Goal: Task Accomplishment & Management: Manage account settings

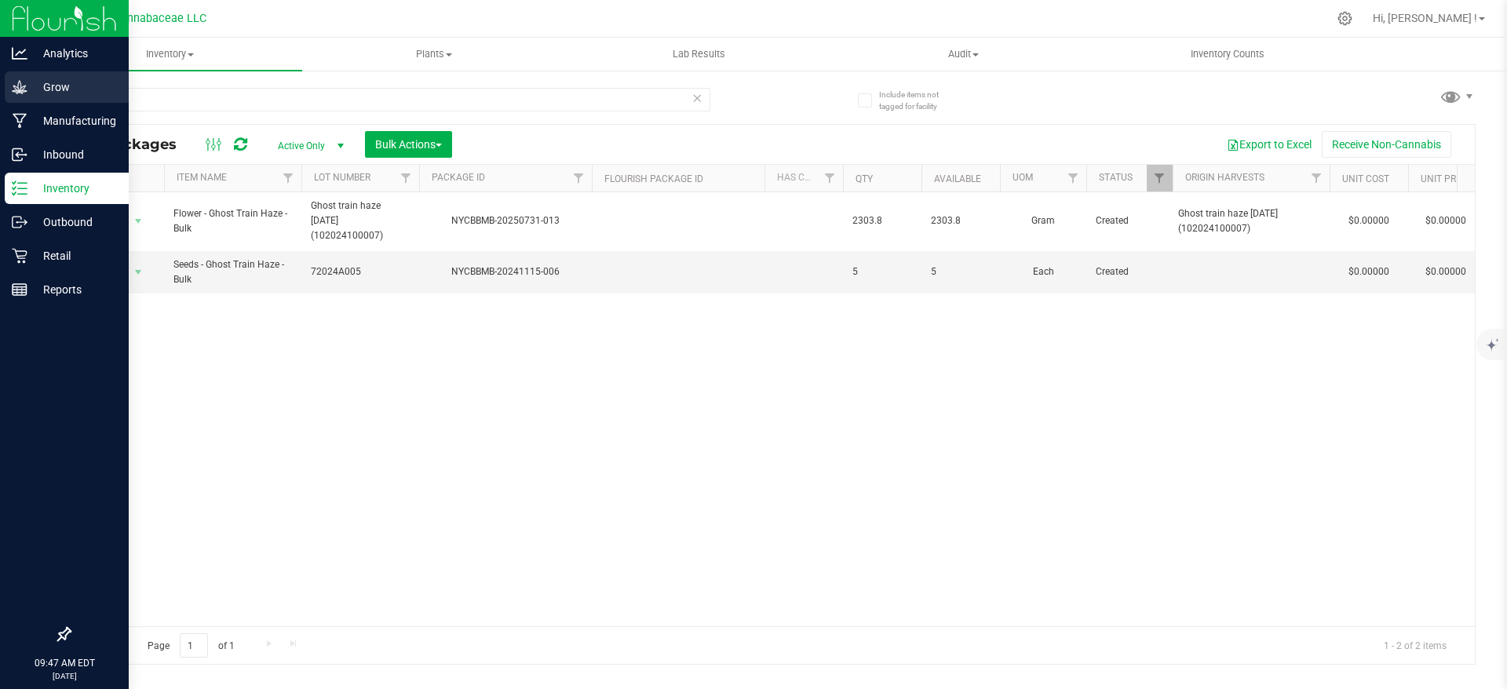
drag, startPoint x: 0, startPoint y: 0, endPoint x: 24, endPoint y: 90, distance: 93.3
click at [23, 90] on icon at bounding box center [19, 86] width 15 height 13
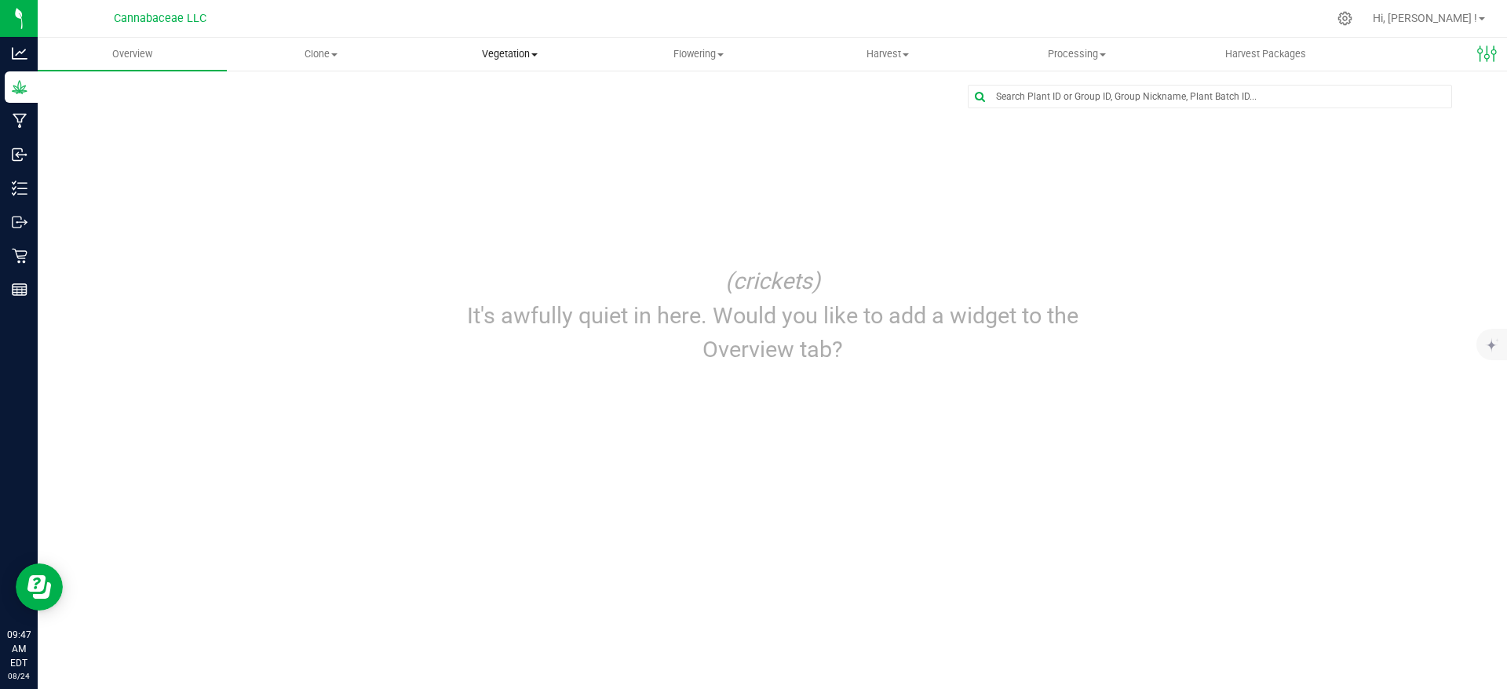
click at [485, 59] on span "Vegetation" at bounding box center [510, 54] width 188 height 14
click at [488, 97] on span "Veg groups" at bounding box center [465, 94] width 100 height 13
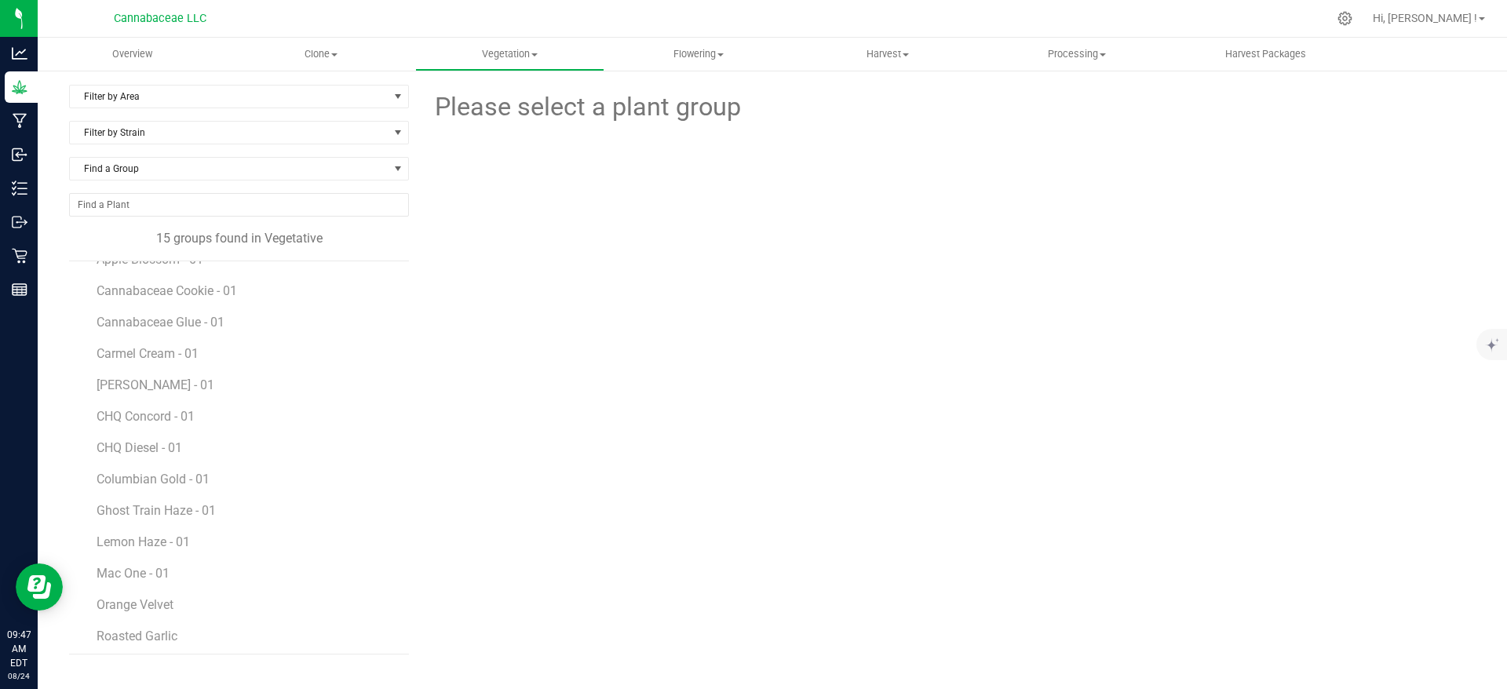
scroll to position [91, 0]
click at [151, 573] on span "Orange Velvet" at bounding box center [137, 568] width 80 height 15
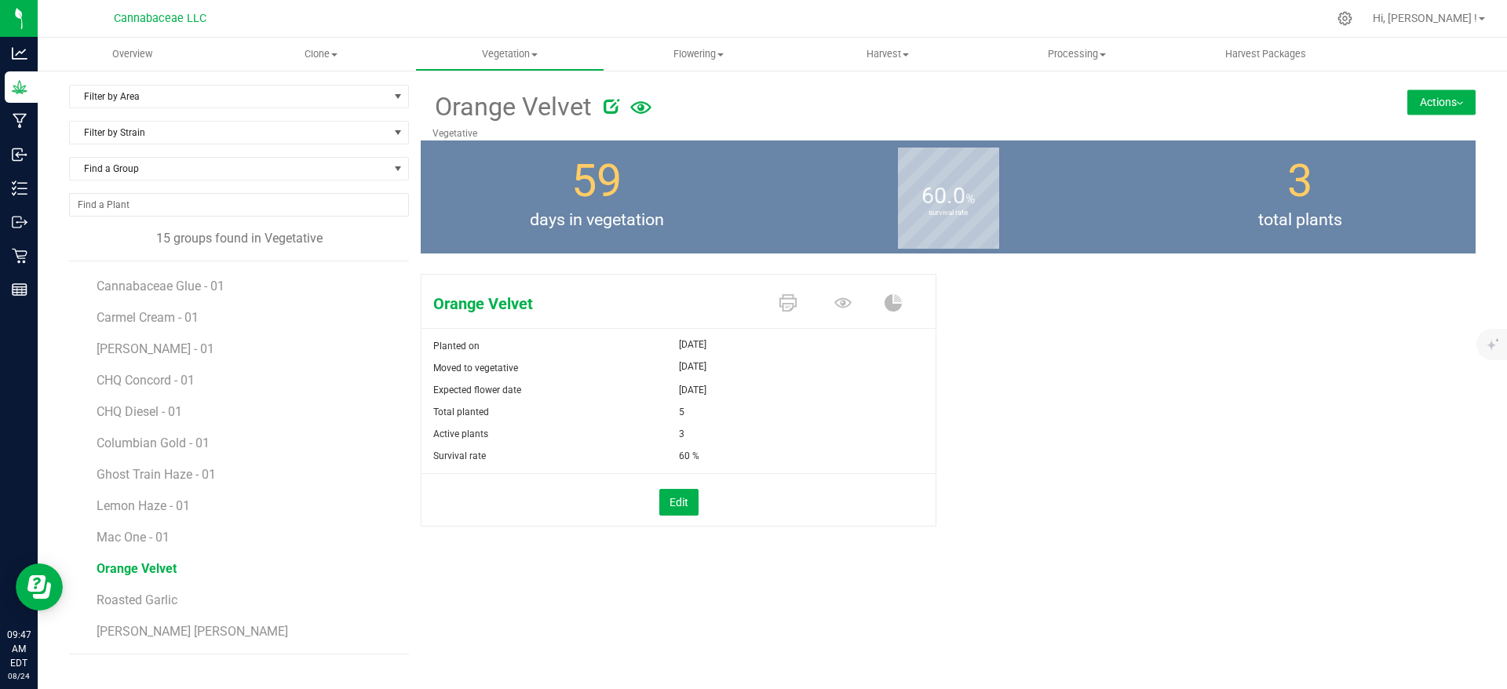
click at [612, 111] on icon at bounding box center [611, 106] width 16 height 16
click at [501, 108] on input "Orange Velvet" at bounding box center [798, 107] width 733 height 24
type input "Orange Velvet - 01"
click at [1211, 108] on icon "Cancel button" at bounding box center [1212, 104] width 13 height 9
click at [155, 589] on li "Roasted Garlic" at bounding box center [247, 593] width 301 height 31
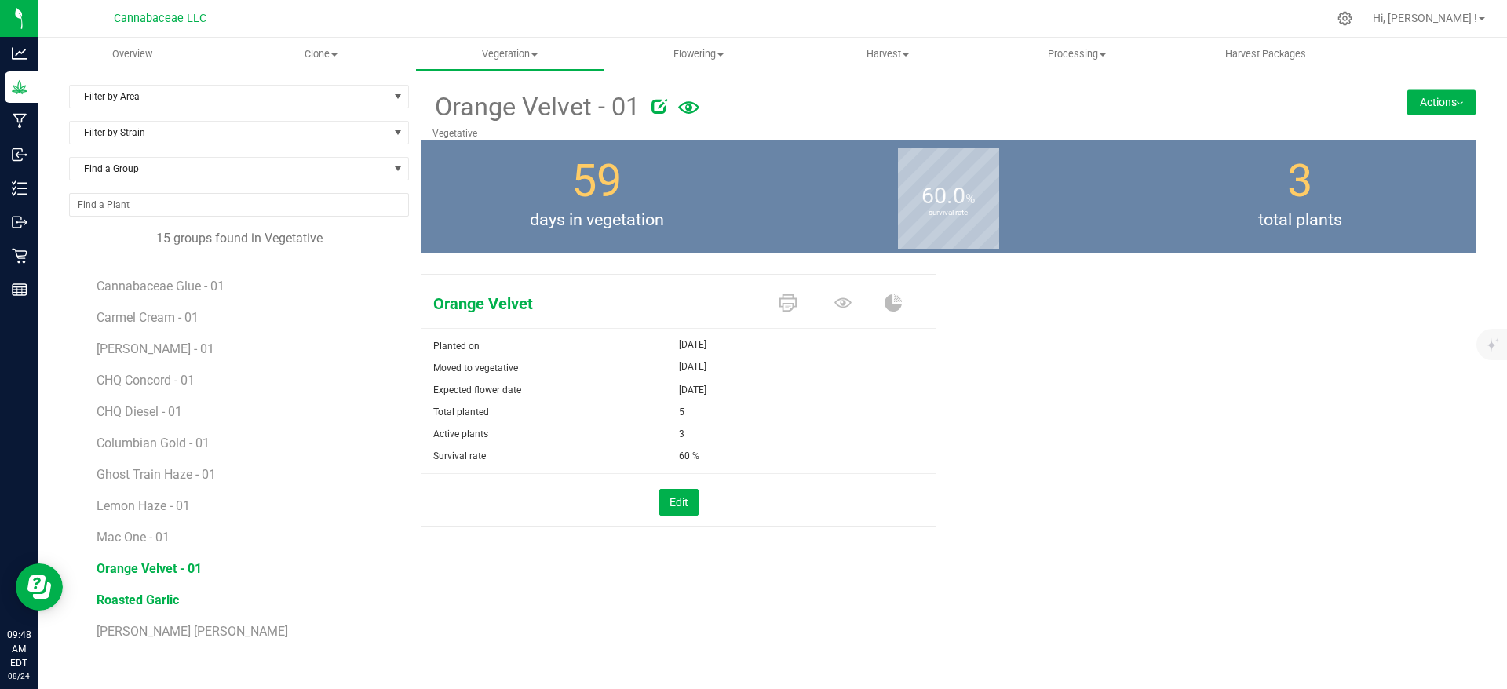
click at [155, 602] on span "Roasted Garlic" at bounding box center [138, 600] width 82 height 15
click at [609, 108] on div at bounding box center [943, 103] width 687 height 31
click at [622, 109] on icon at bounding box center [620, 106] width 16 height 16
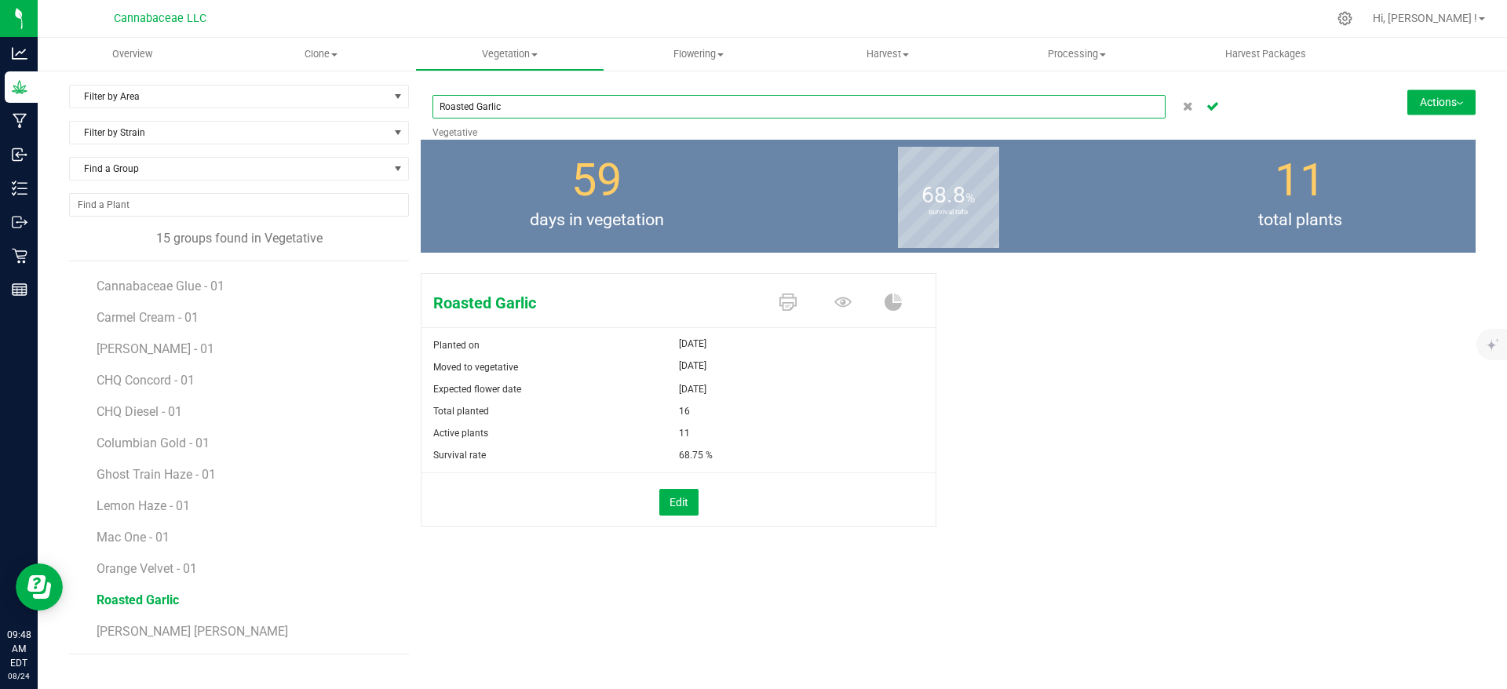
drag, startPoint x: 545, startPoint y: 100, endPoint x: 607, endPoint y: 104, distance: 62.1
click at [545, 100] on input "Roasted Garlic" at bounding box center [798, 107] width 733 height 24
type input "Roasted Garlic - 01"
click at [1206, 110] on icon "Cancel button" at bounding box center [1212, 104] width 13 height 9
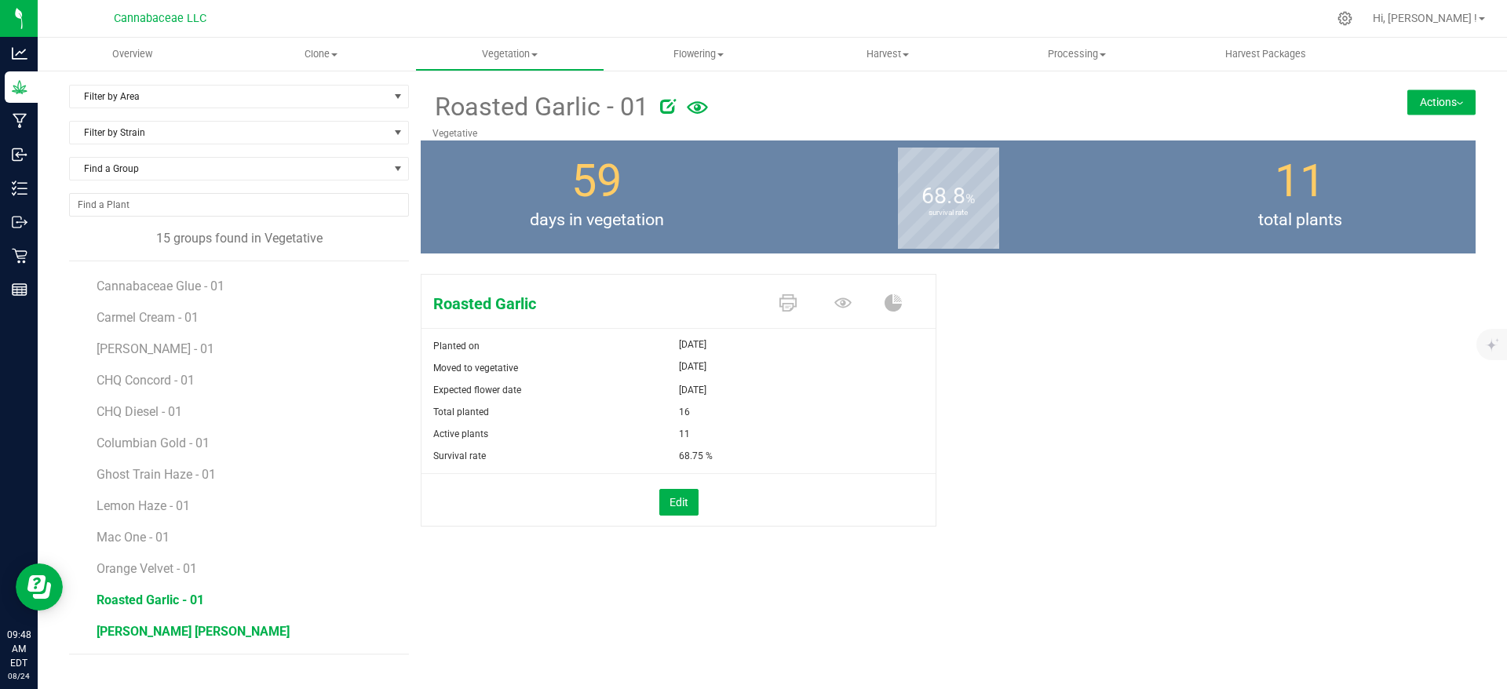
click at [158, 629] on span "[PERSON_NAME] [PERSON_NAME]" at bounding box center [193, 631] width 193 height 15
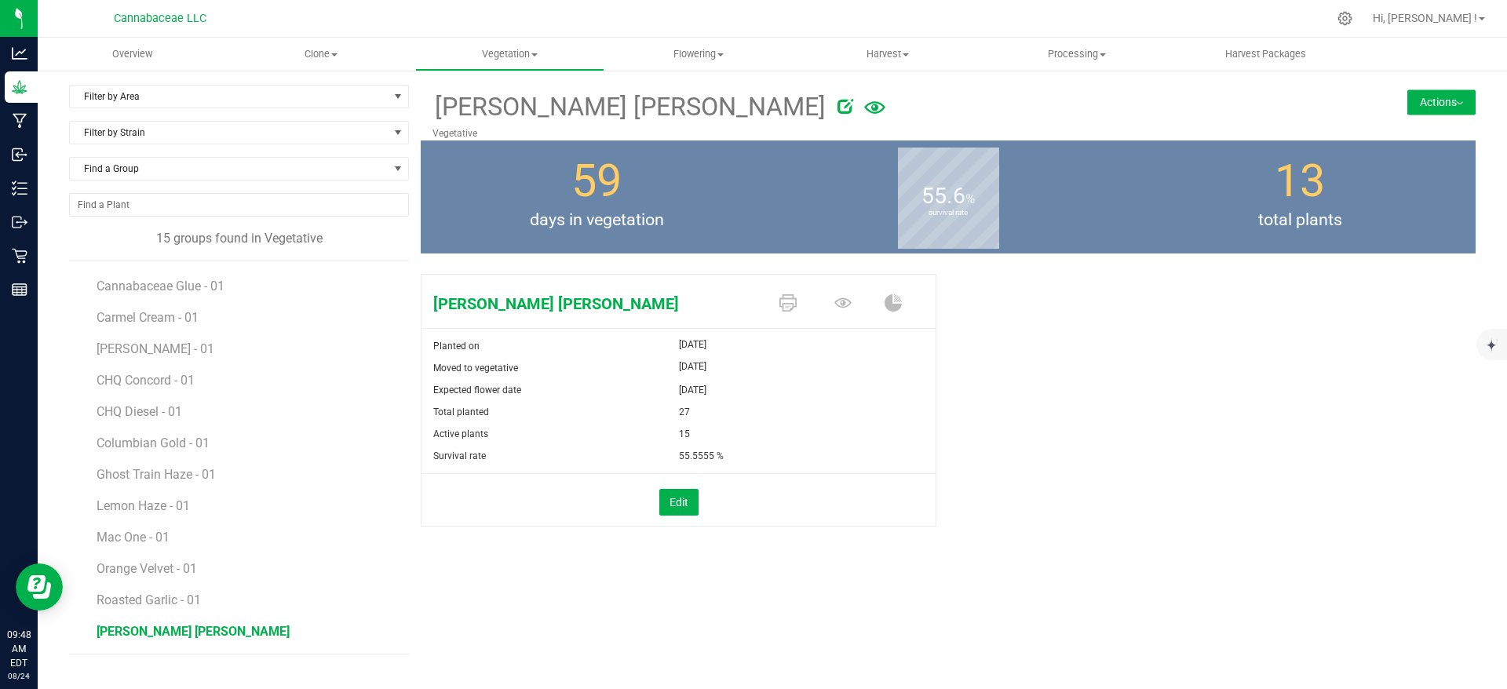
click at [837, 108] on icon at bounding box center [845, 106] width 16 height 16
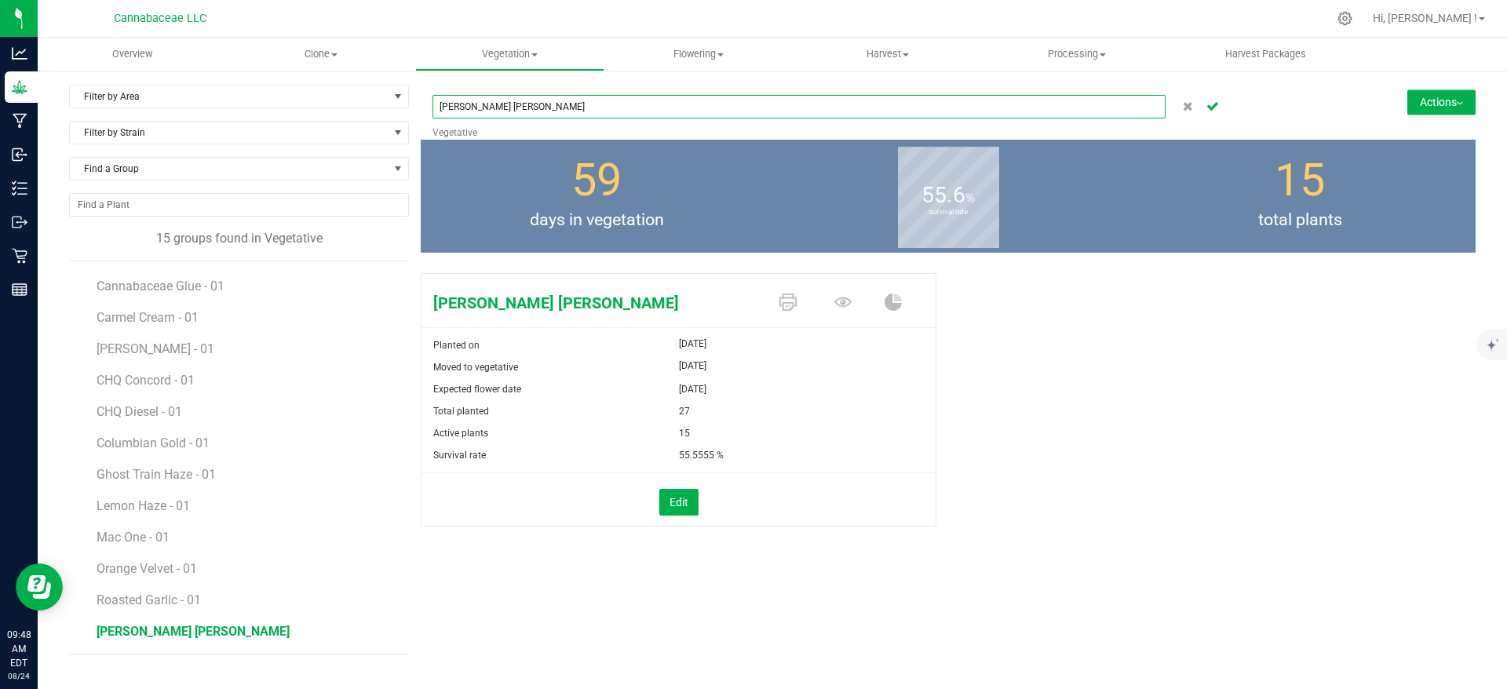
click at [601, 113] on input "[PERSON_NAME] [PERSON_NAME]" at bounding box center [798, 107] width 733 height 24
type input "Rosetta Stone - 01"
click at [1216, 107] on icon "Cancel button" at bounding box center [1212, 104] width 13 height 9
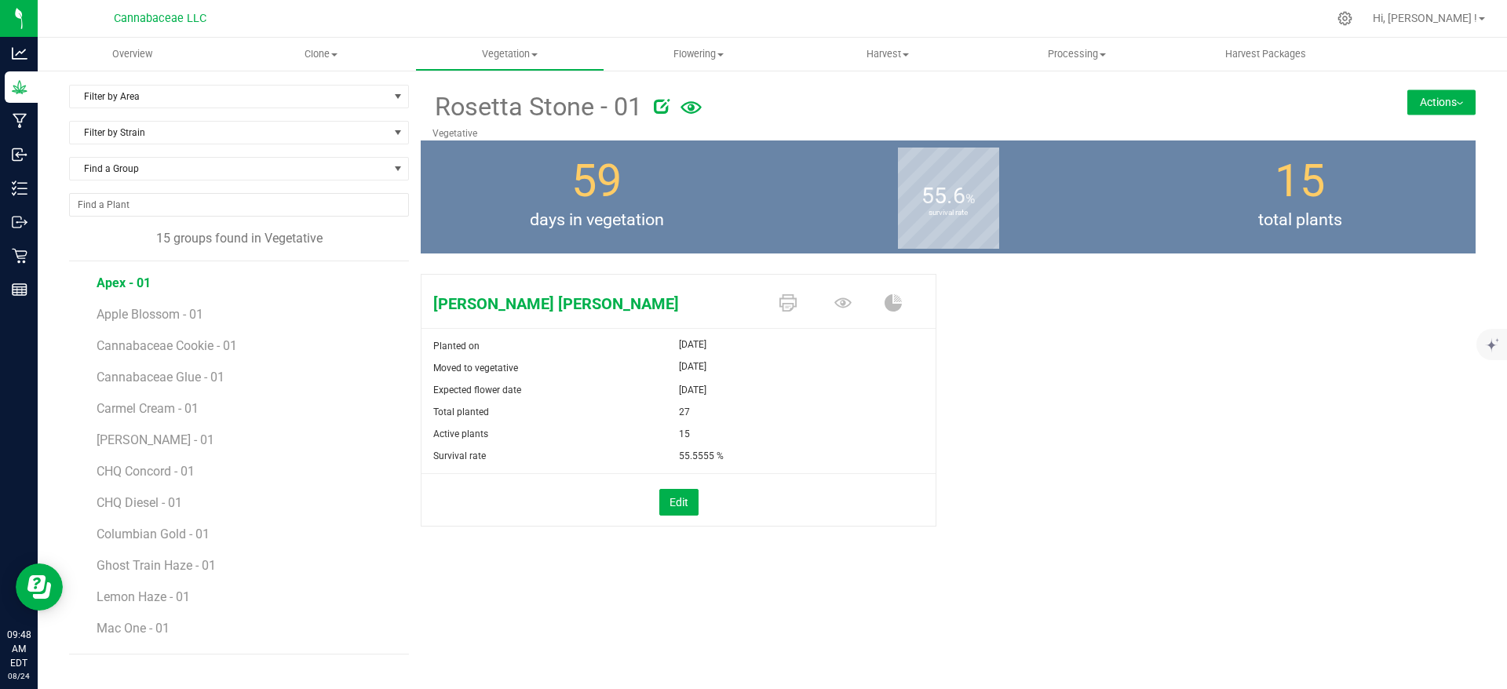
click at [140, 287] on span "Apex - 01" at bounding box center [124, 282] width 54 height 15
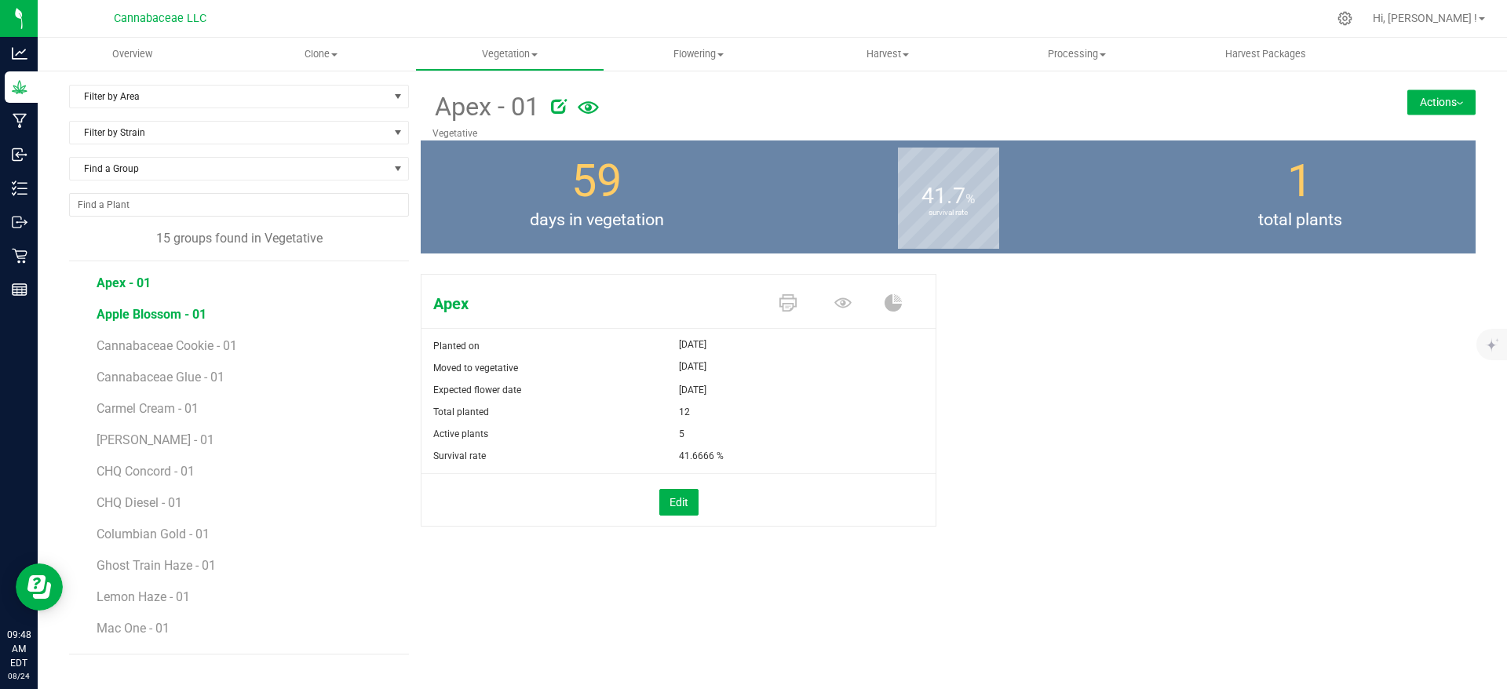
click at [138, 313] on span "Apple Blossom - 01" at bounding box center [152, 314] width 110 height 15
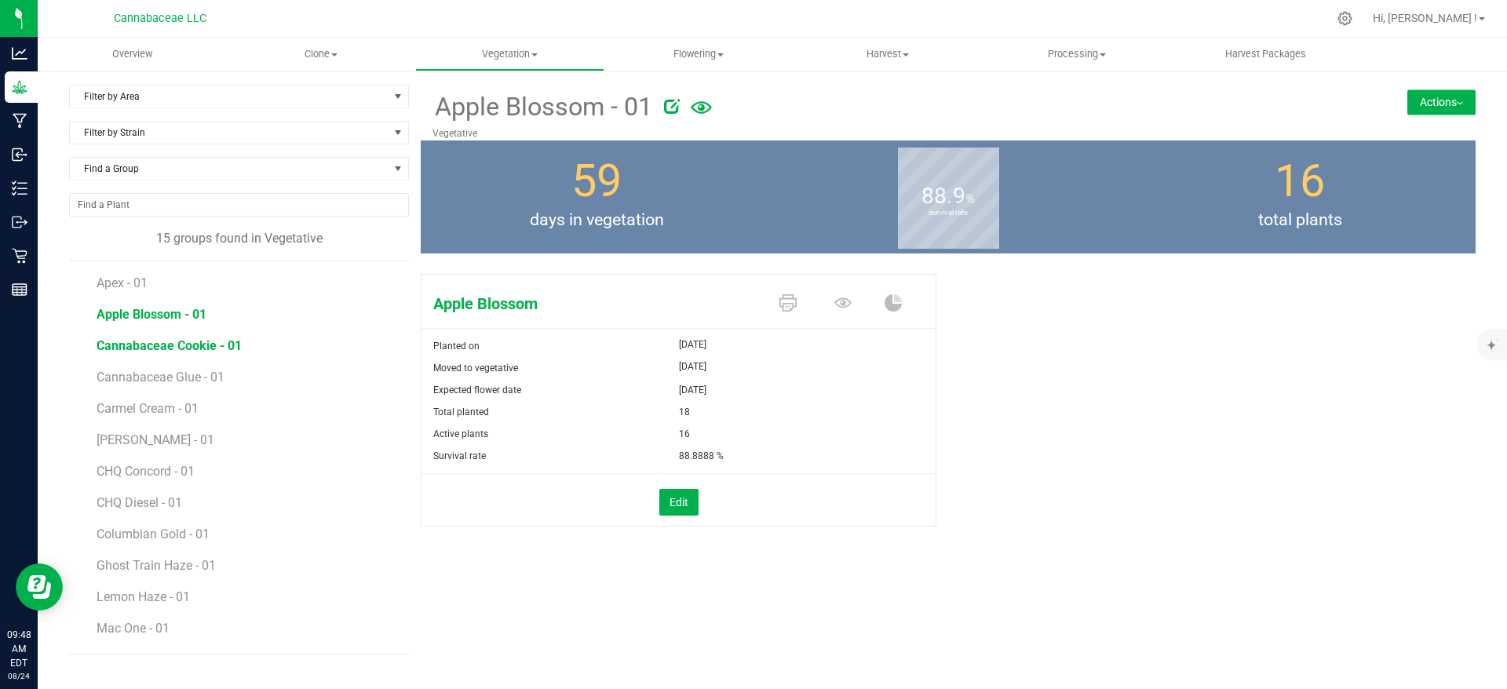
click at [137, 350] on span "Cannabaceae Cookie - 01" at bounding box center [169, 345] width 145 height 15
click at [140, 389] on li "Carmel Cream - 01" at bounding box center [247, 402] width 301 height 31
click at [137, 378] on span "Cannabaceae Glue - 01" at bounding box center [163, 377] width 132 height 15
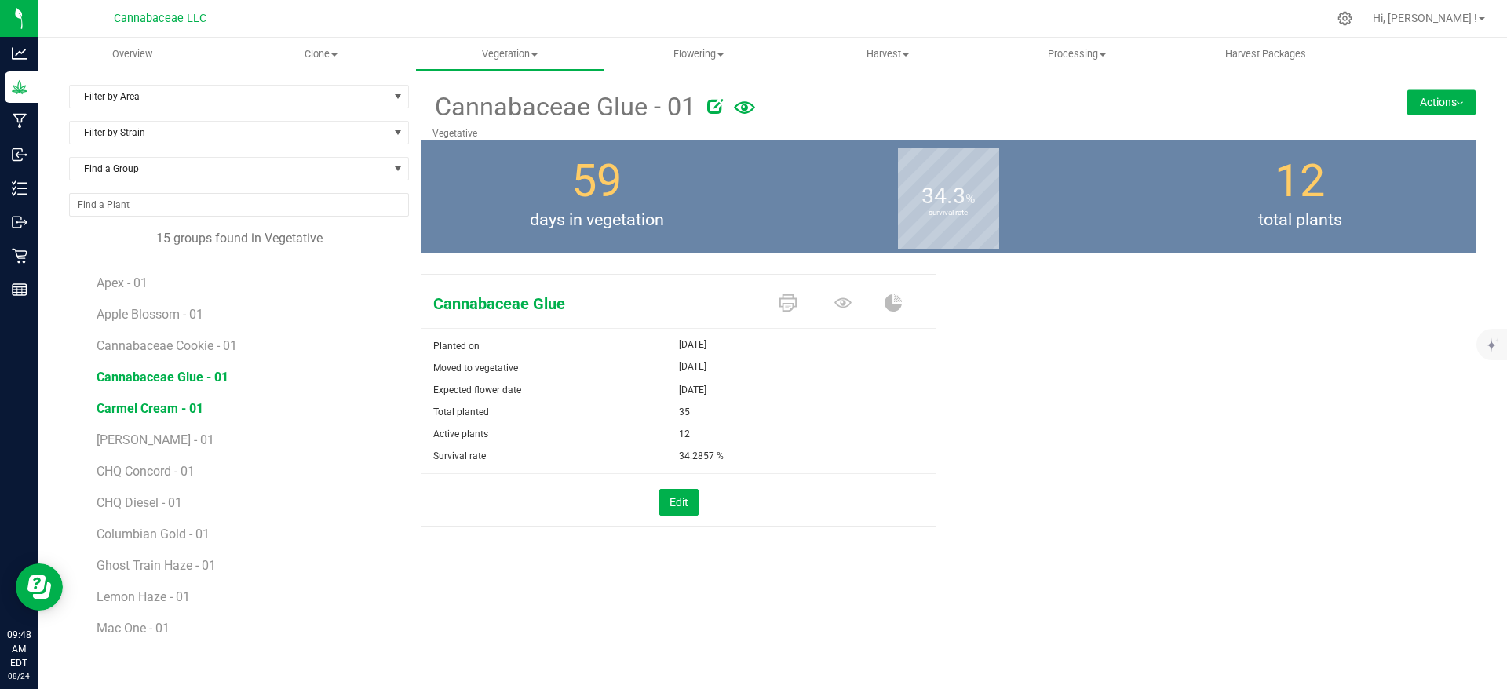
click at [134, 410] on span "Carmel Cream - 01" at bounding box center [150, 408] width 107 height 15
click at [142, 445] on span "[PERSON_NAME] - 01" at bounding box center [157, 439] width 120 height 15
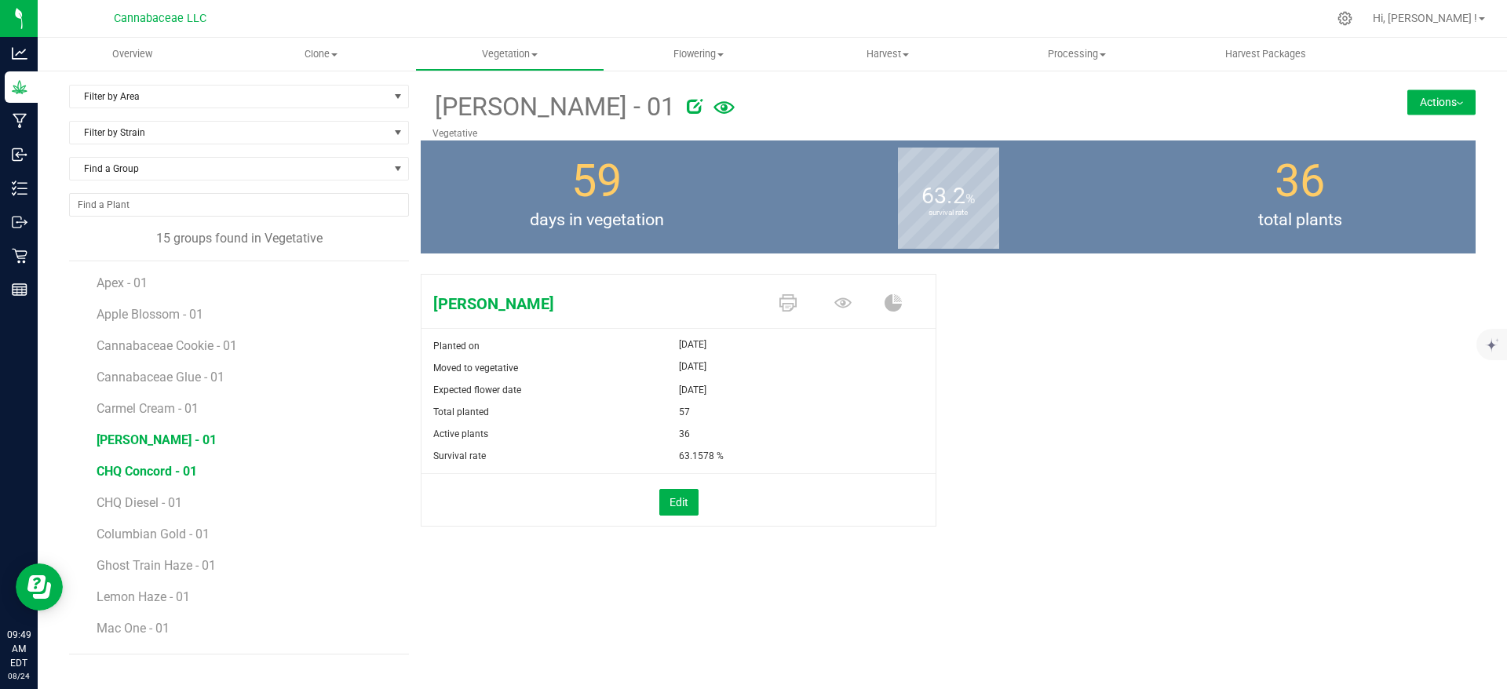
click at [141, 476] on span "CHQ Concord - 01" at bounding box center [147, 471] width 100 height 15
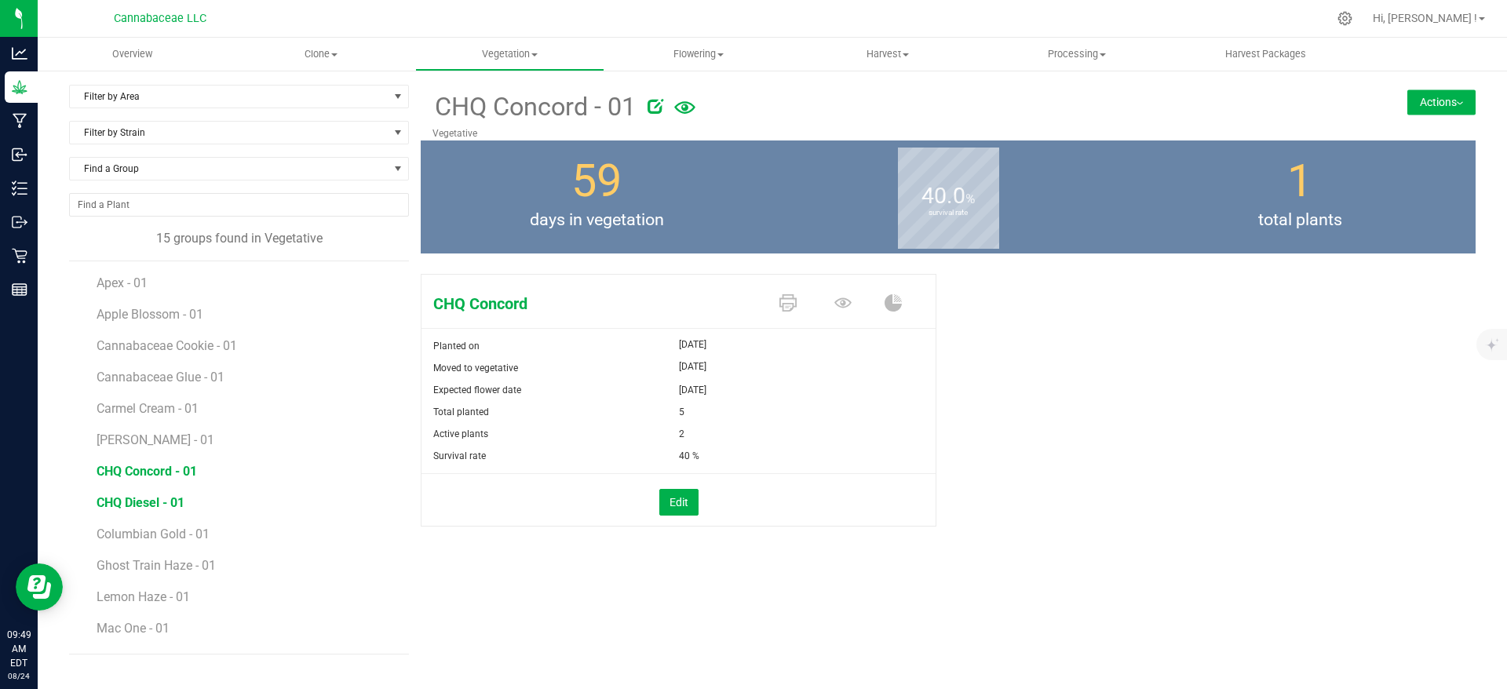
click at [155, 507] on span "CHQ Diesel - 01" at bounding box center [141, 502] width 88 height 15
click at [153, 539] on span "Columbian Gold - 01" at bounding box center [154, 534] width 115 height 15
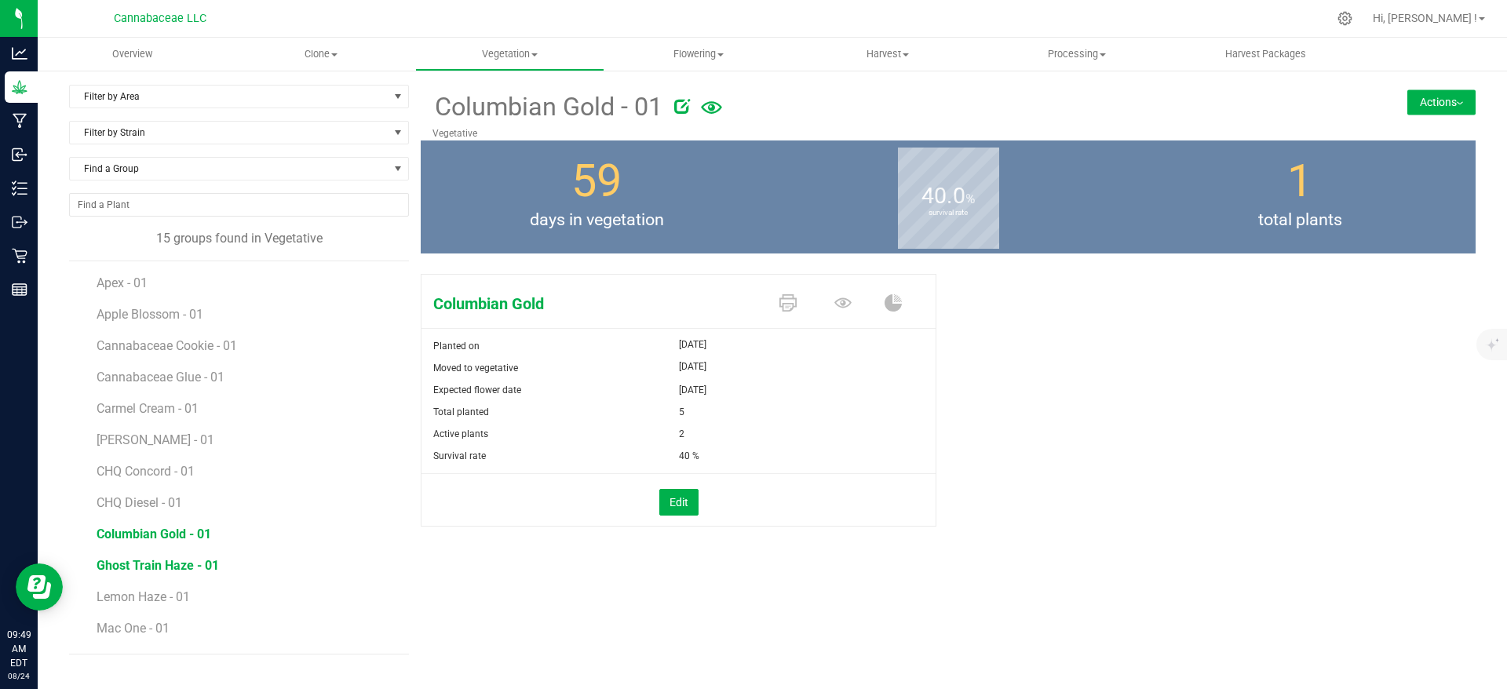
click at [163, 571] on span "Ghost Train Haze - 01" at bounding box center [158, 565] width 122 height 15
click at [162, 596] on span "Lemon Haze - 01" at bounding box center [145, 596] width 97 height 15
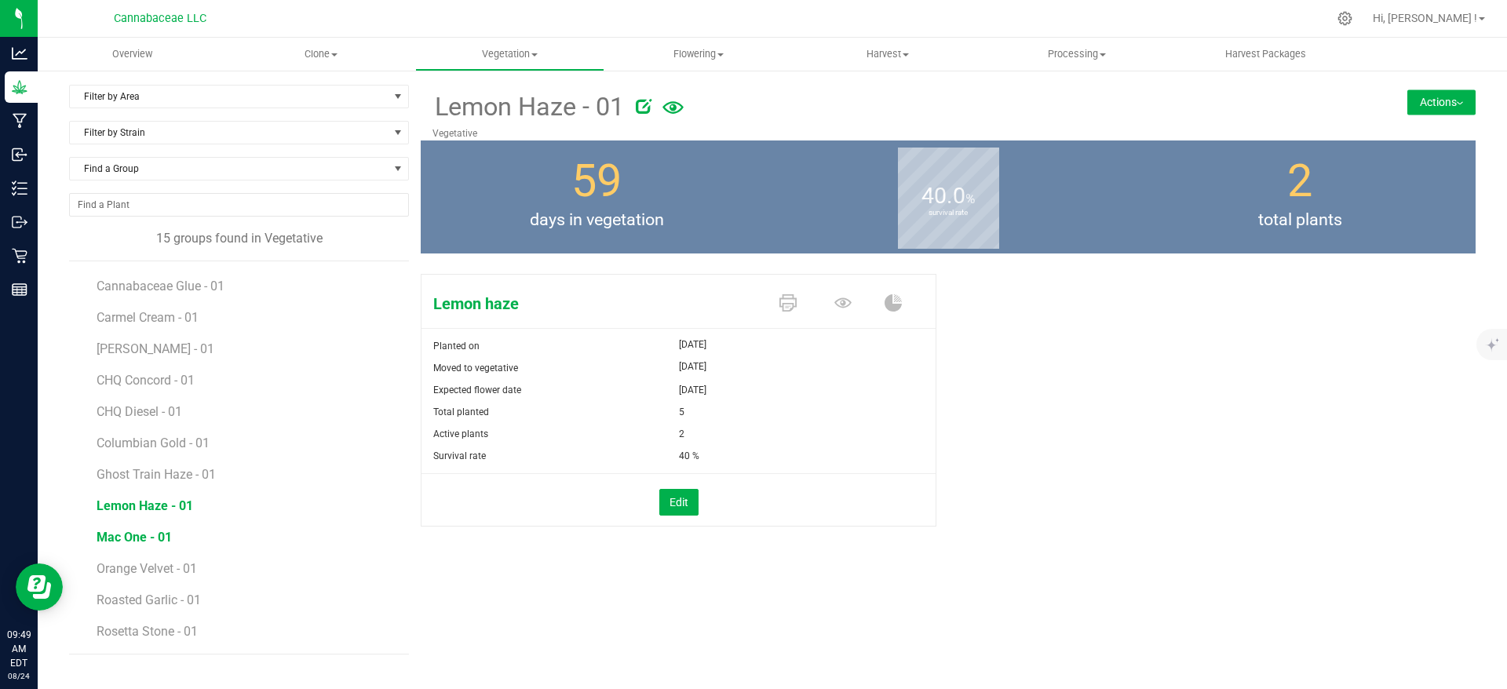
click at [155, 538] on span "Mac One - 01" at bounding box center [134, 537] width 75 height 15
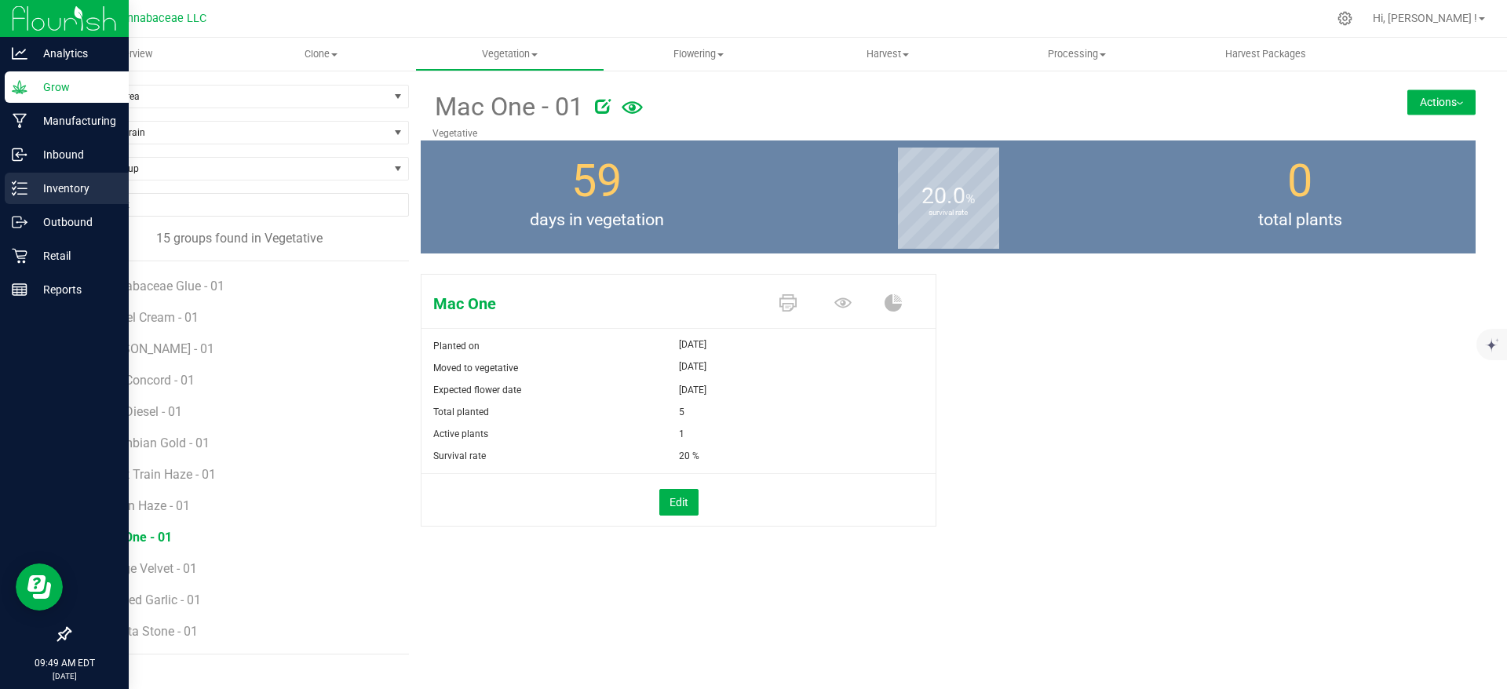
click at [31, 191] on p "Inventory" at bounding box center [74, 188] width 94 height 19
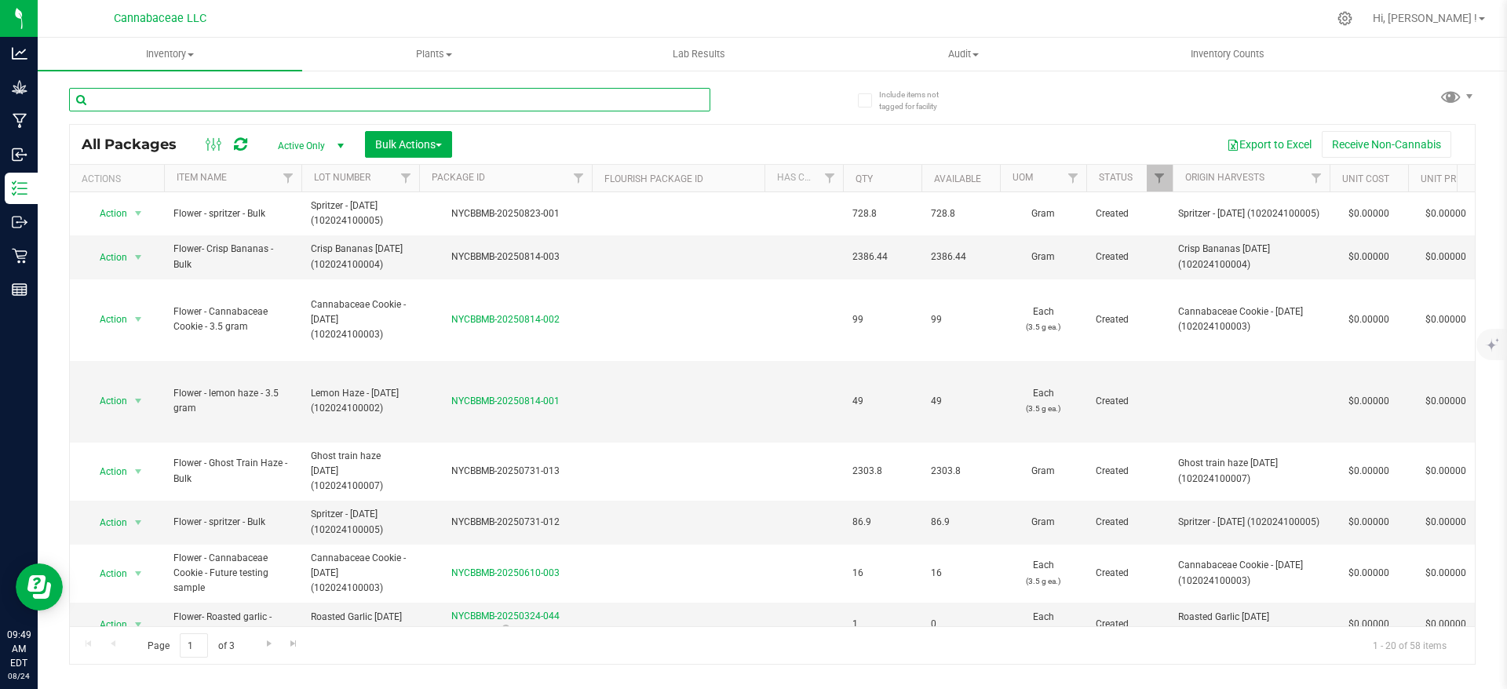
click at [131, 97] on input "text" at bounding box center [389, 100] width 641 height 24
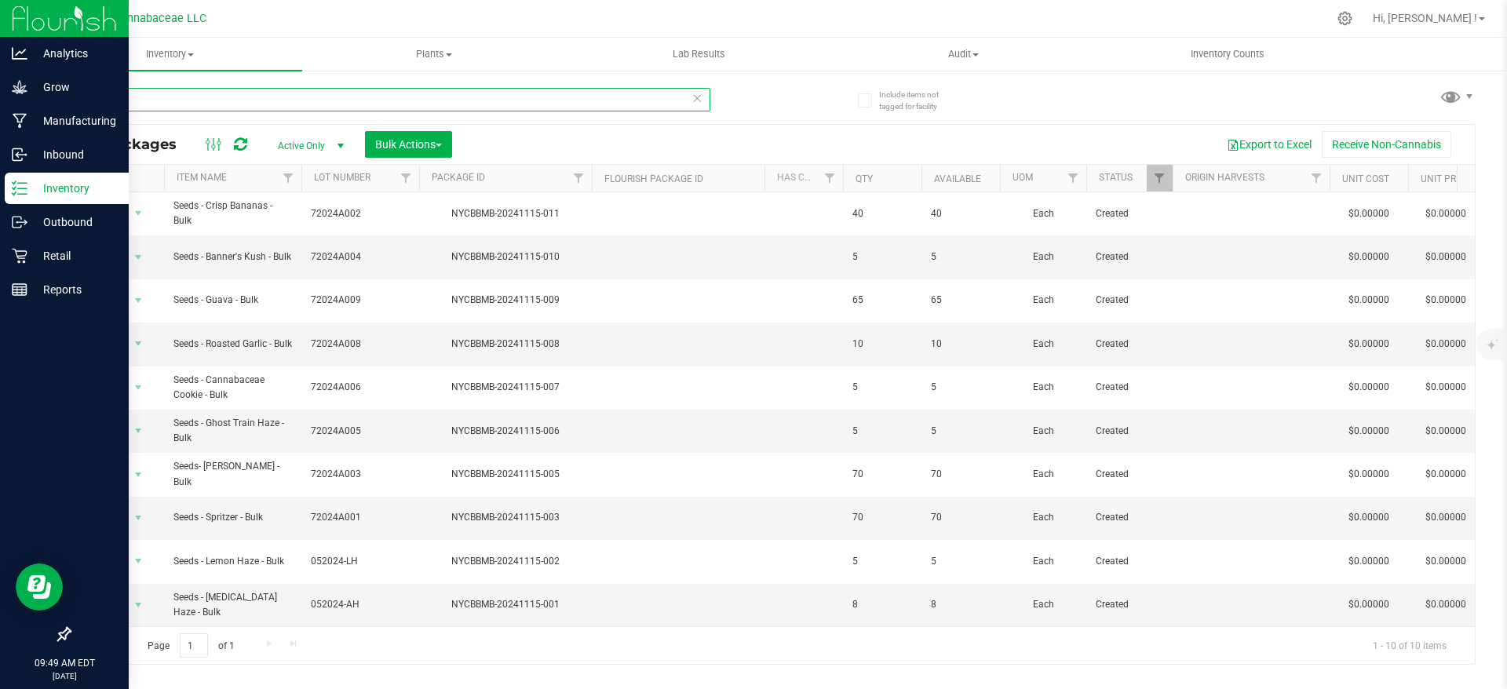
type input "seed"
click at [35, 188] on p "Inventory" at bounding box center [74, 188] width 94 height 19
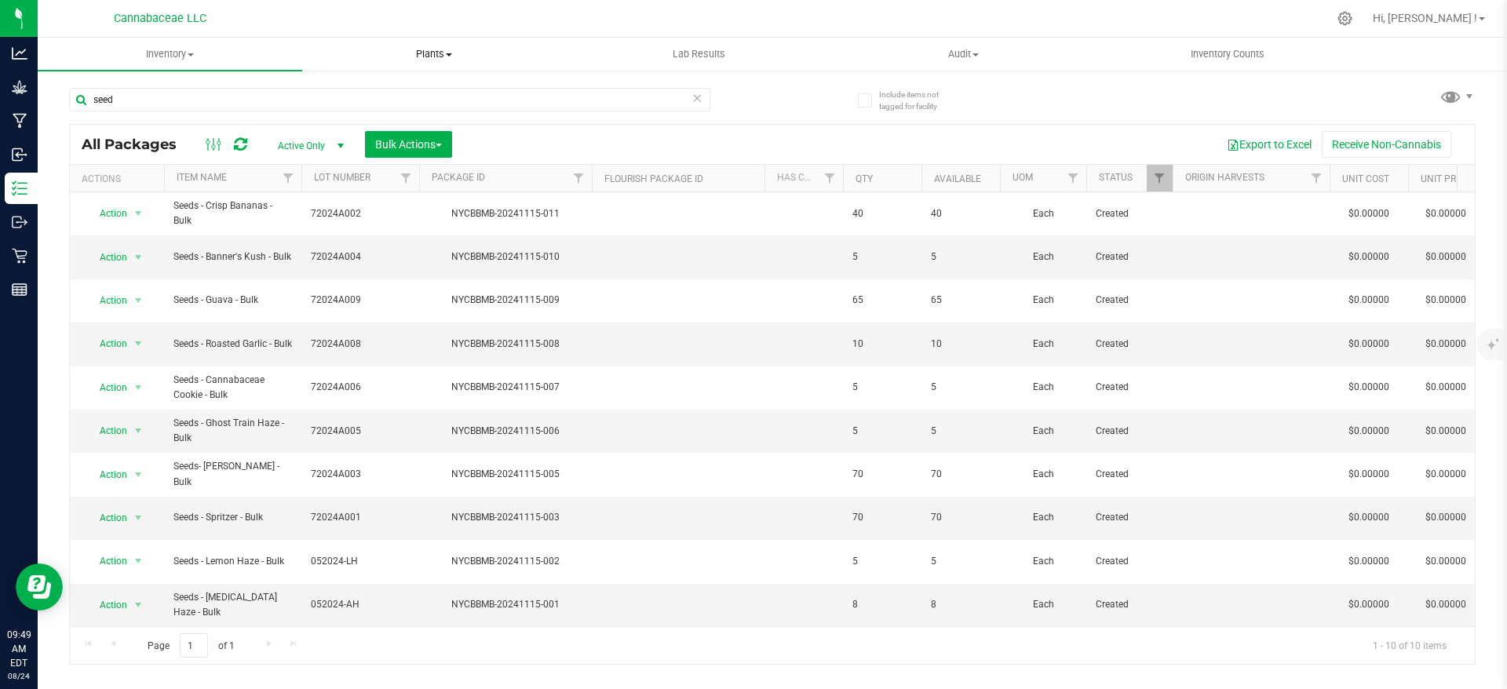
click at [425, 47] on span "Plants" at bounding box center [434, 54] width 263 height 14
click at [339, 94] on span "All plants" at bounding box center [347, 94] width 90 height 13
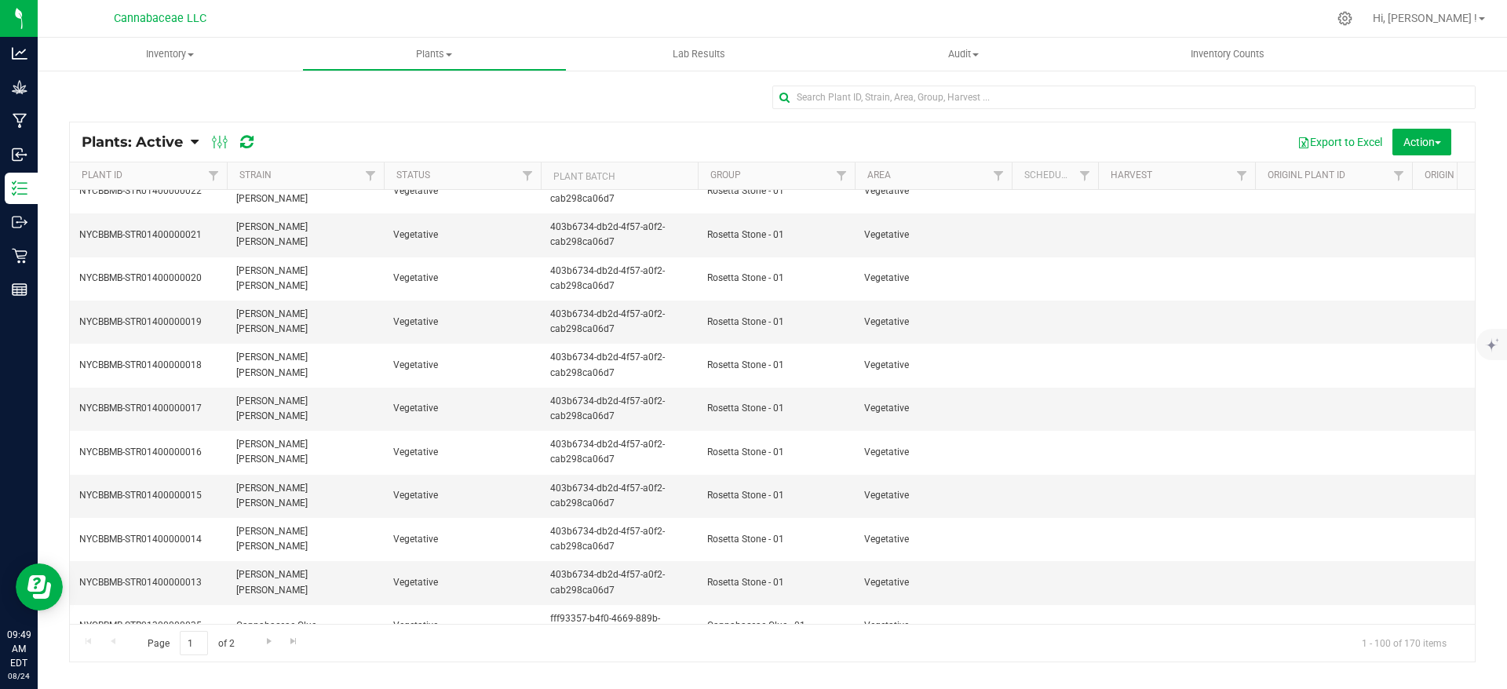
scroll to position [3885, 0]
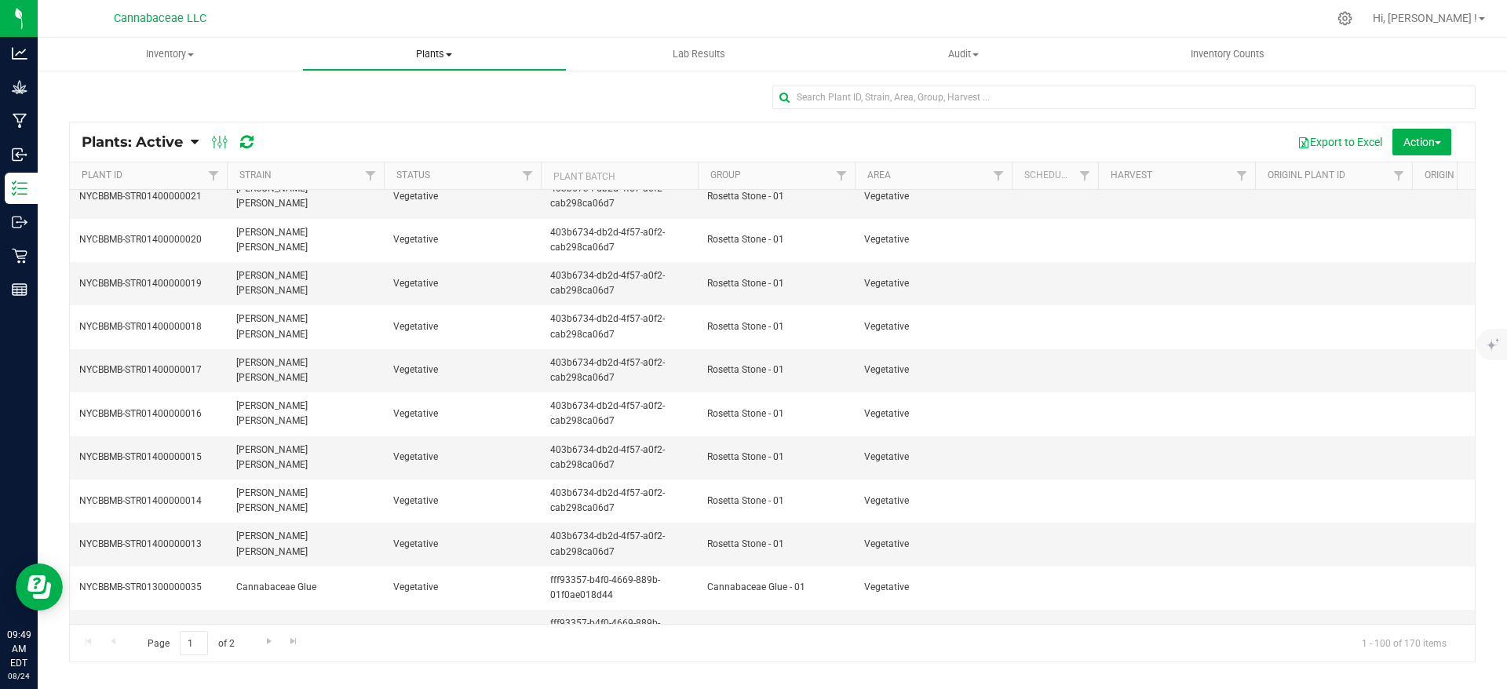
click at [461, 57] on span "Plants" at bounding box center [434, 54] width 263 height 14
click at [396, 123] on ul "All plants Waste log" at bounding box center [434, 104] width 264 height 66
click at [351, 119] on span "Waste log" at bounding box center [348, 113] width 93 height 13
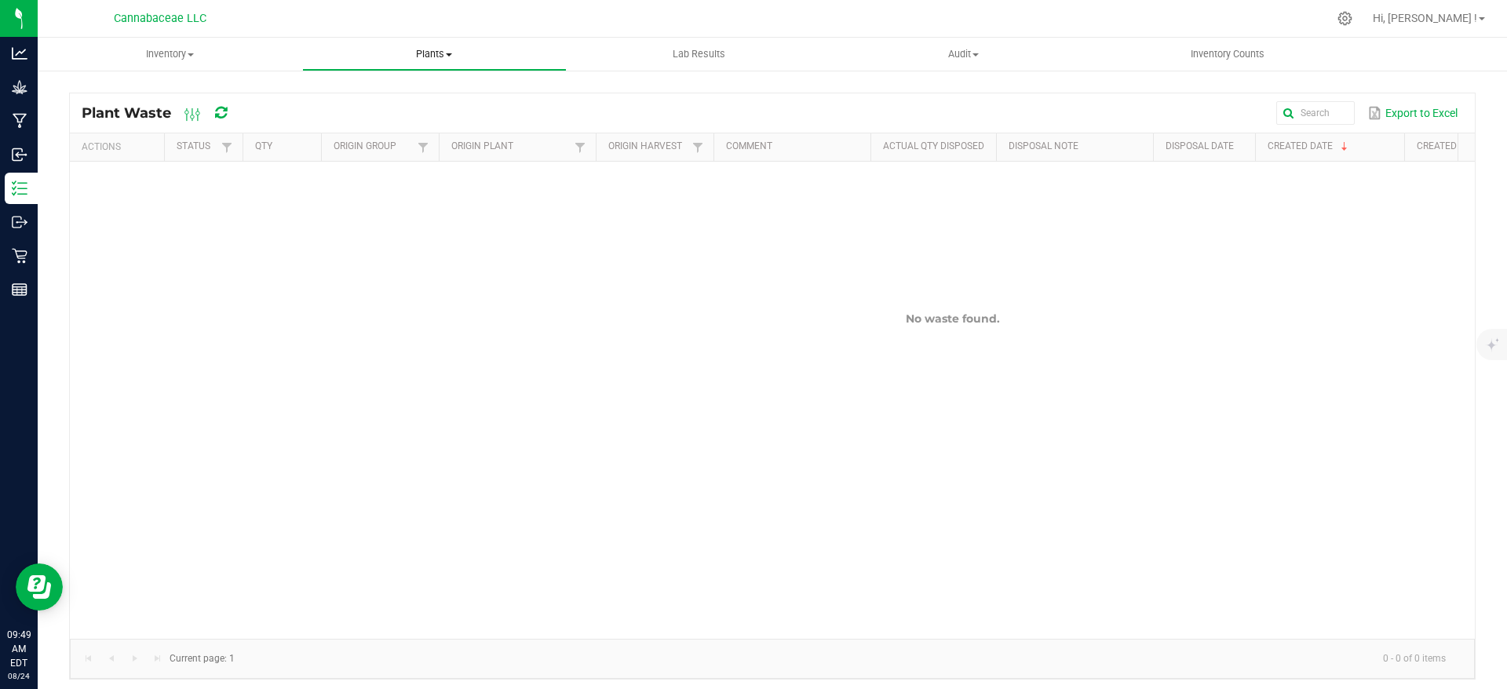
click at [427, 61] on uib-tab-heading "Plants All plants Waste log" at bounding box center [434, 53] width 263 height 31
click at [372, 116] on span "Waste log" at bounding box center [348, 113] width 93 height 13
click at [691, 52] on span "Lab Results" at bounding box center [698, 54] width 95 height 14
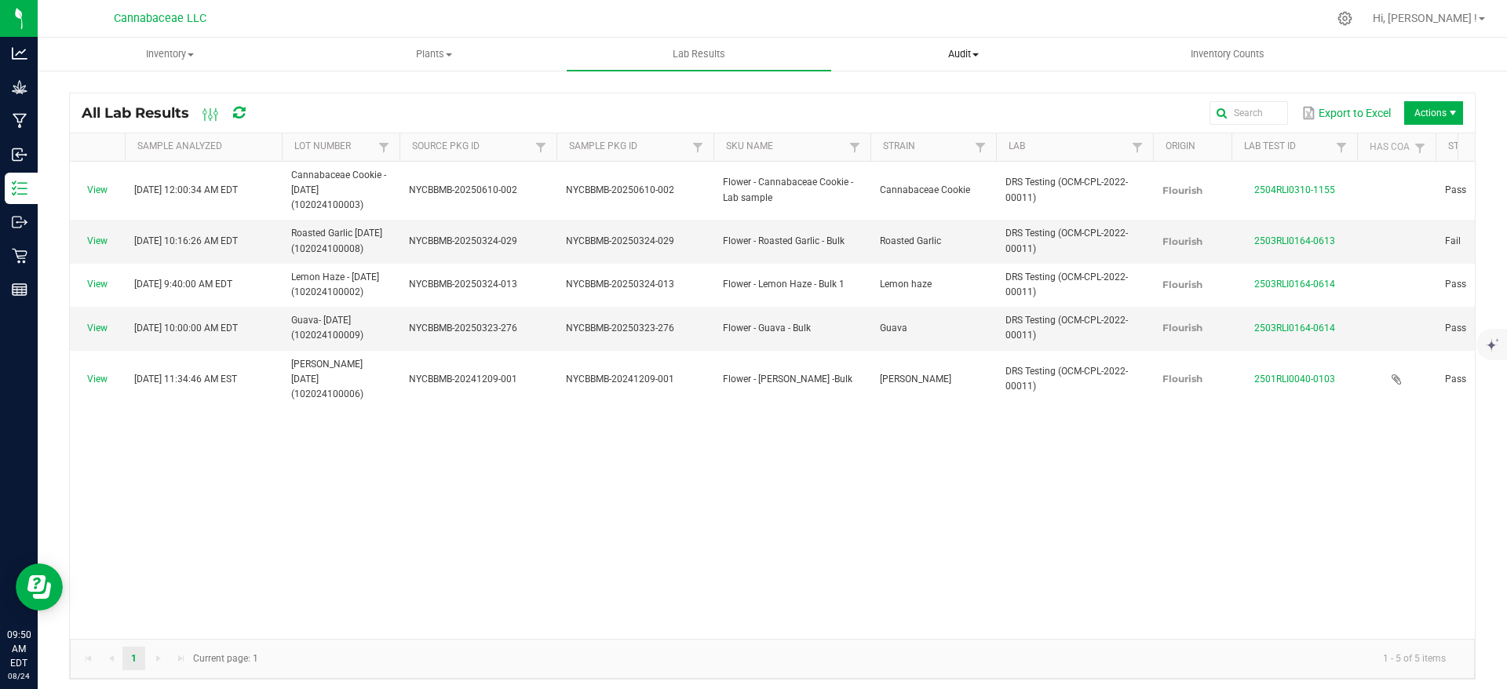
click at [943, 62] on uib-tab-heading "Audit Inventory auditing Package history" at bounding box center [963, 53] width 263 height 31
click at [933, 93] on span "Inventory auditing" at bounding box center [898, 94] width 134 height 13
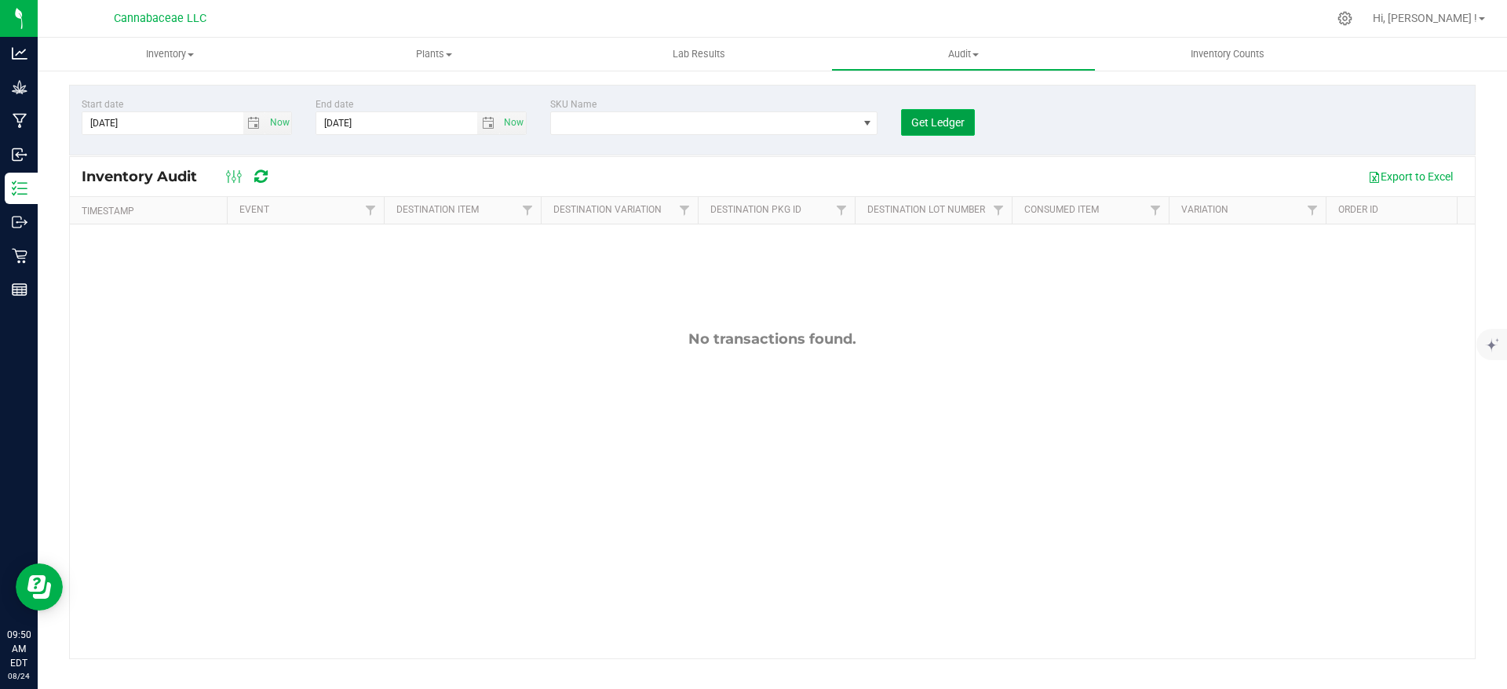
click at [948, 132] on button "Get Ledger" at bounding box center [938, 122] width 74 height 27
click at [833, 22] on div "Please select an item to audit" at bounding box center [767, 20] width 184 height 16
click at [651, 124] on span "NO DATA FOUND" at bounding box center [704, 123] width 307 height 22
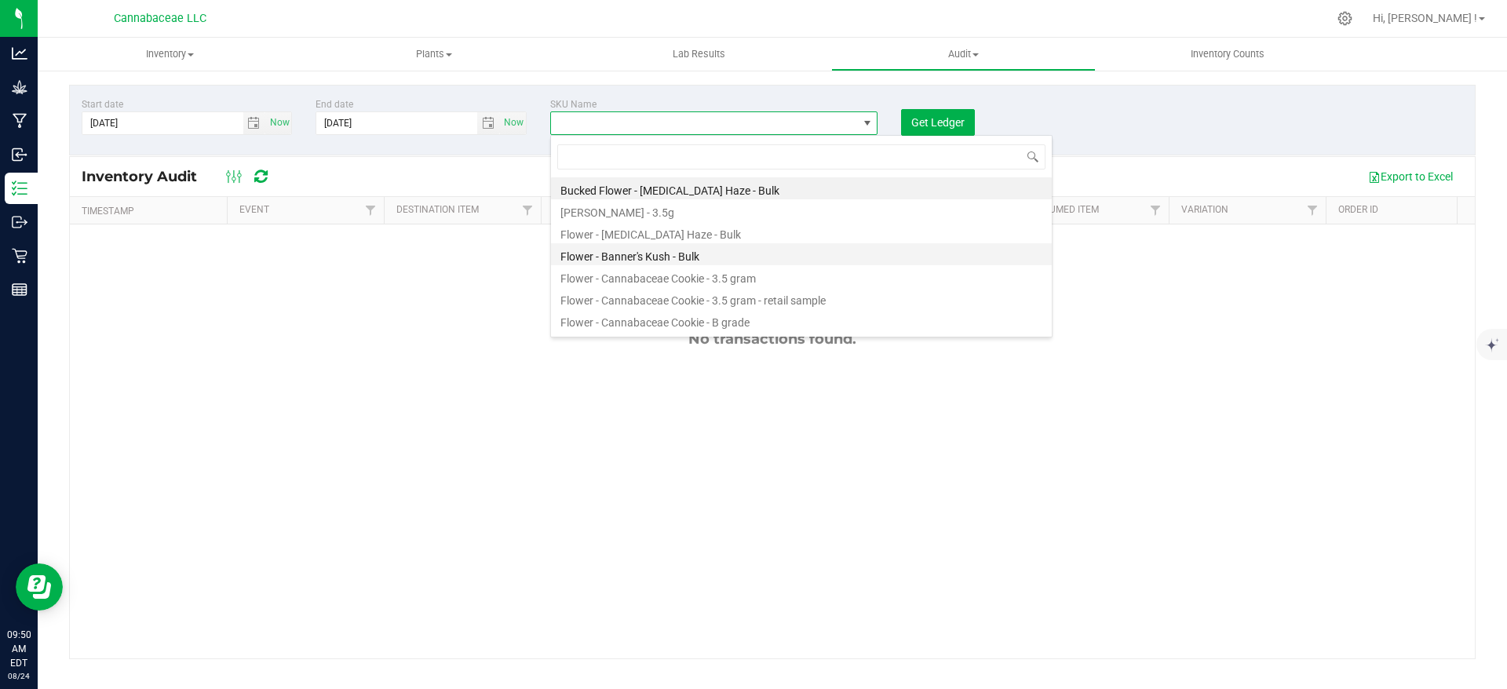
click at [596, 257] on li "Flower - Banner's Kush - Bulk" at bounding box center [801, 254] width 501 height 22
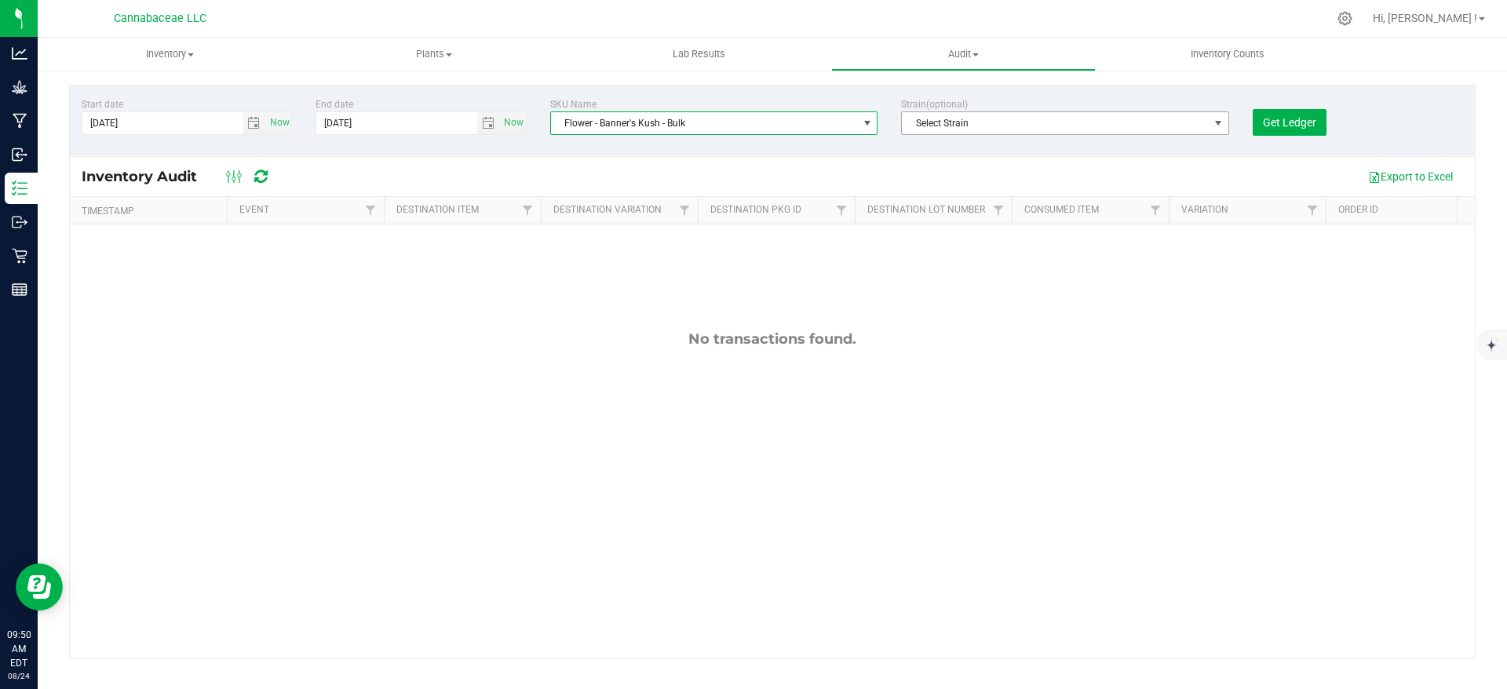
click at [1155, 131] on span "Select Strain" at bounding box center [1055, 123] width 307 height 22
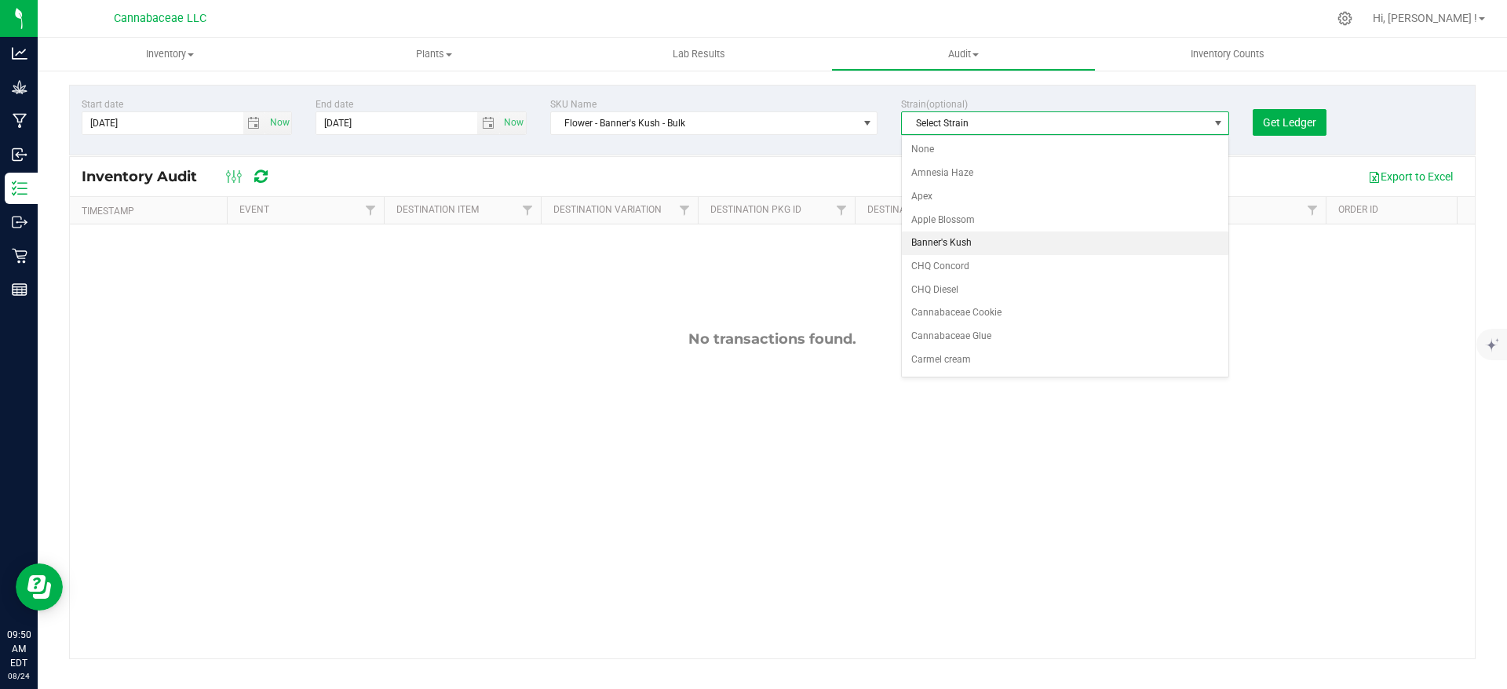
click at [1065, 241] on li "Banner's Kush" at bounding box center [1065, 244] width 326 height 24
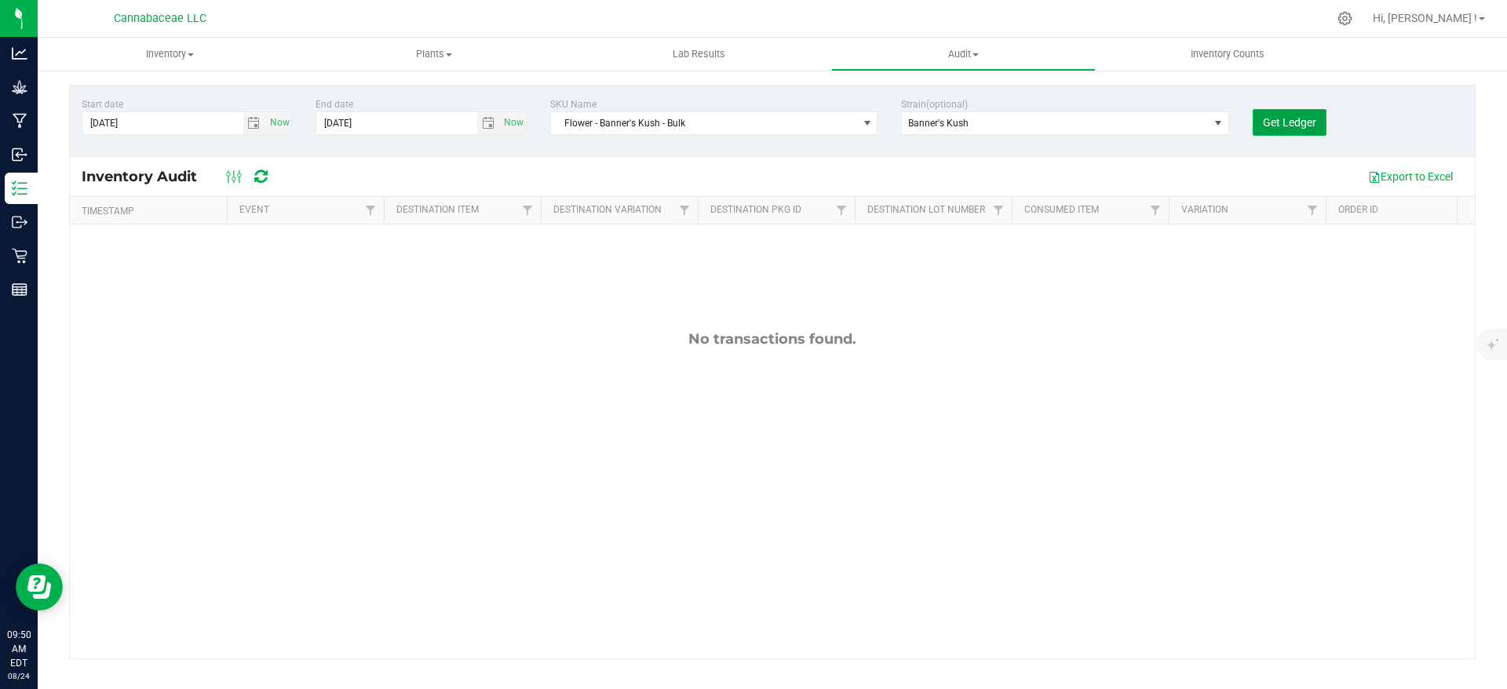
click at [1295, 117] on span "Get Ledger" at bounding box center [1289, 122] width 53 height 13
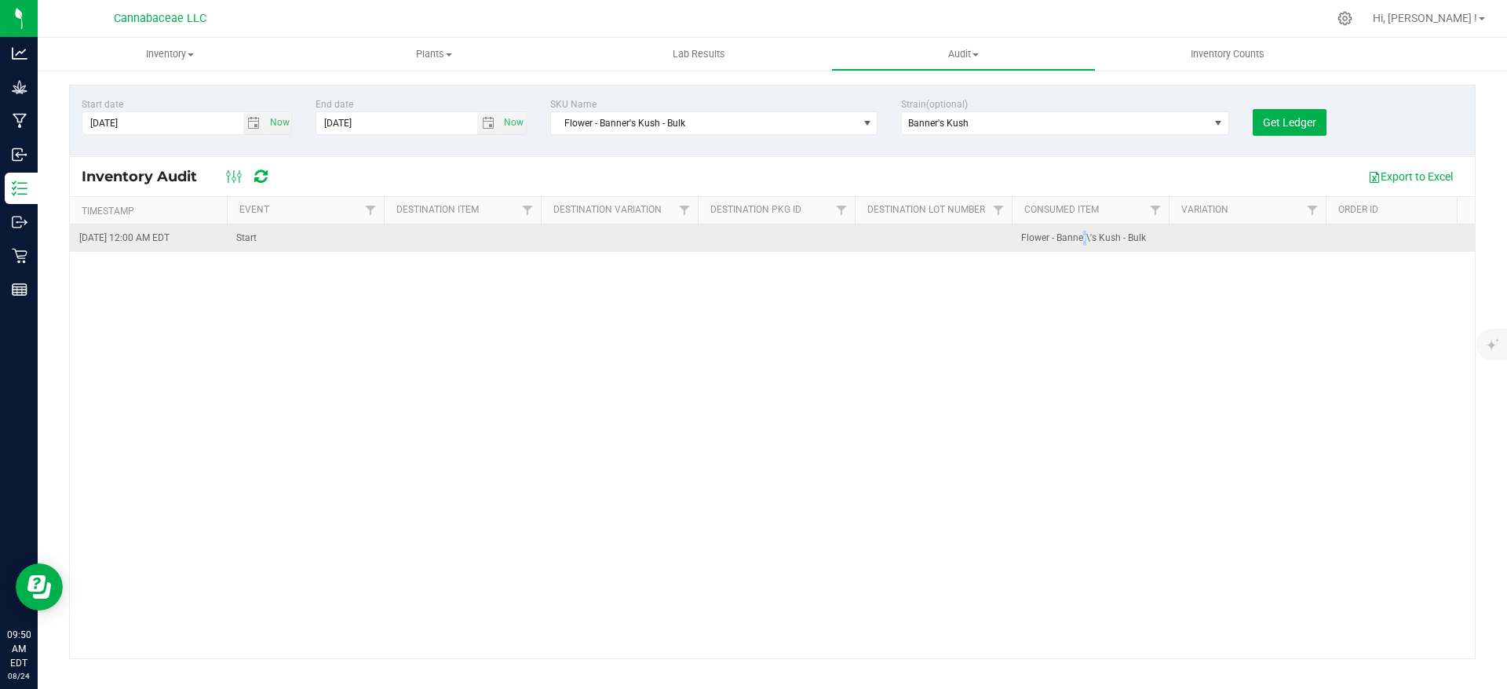
click at [1084, 241] on span "Flower - Banner\'s Kush - Bulk" at bounding box center [1090, 238] width 138 height 15
click at [161, 231] on span "[DATE] 12:00 AM EDT" at bounding box center [124, 238] width 90 height 15
click at [239, 239] on span "Start" at bounding box center [305, 238] width 138 height 15
click at [240, 239] on span "Start" at bounding box center [305, 238] width 138 height 15
click at [243, 239] on span "Start" at bounding box center [305, 238] width 138 height 15
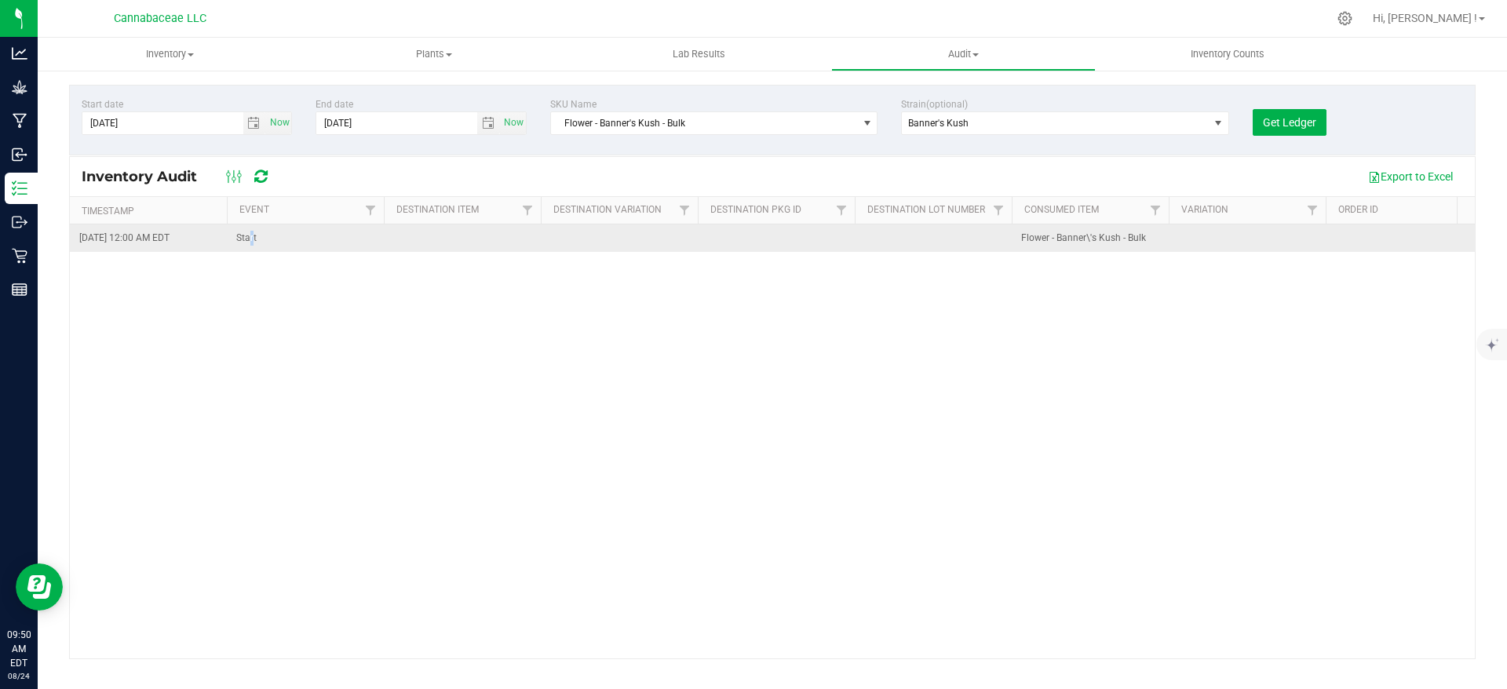
drag, startPoint x: 253, startPoint y: 239, endPoint x: 267, endPoint y: 239, distance: 14.1
click at [258, 239] on span "Start" at bounding box center [305, 238] width 138 height 15
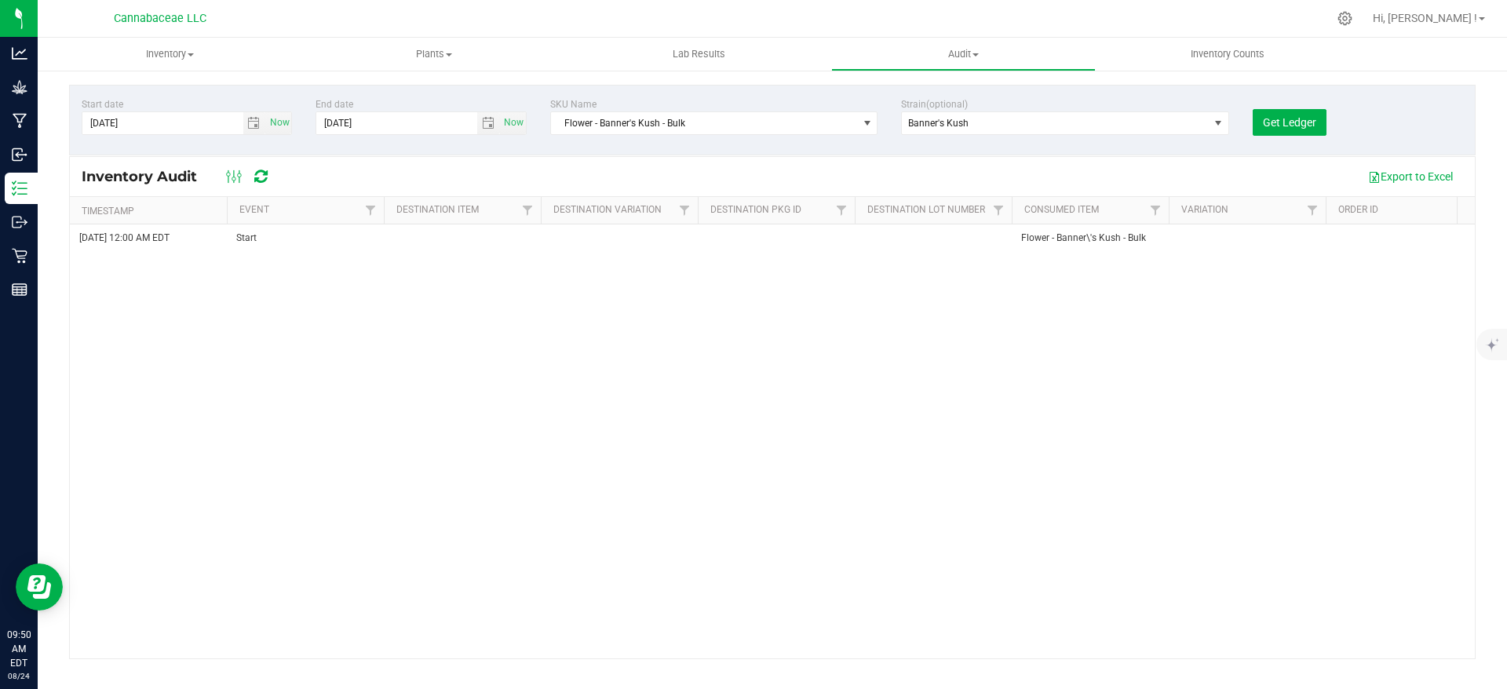
click at [346, 182] on div "Export to Excel" at bounding box center [874, 176] width 1178 height 27
click at [399, 173] on div "Export to Excel" at bounding box center [874, 176] width 1178 height 27
click at [415, 197] on div "Inventory Audit Export to Excel Timestamp Event Destination Item Destination Va…" at bounding box center [772, 407] width 1406 height 503
click at [431, 214] on link "Destination Item" at bounding box center [437, 209] width 82 height 11
click at [417, 297] on div "[DATE] 12:00 AM EDT Start Flower - Banner\'s Kush - Bulk 987.5 987.5" at bounding box center [772, 441] width 1405 height 434
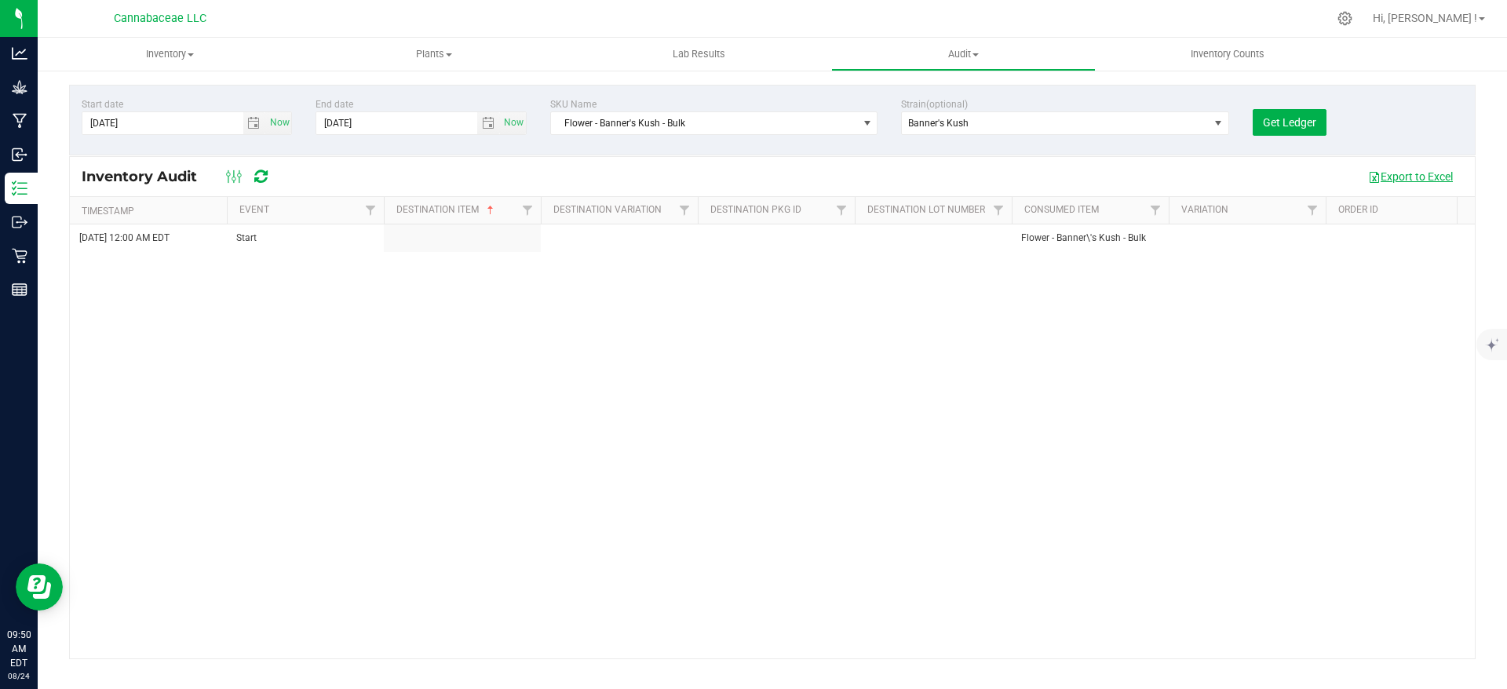
click at [1426, 183] on button "Export to Excel" at bounding box center [1410, 176] width 105 height 27
click at [1245, 62] on uib-tab-heading "Inventory Counts" at bounding box center [1227, 53] width 263 height 31
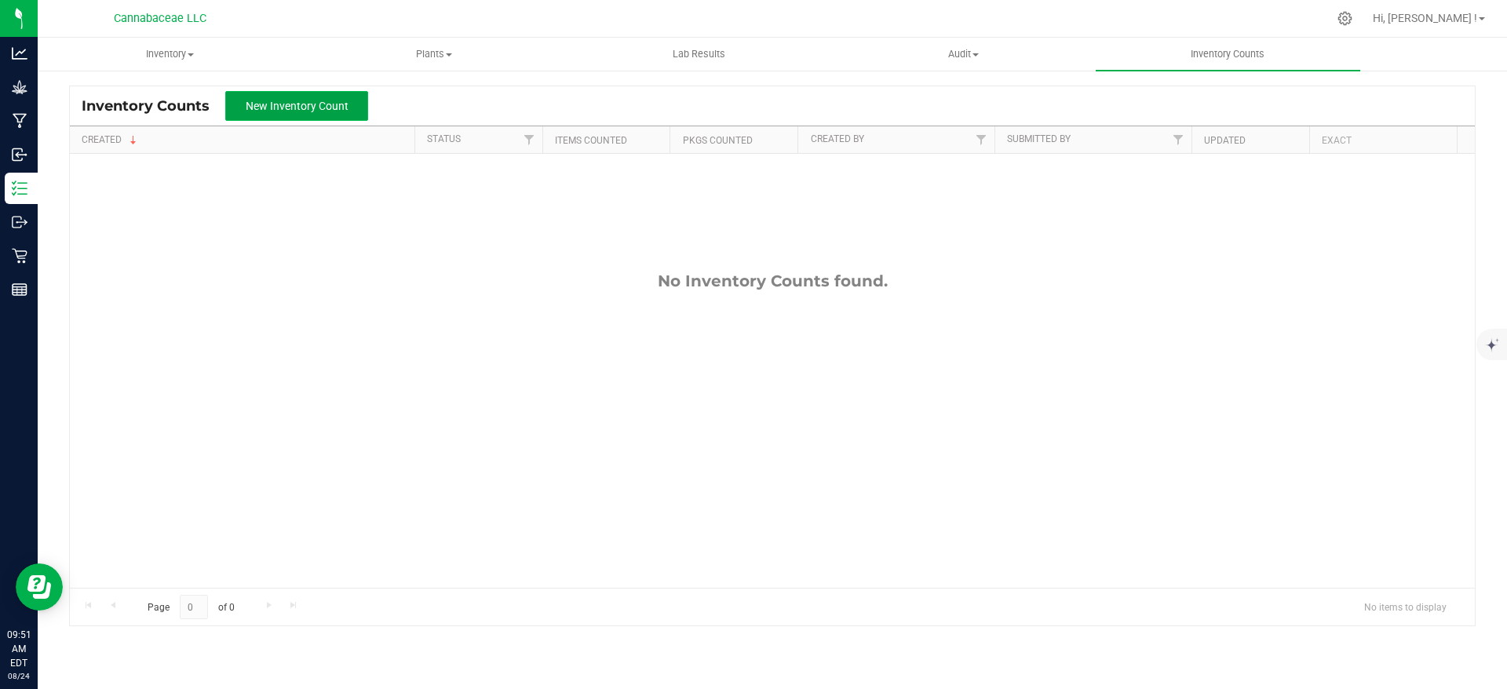
click at [316, 103] on span "New Inventory Count" at bounding box center [297, 106] width 103 height 13
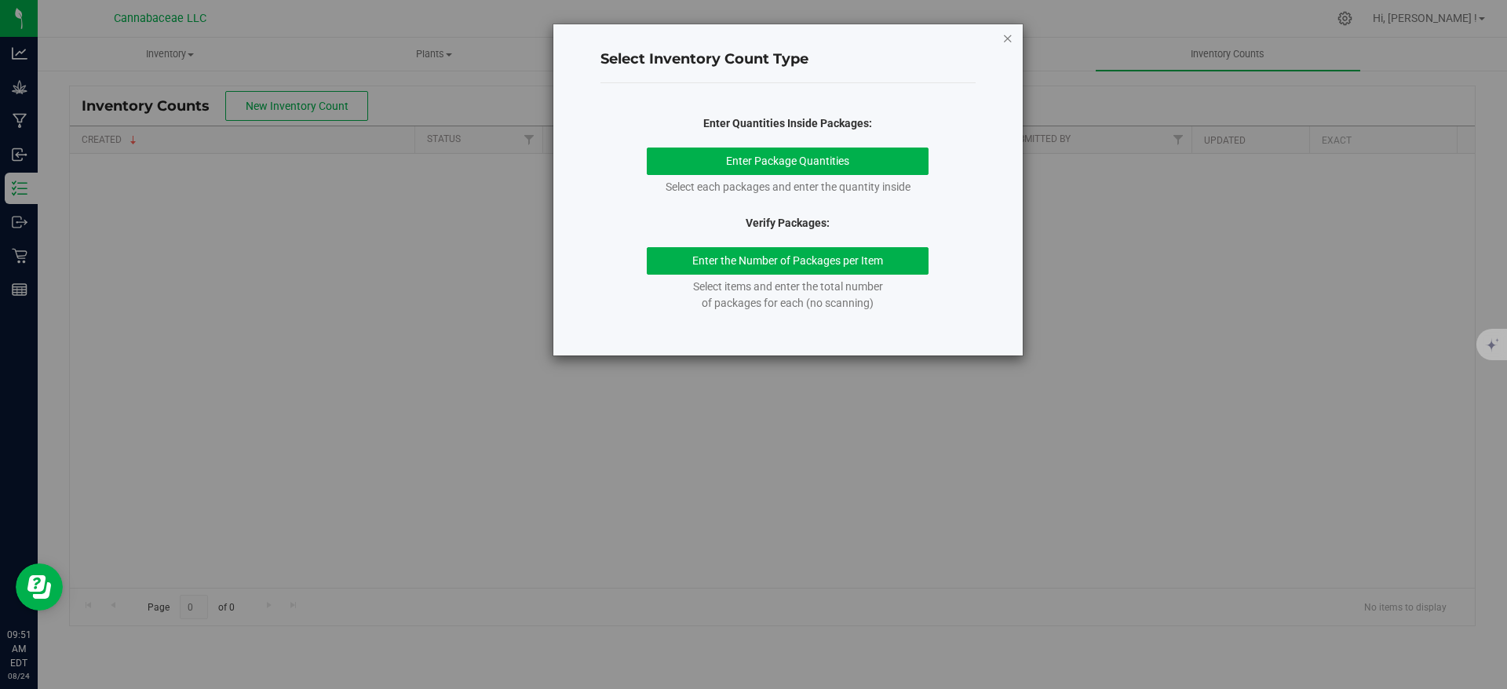
click at [1004, 38] on icon "button" at bounding box center [1007, 37] width 11 height 19
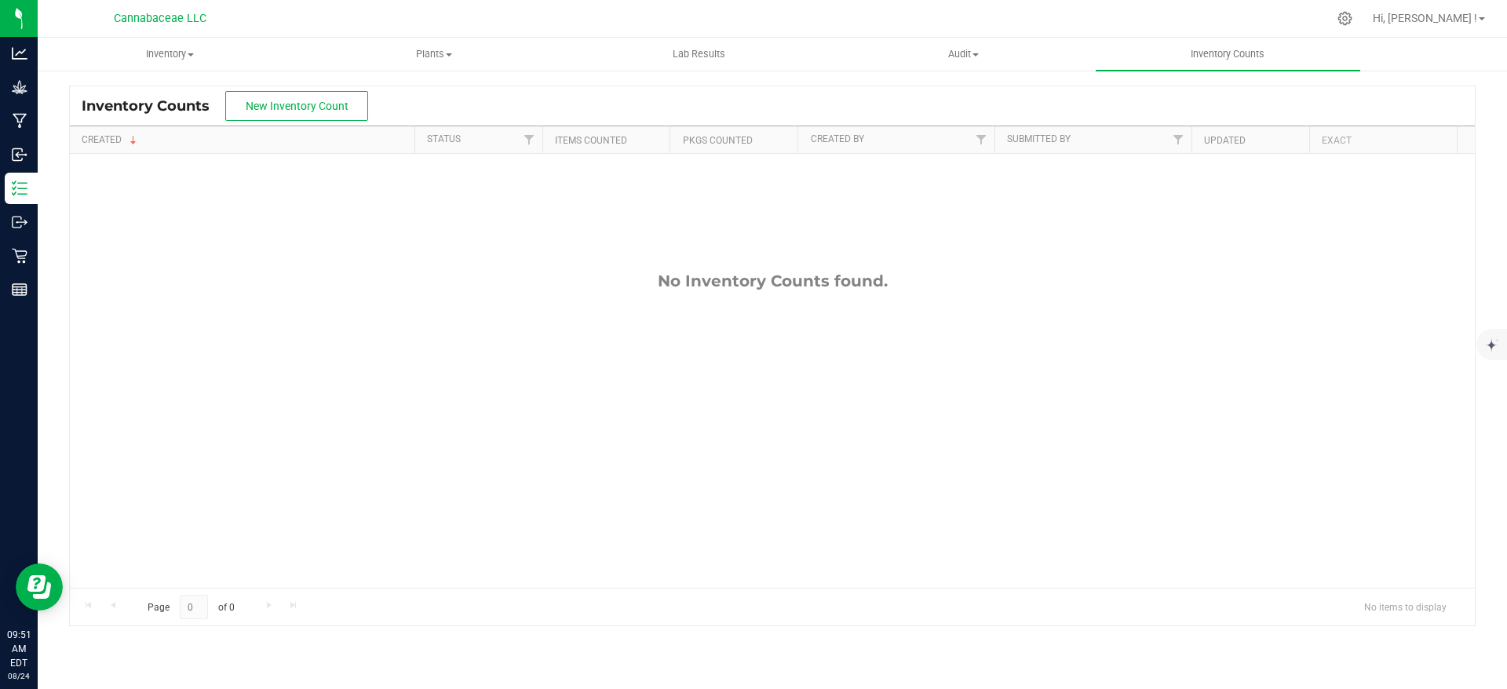
drag, startPoint x: 741, startPoint y: 99, endPoint x: 689, endPoint y: 104, distance: 52.0
click at [740, 99] on div "Inventory Counts New Inventory Count" at bounding box center [772, 105] width 1405 height 39
click at [181, 58] on span "Inventory" at bounding box center [169, 54] width 263 height 14
click at [134, 93] on span "All packages" at bounding box center [92, 94] width 108 height 13
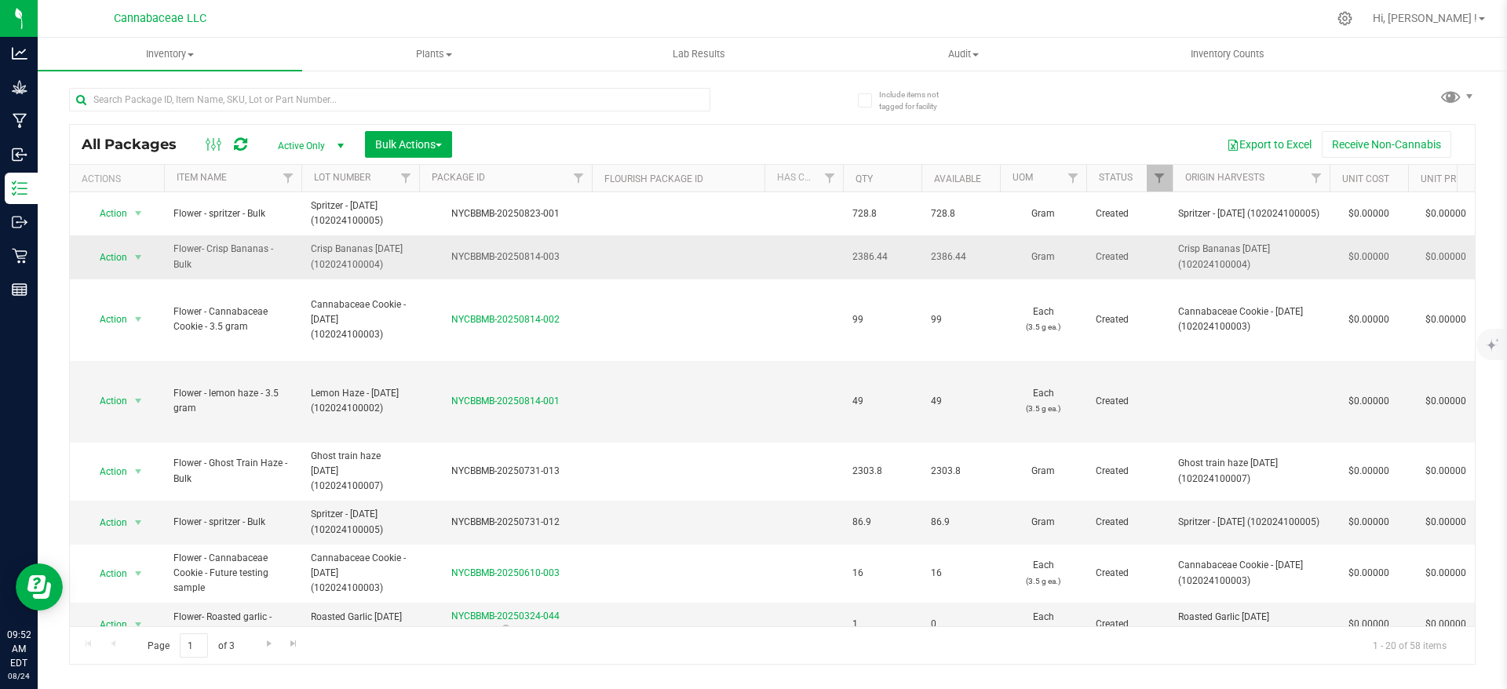
click at [557, 258] on div "NYCBBMB-20250814-003" at bounding box center [505, 257] width 177 height 15
click at [539, 258] on div "NYCBBMB-20250814-003" at bounding box center [505, 257] width 177 height 15
click at [561, 254] on div "NYCBBMB-20250814-003" at bounding box center [505, 257] width 177 height 15
drag, startPoint x: 558, startPoint y: 258, endPoint x: 428, endPoint y: 264, distance: 130.4
click at [428, 264] on div "NYCBBMB-20250814-003" at bounding box center [505, 257] width 177 height 15
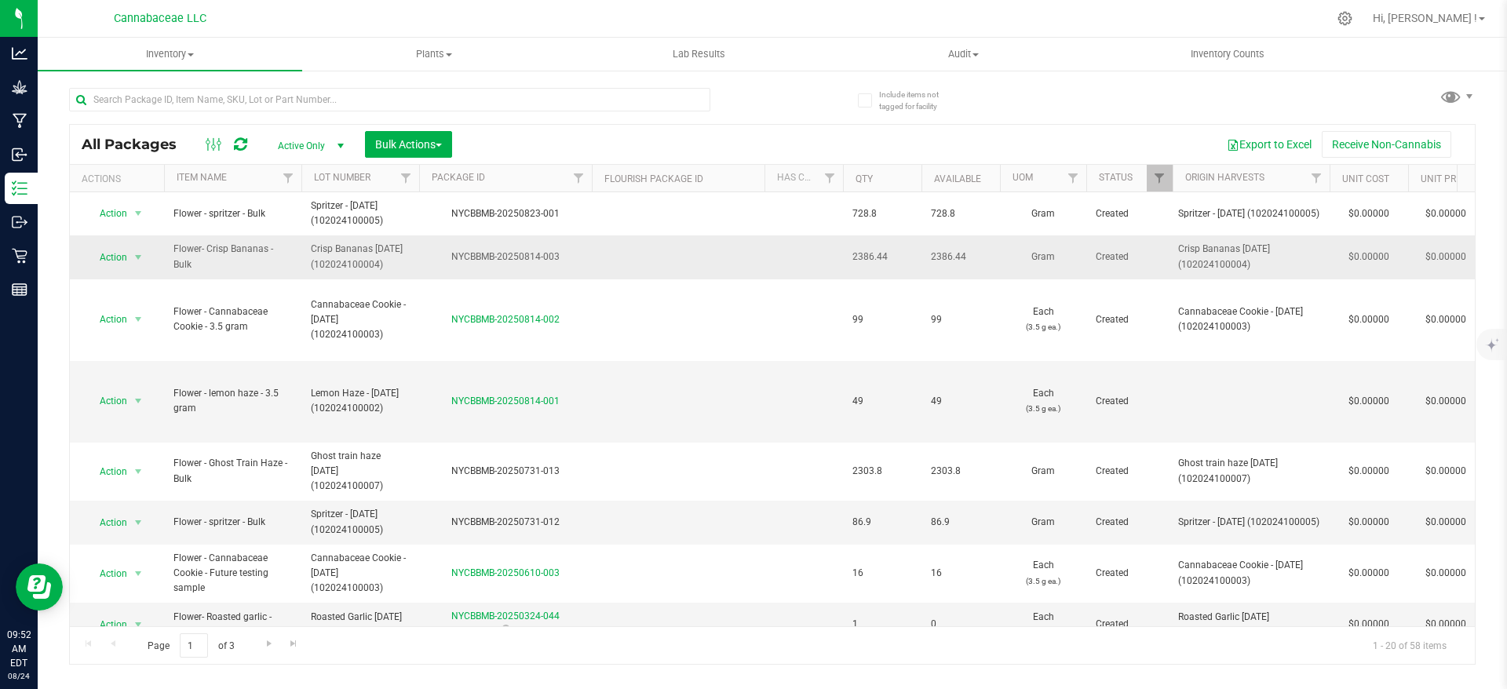
copy div "NYCBBMB-20250814-003"
click at [684, 133] on div "Export to Excel Receive Non-Cannabis" at bounding box center [963, 144] width 999 height 27
click at [1271, 144] on button "Export to Excel" at bounding box center [1268, 144] width 105 height 27
click at [1356, 18] on div at bounding box center [1345, 18] width 22 height 16
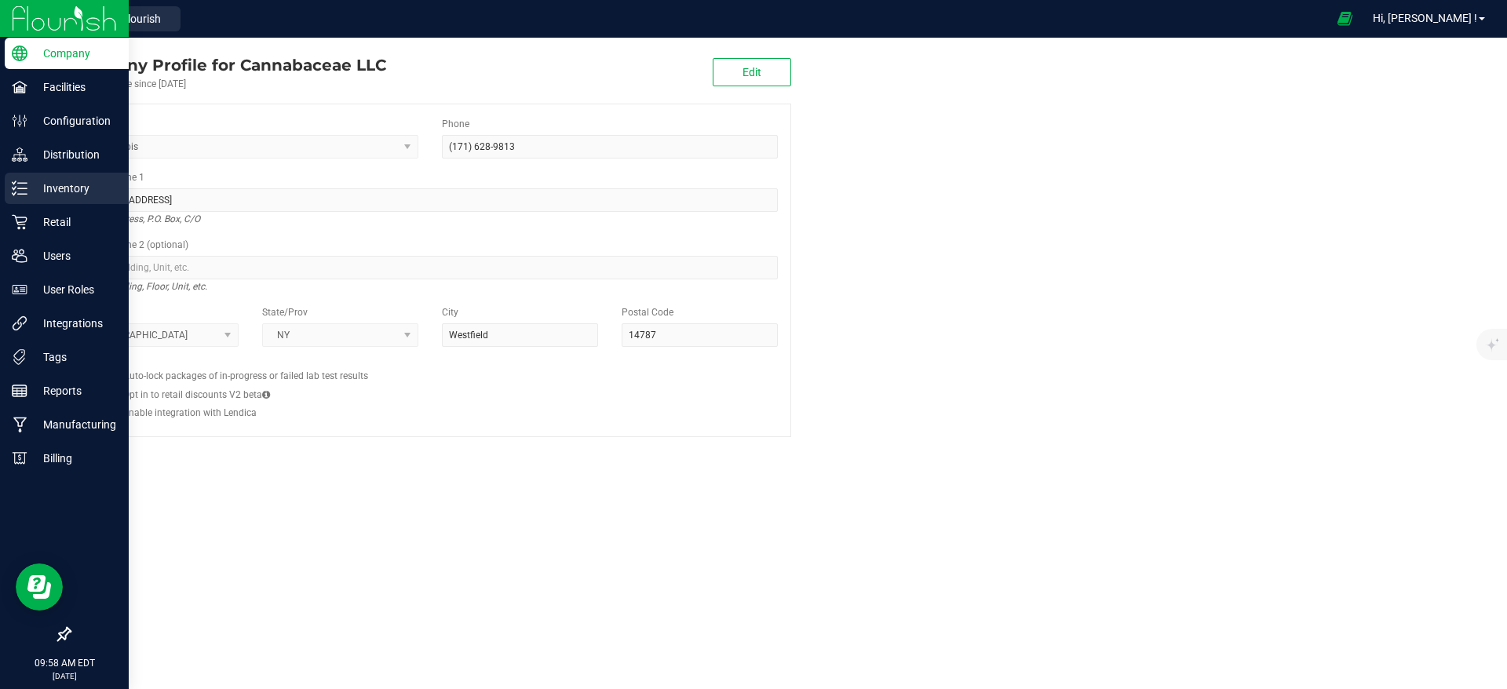
click at [24, 183] on line at bounding box center [22, 183] width 9 height 0
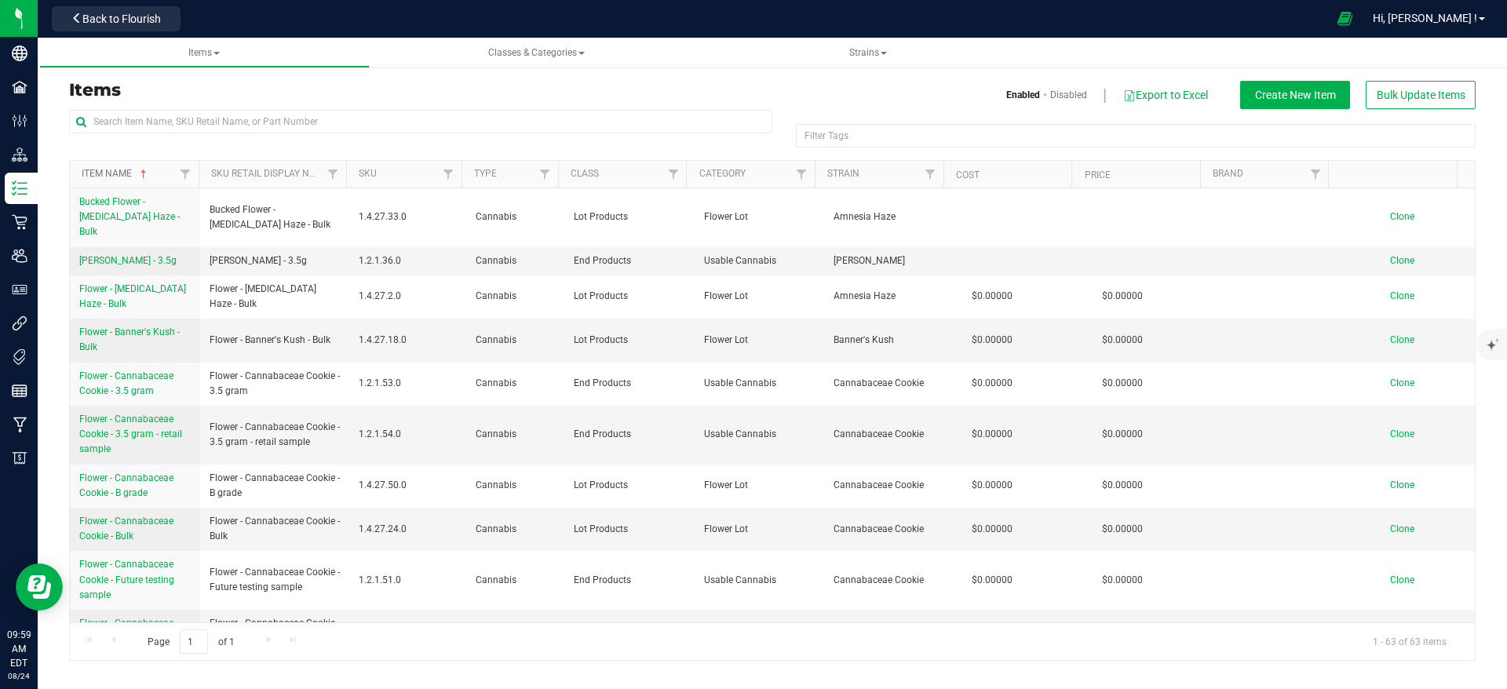
click at [126, 173] on link "Item Name" at bounding box center [116, 173] width 68 height 11
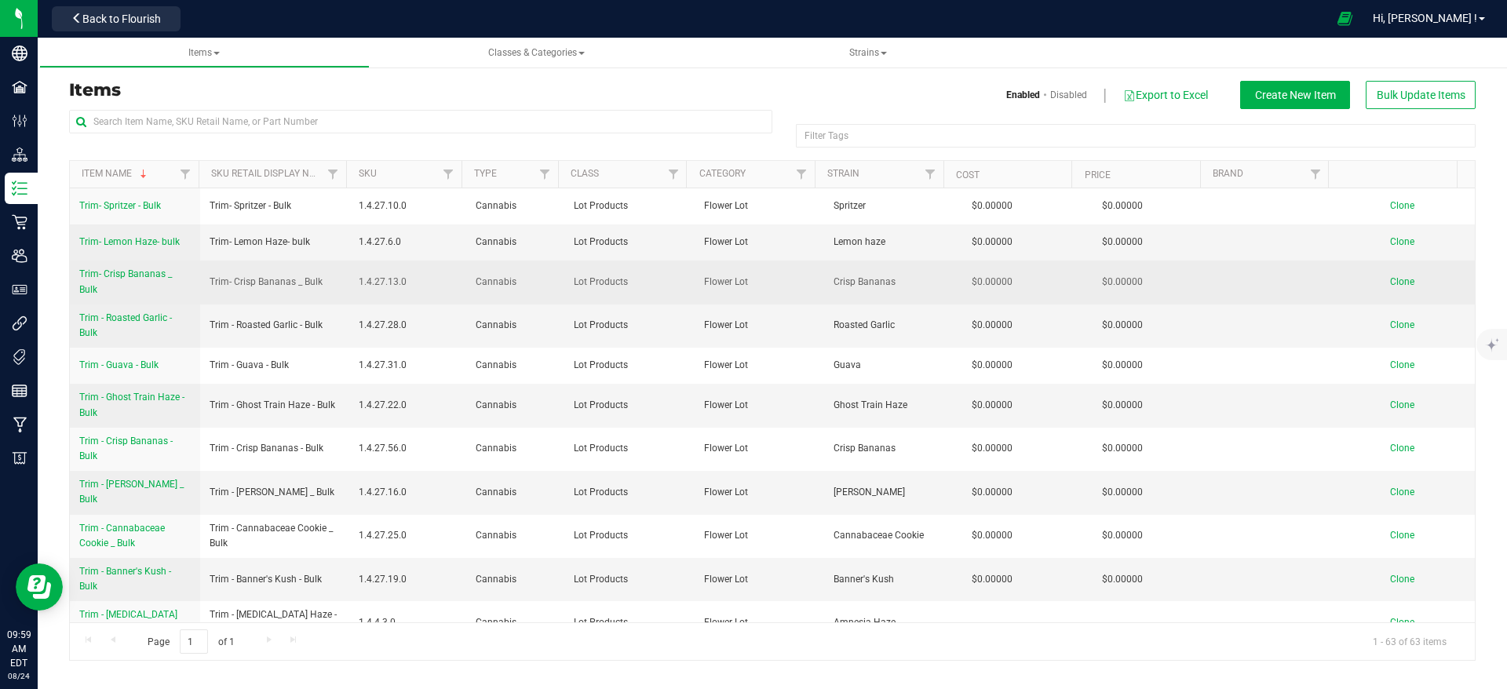
click at [156, 283] on link "Trim- Crisp Bananas _ Bulk" at bounding box center [134, 282] width 111 height 30
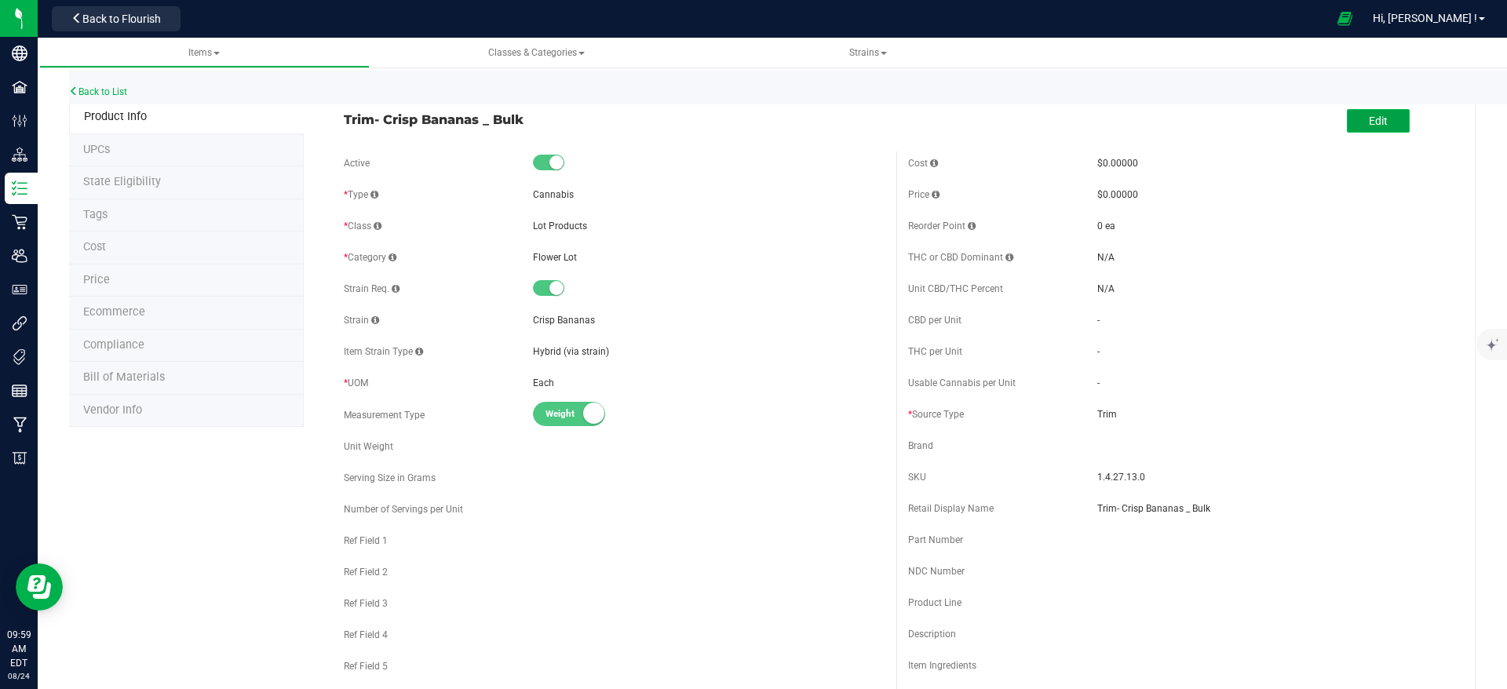
click at [1369, 123] on span "Edit" at bounding box center [1378, 121] width 19 height 13
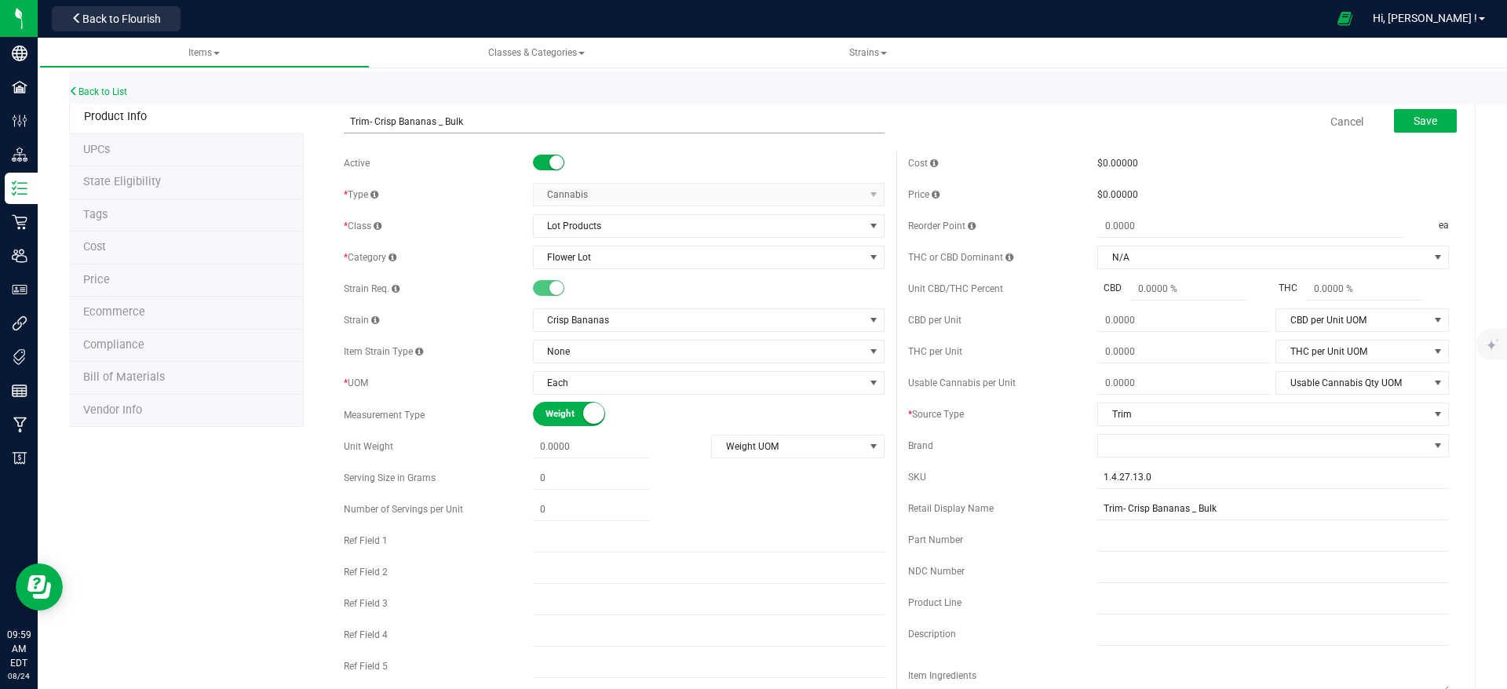
click at [437, 127] on input "Trim- Crisp Bananas _ Bulk" at bounding box center [614, 122] width 541 height 24
type input "Trim- Crisp Bananas - Bulk"
click at [819, 450] on span "Weight UOM" at bounding box center [788, 447] width 152 height 22
click at [768, 472] on li "Gram" at bounding box center [788, 473] width 169 height 24
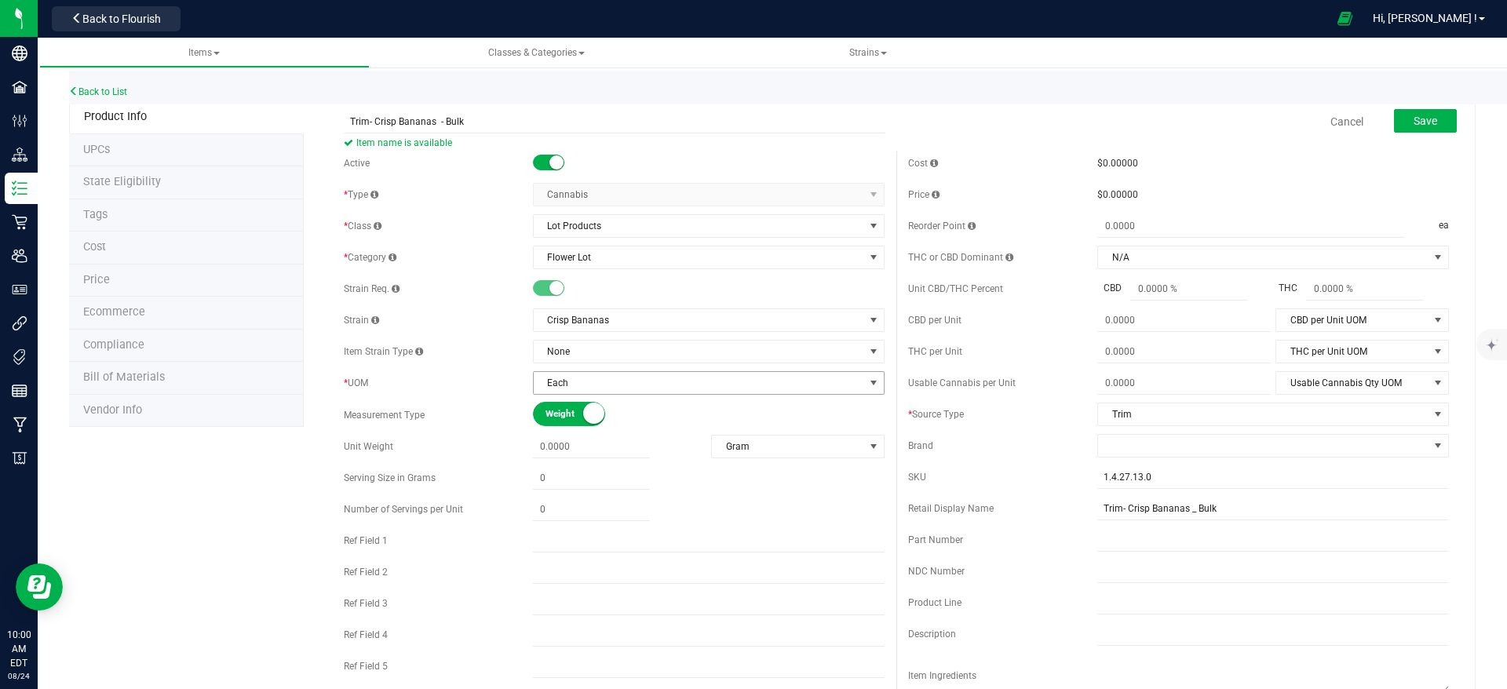
click at [631, 382] on span "Each" at bounding box center [699, 383] width 330 height 22
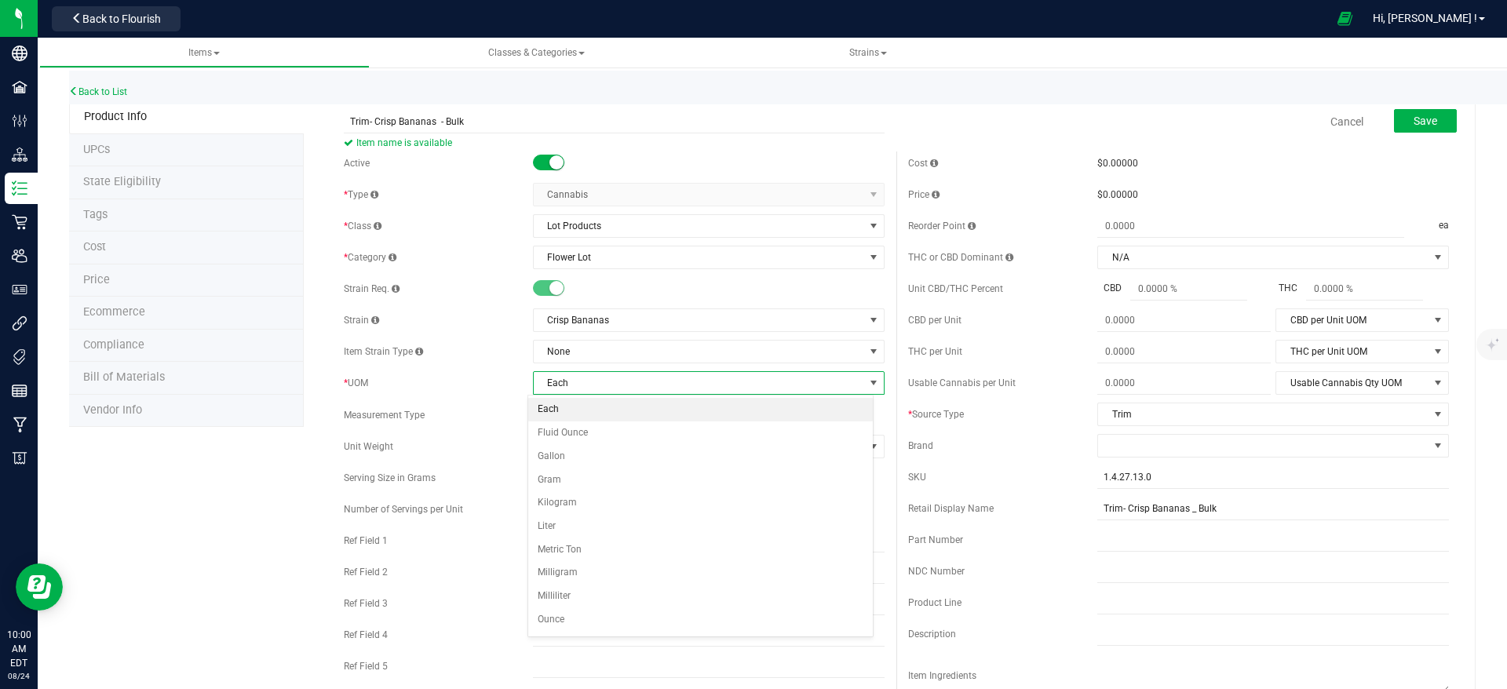
click at [631, 382] on span "Each" at bounding box center [699, 383] width 330 height 22
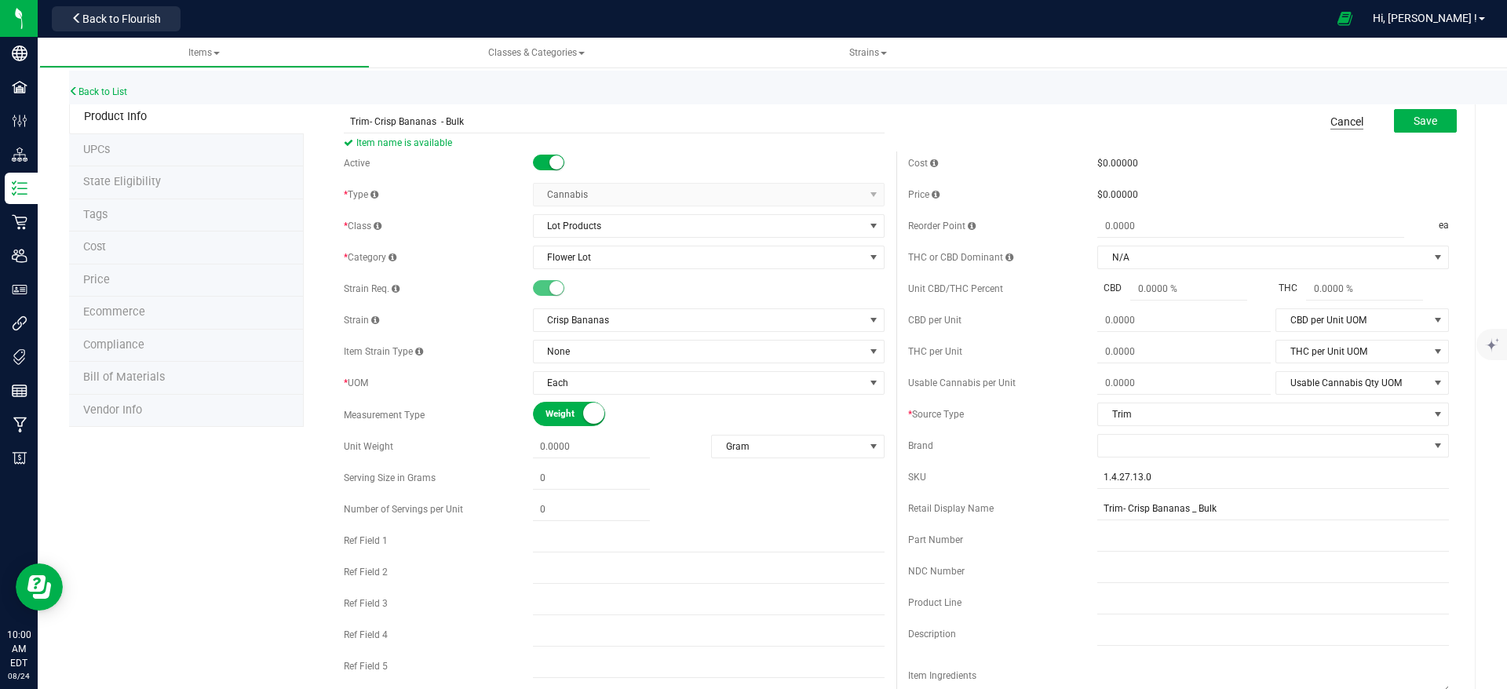
click at [1333, 118] on link "Cancel" at bounding box center [1346, 122] width 33 height 16
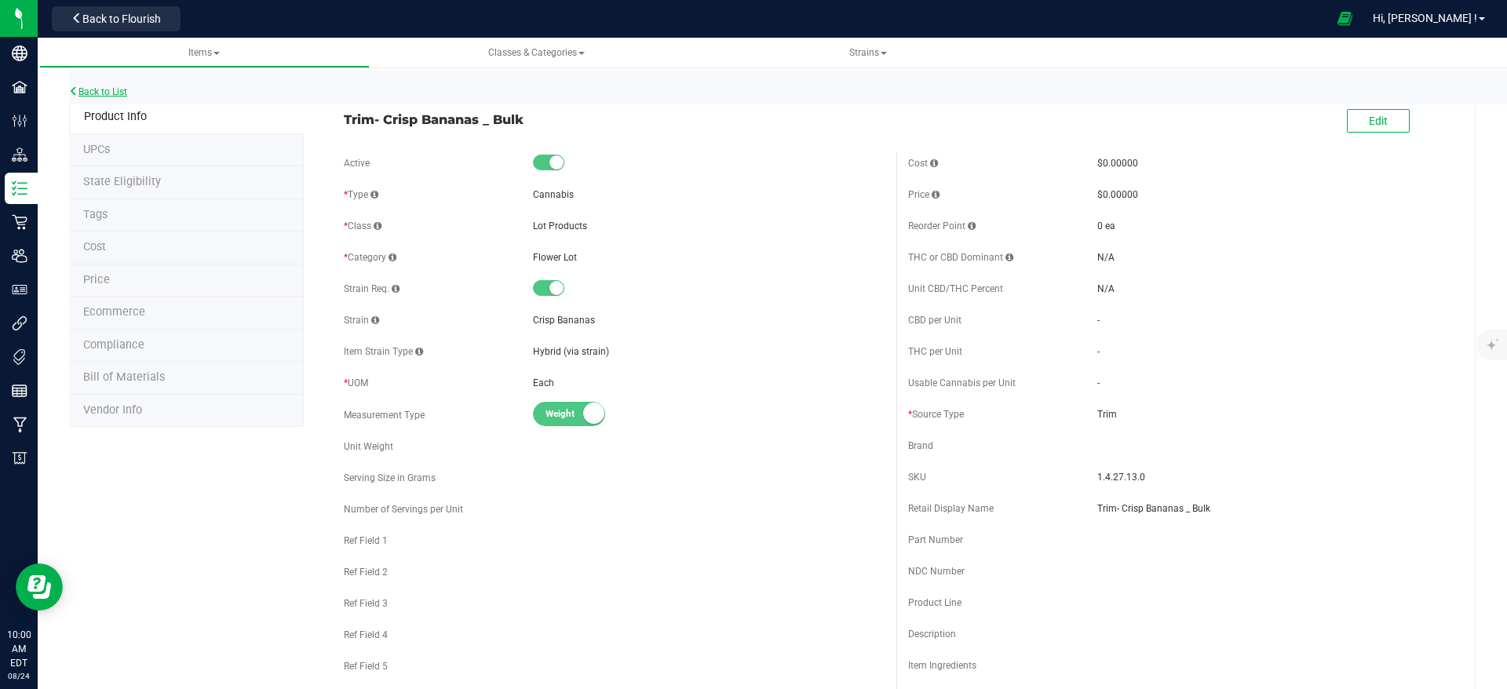
click at [108, 86] on link "Back to List" at bounding box center [98, 91] width 58 height 11
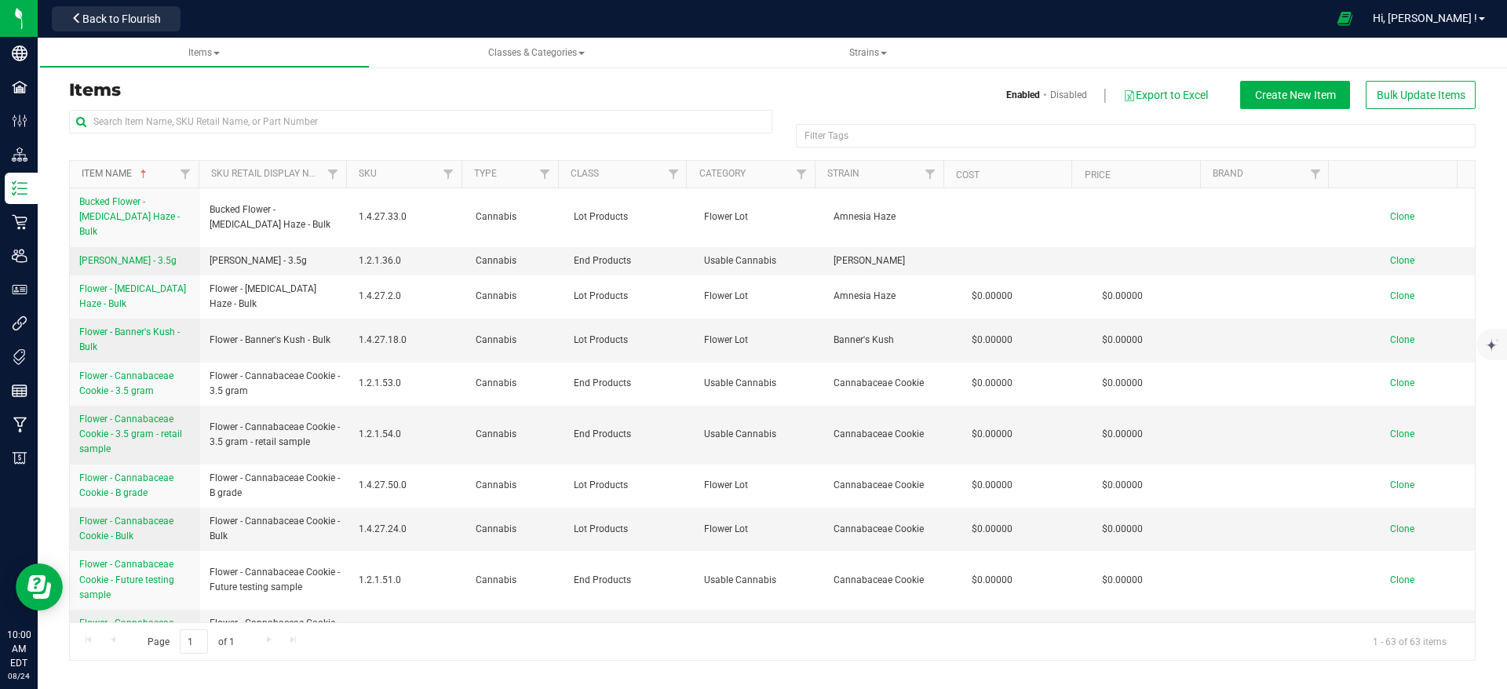
click at [82, 174] on link "Item Name" at bounding box center [116, 173] width 68 height 11
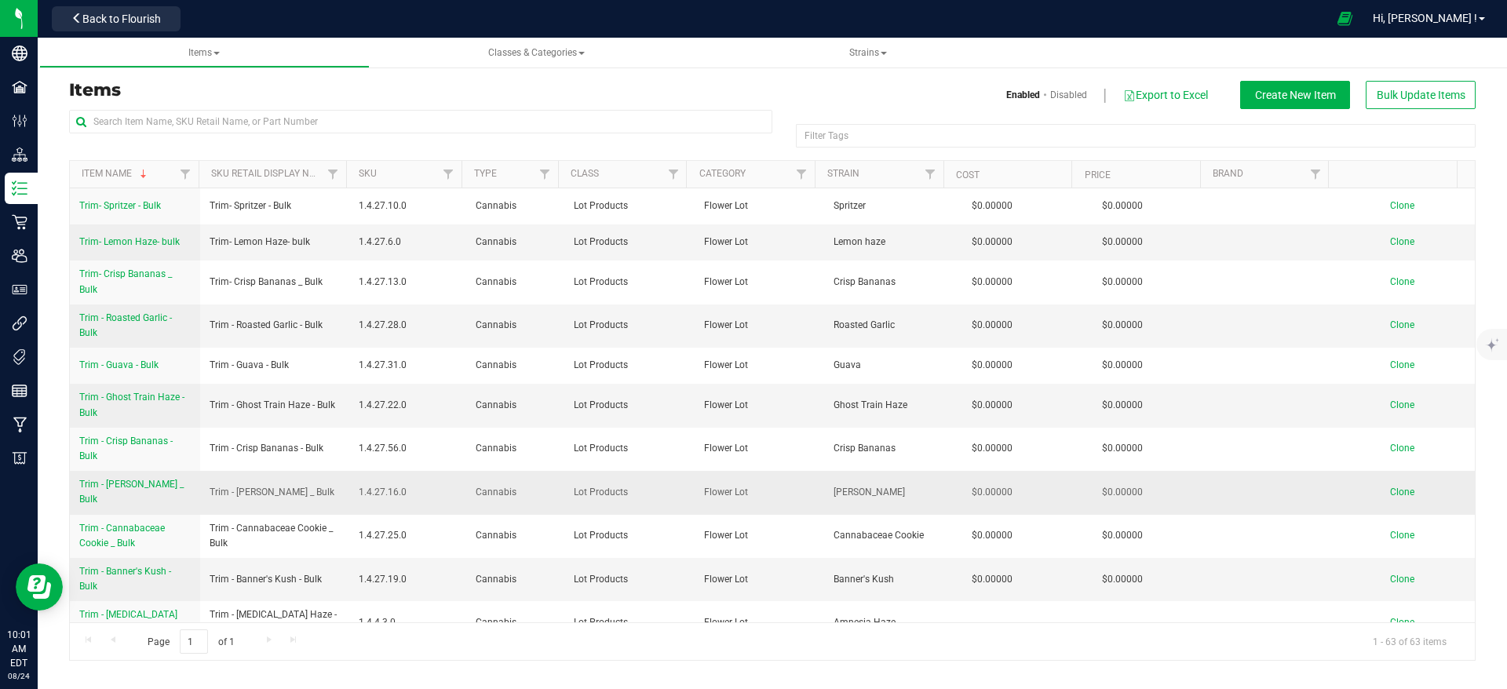
click at [148, 490] on span "Trim - [PERSON_NAME] _ Bulk" at bounding box center [131, 492] width 104 height 26
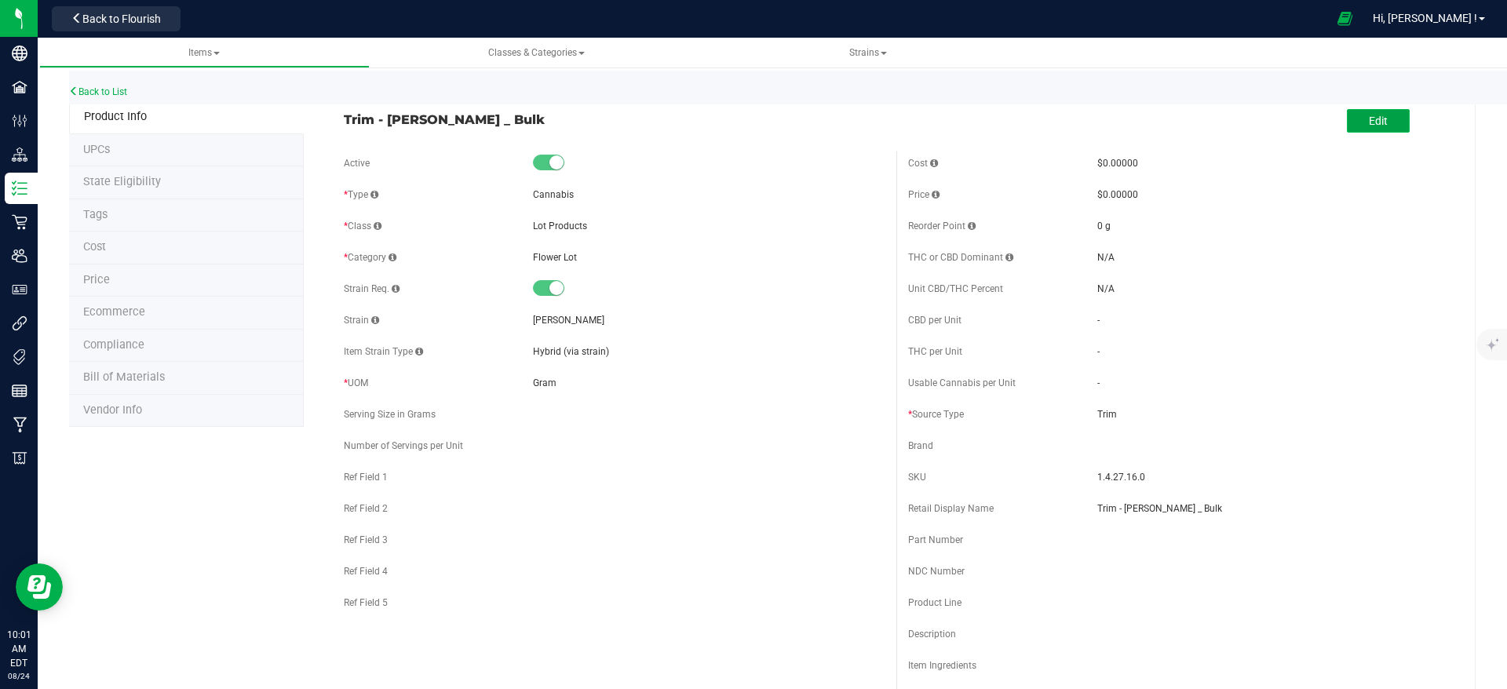
click at [1348, 120] on button "Edit" at bounding box center [1378, 121] width 63 height 24
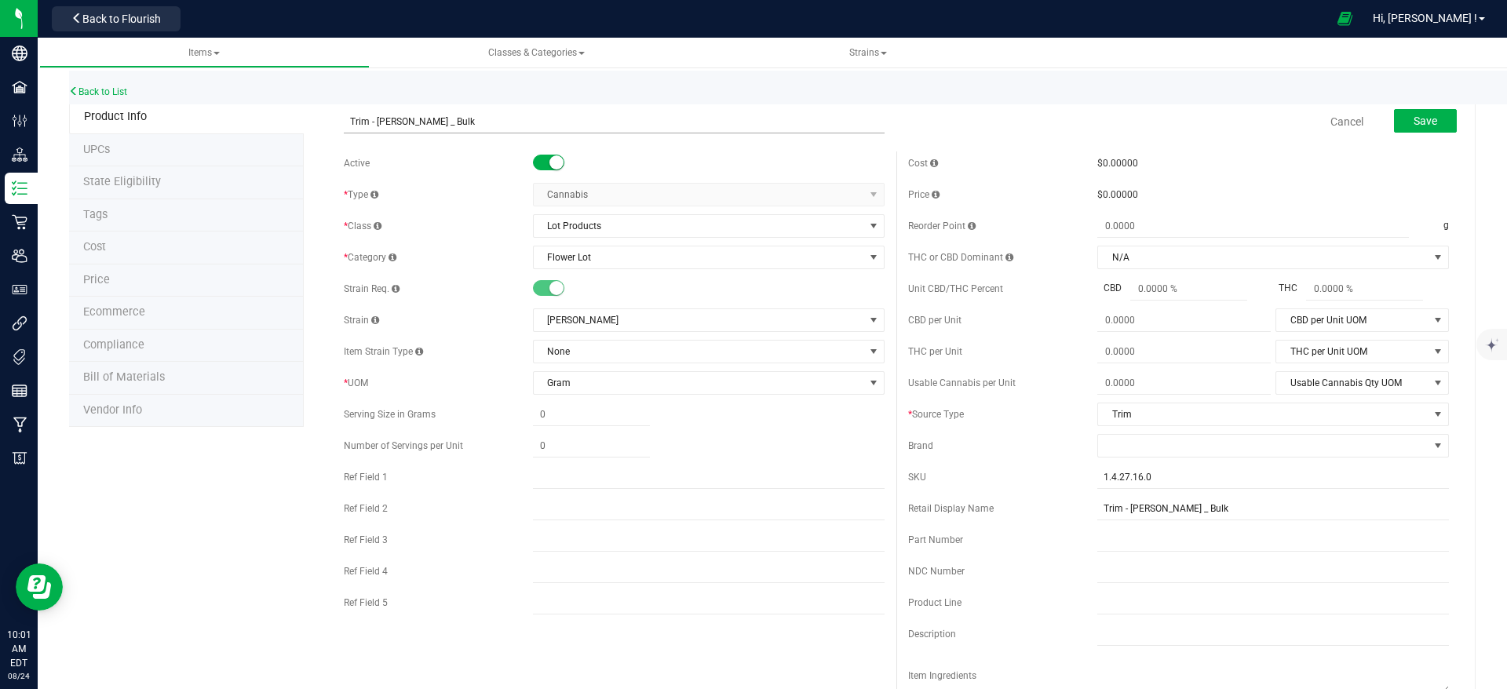
click at [428, 118] on input "Trim - [PERSON_NAME] _ Bulk" at bounding box center [614, 122] width 541 height 24
type input "Trim - [PERSON_NAME] - Bulk"
click at [1413, 117] on span "Save" at bounding box center [1425, 121] width 24 height 13
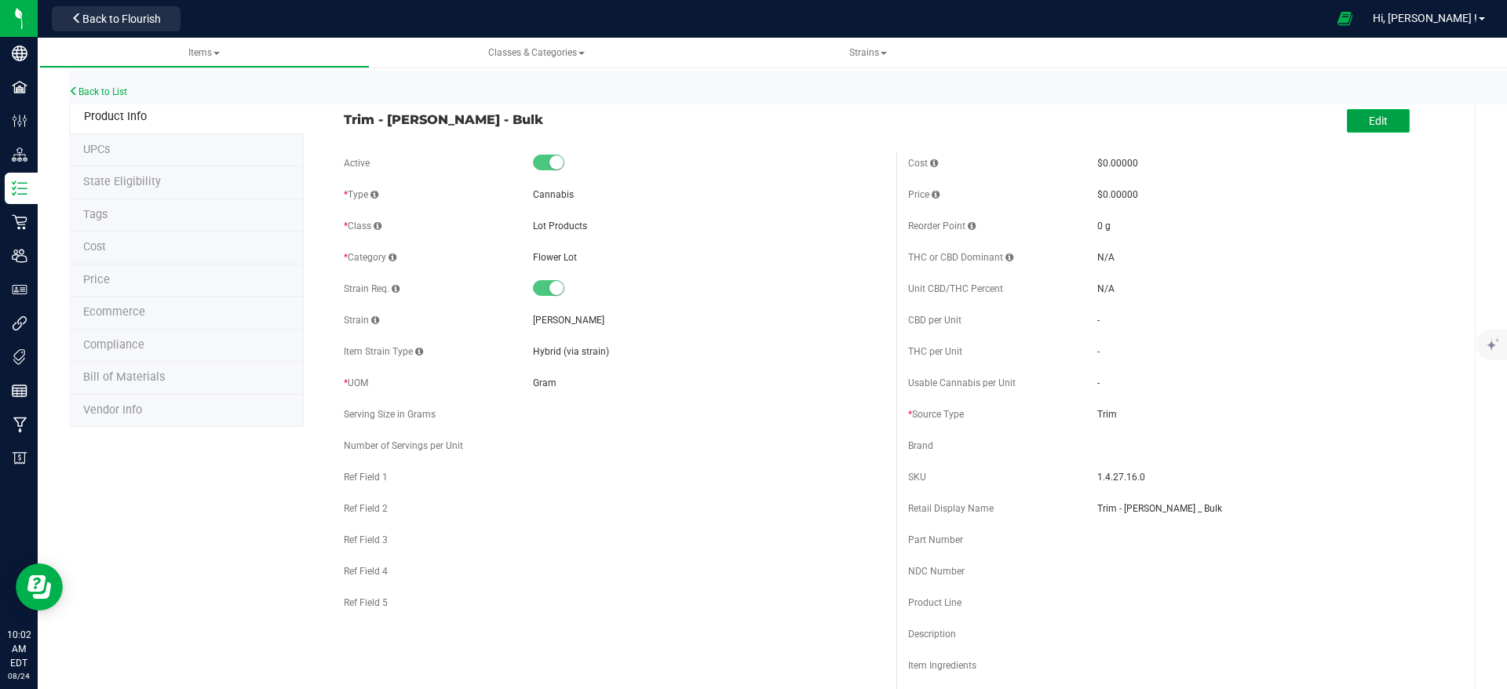
click at [1374, 121] on button "Edit" at bounding box center [1378, 121] width 63 height 24
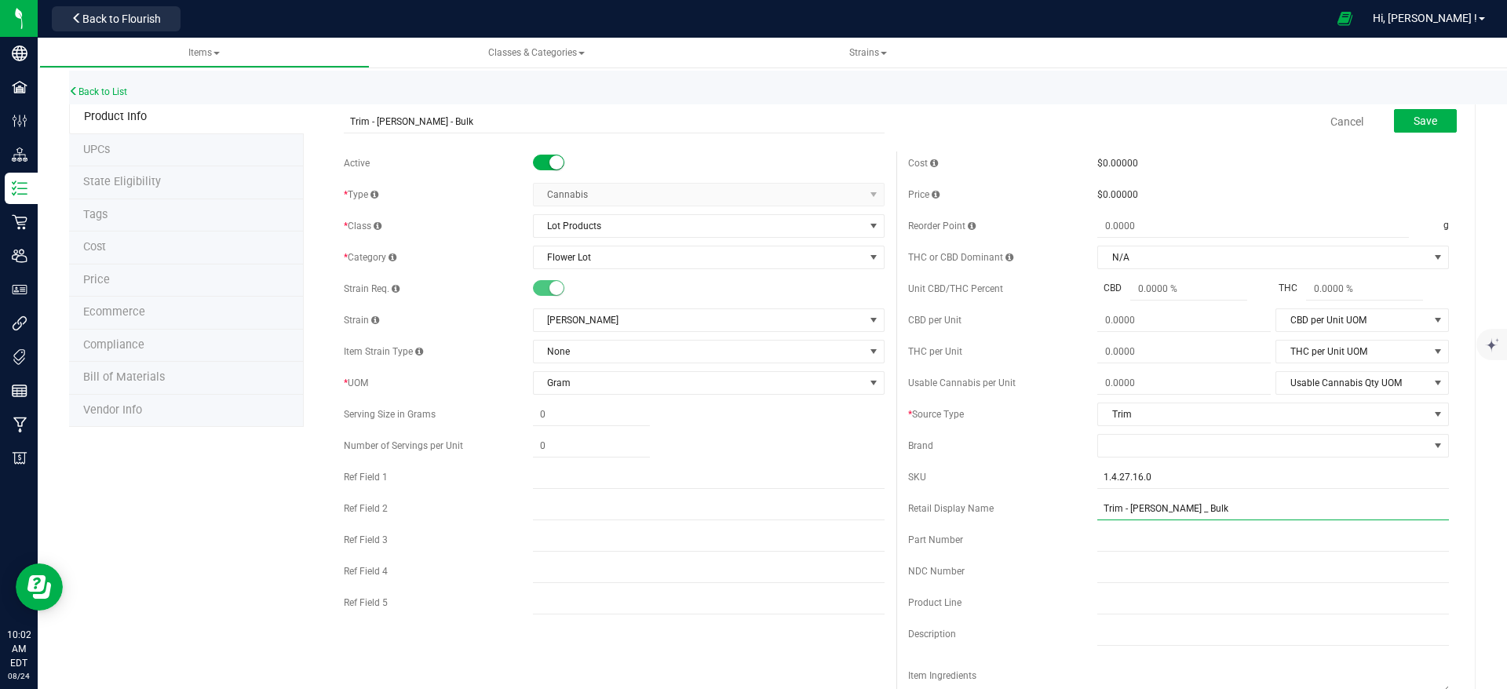
click at [1172, 501] on input "Trim - [PERSON_NAME] _ Bulk" at bounding box center [1273, 509] width 352 height 24
type input "Trim - [PERSON_NAME] - Bulk"
click at [1198, 139] on div "Cancel Save" at bounding box center [1178, 121] width 564 height 39
click at [1419, 121] on span "Save" at bounding box center [1425, 121] width 24 height 13
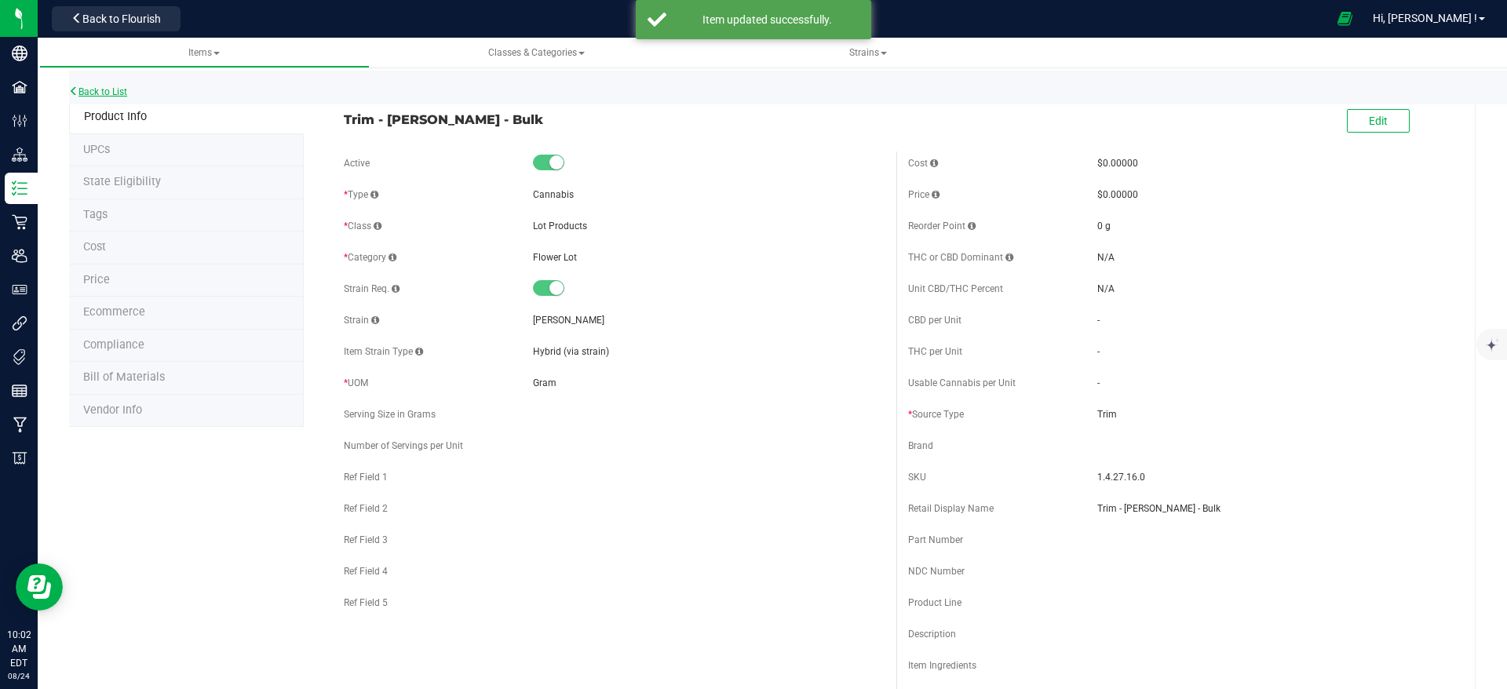
click at [116, 92] on link "Back to List" at bounding box center [98, 91] width 58 height 11
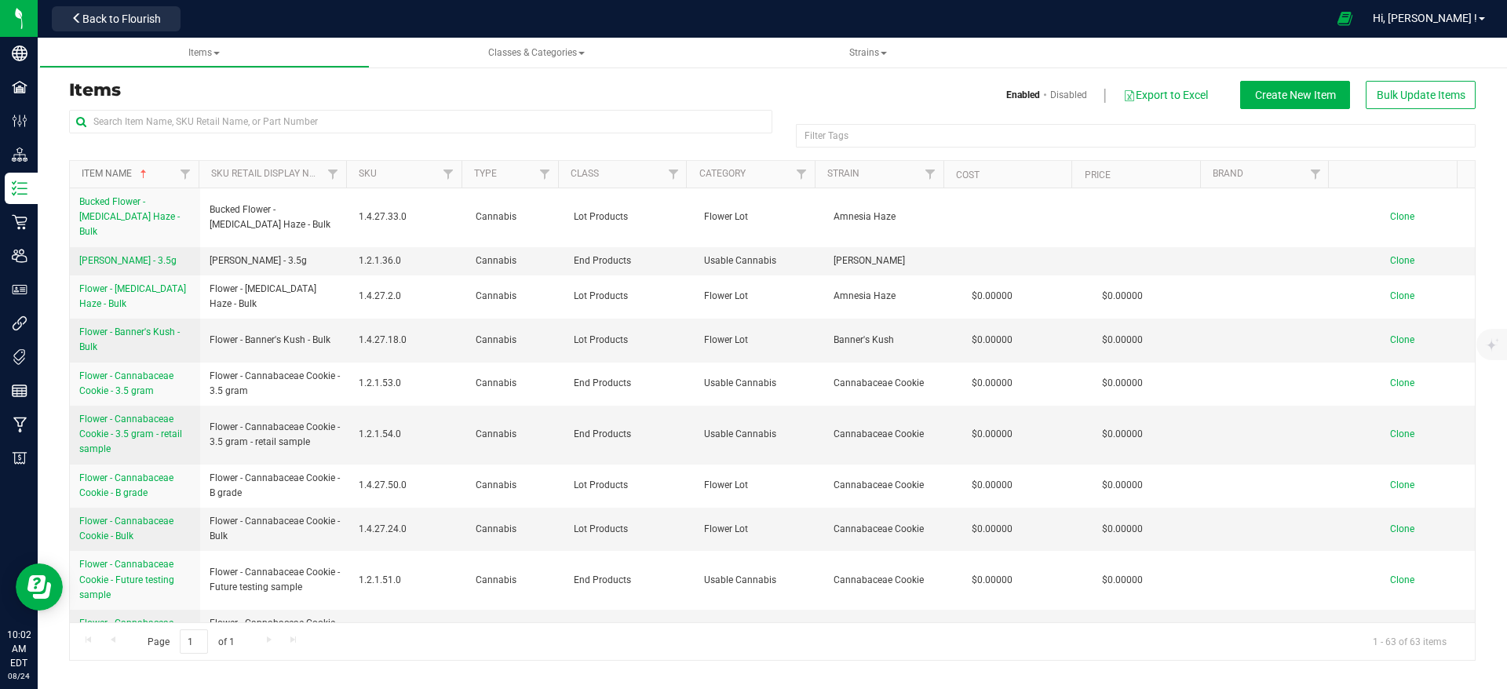
click at [101, 174] on link "Item Name" at bounding box center [116, 173] width 68 height 11
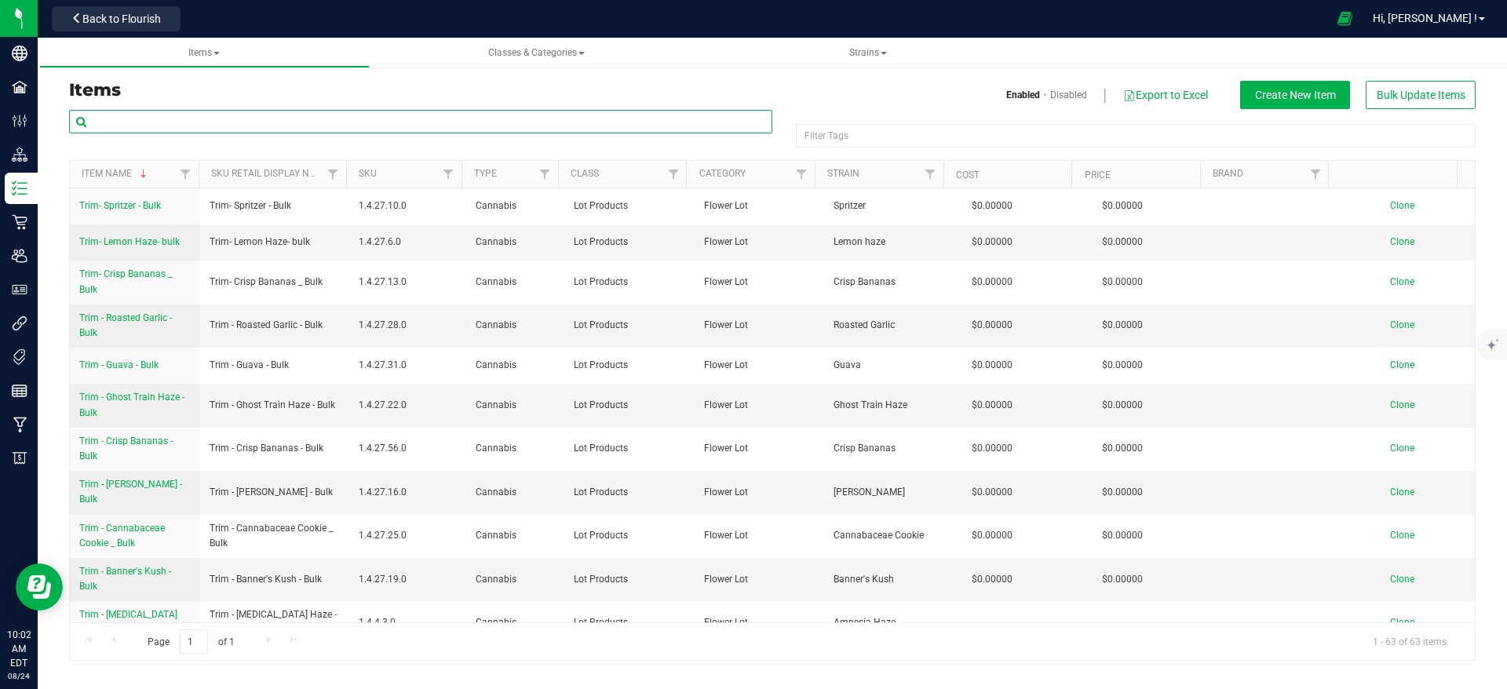
click at [141, 113] on input "text" at bounding box center [420, 122] width 703 height 24
type input "trim"
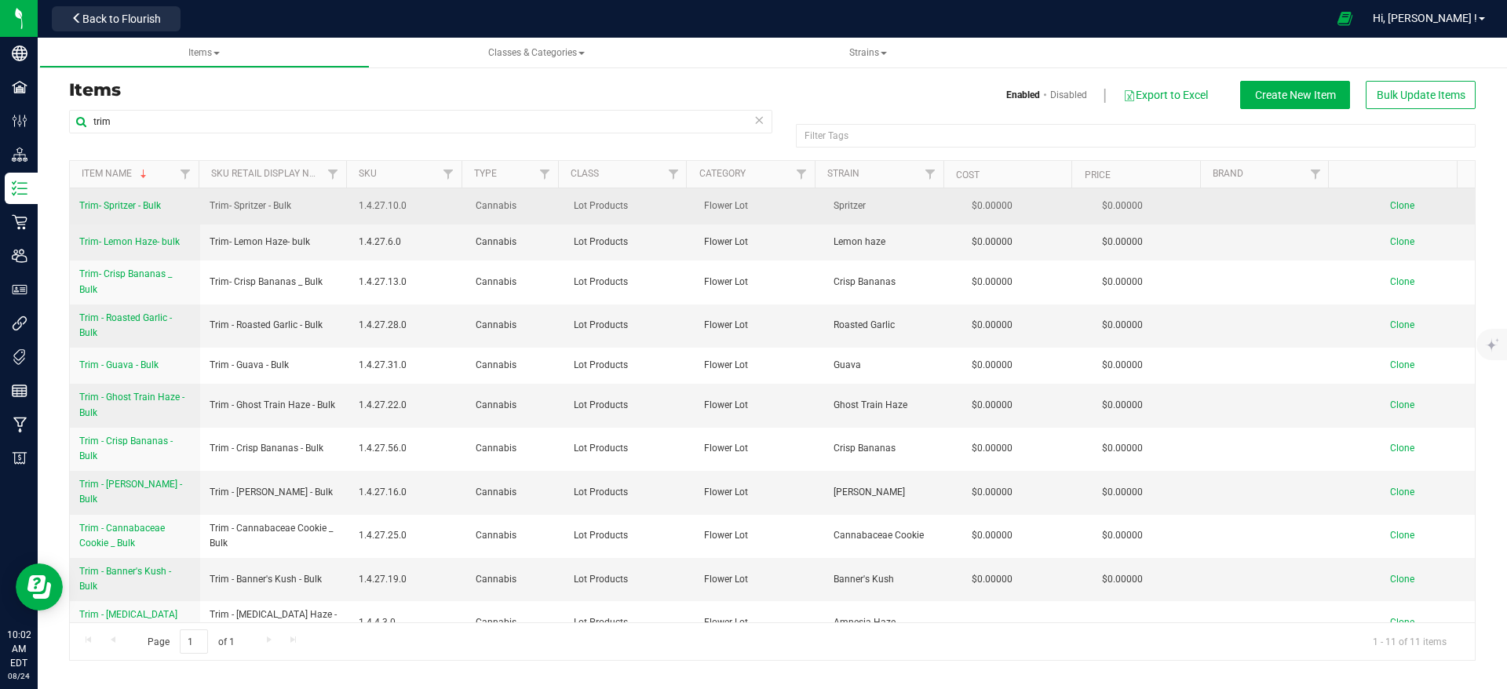
click at [136, 208] on span "Trim- Spritzer - Bulk" at bounding box center [120, 205] width 82 height 11
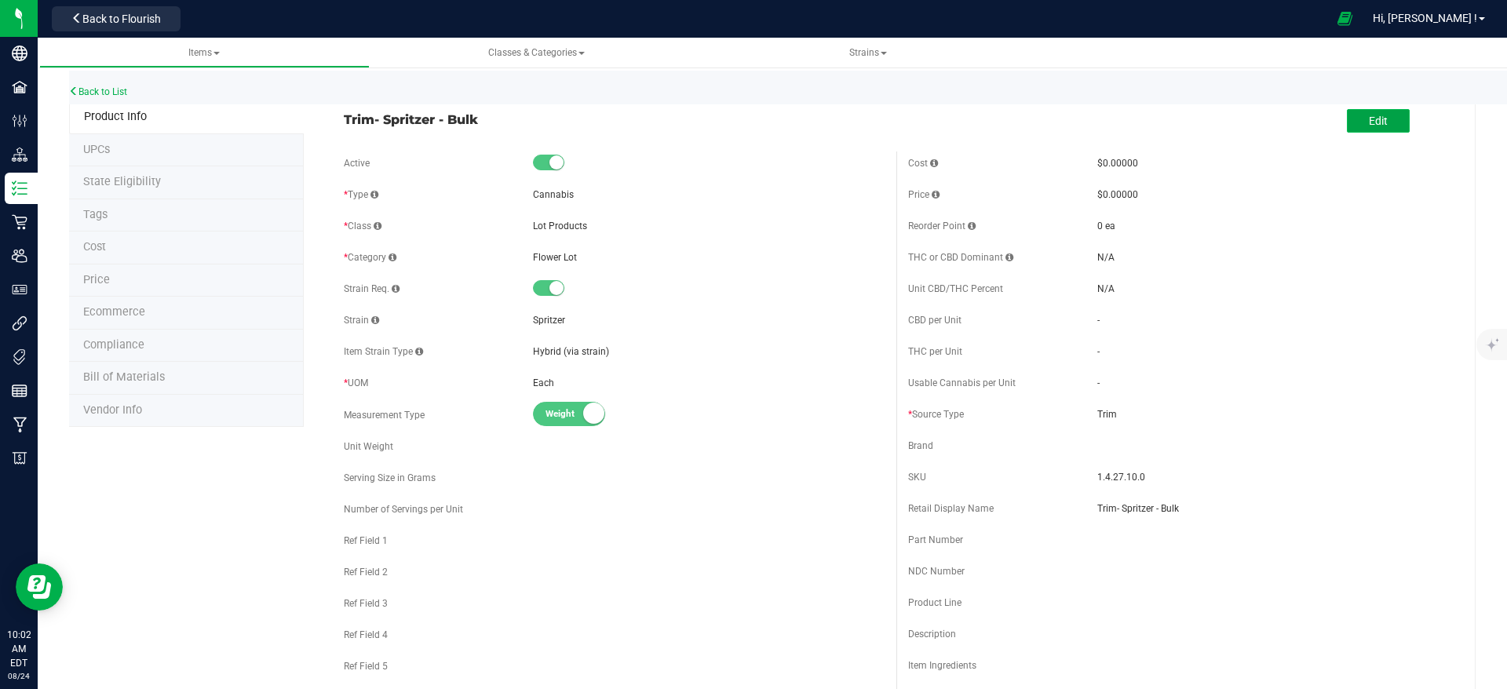
click at [1379, 125] on button "Edit" at bounding box center [1378, 121] width 63 height 24
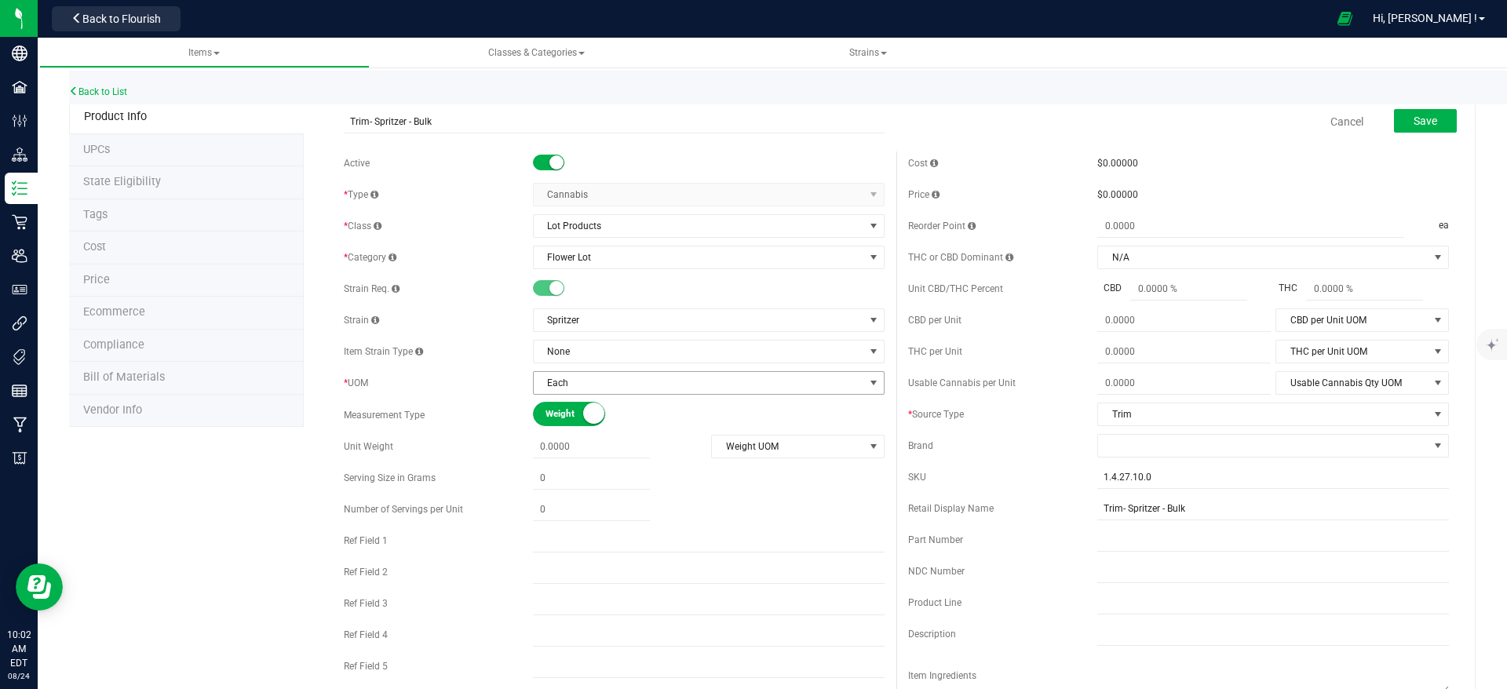
click at [716, 385] on span "Each" at bounding box center [699, 383] width 330 height 22
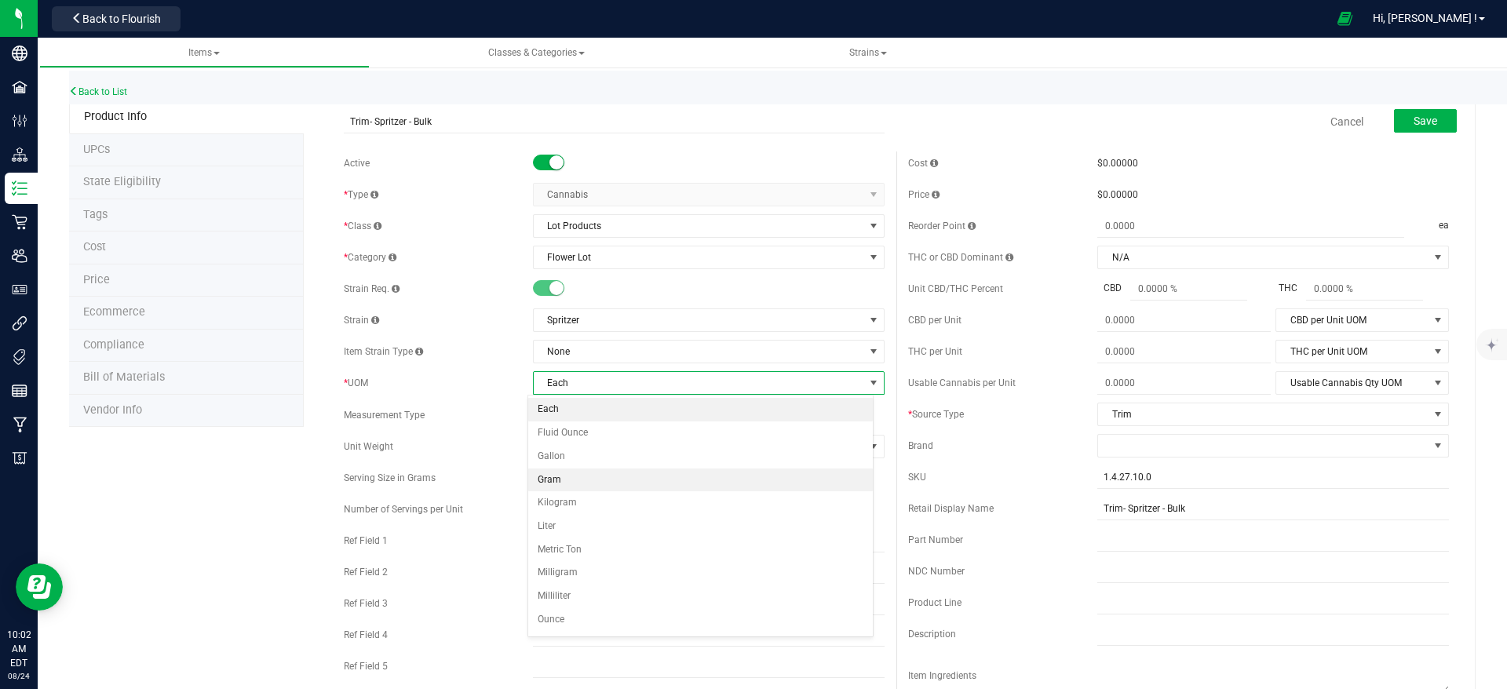
click at [654, 479] on li "Gram" at bounding box center [700, 481] width 345 height 24
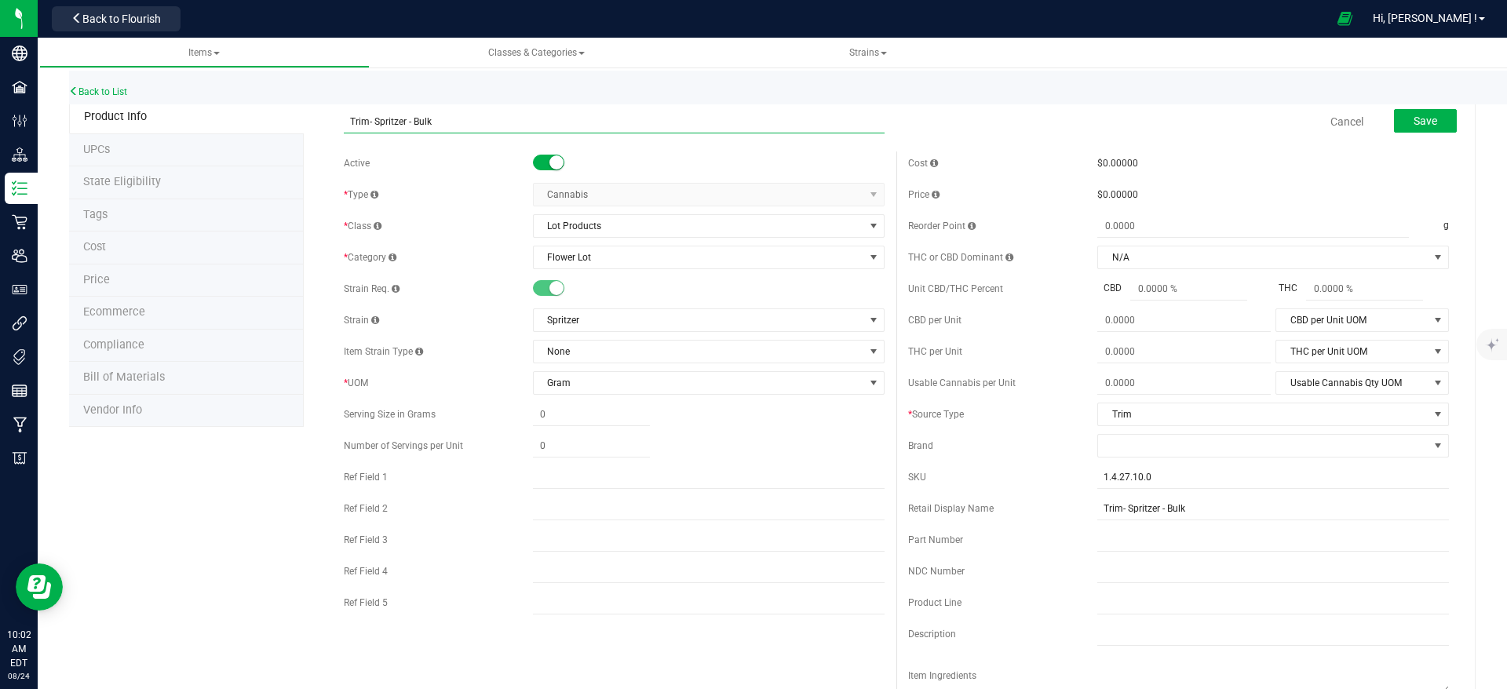
click at [363, 125] on input "Trim- Spritzer - Bulk" at bounding box center [614, 122] width 541 height 24
type input "Trim - Spritzer - Bulk"
click at [1420, 127] on button "Save" at bounding box center [1425, 121] width 63 height 24
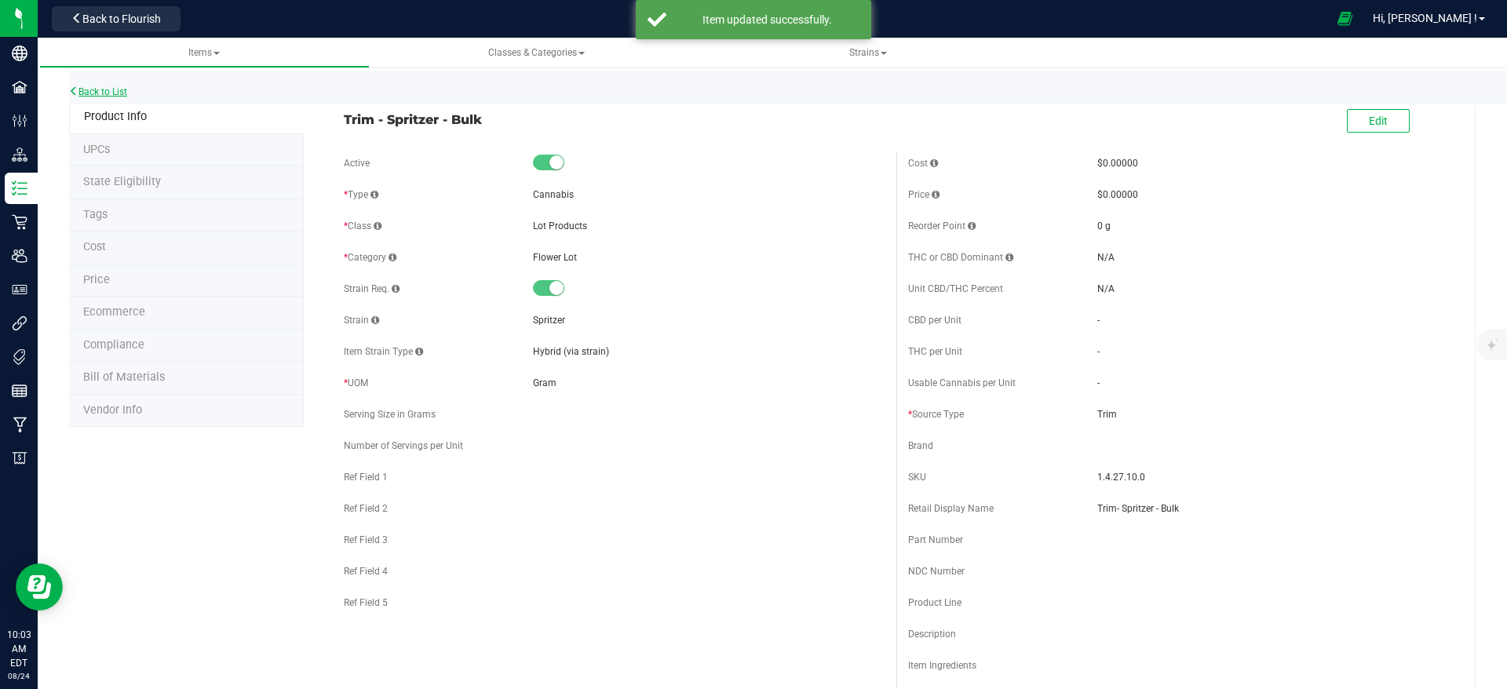
click at [89, 89] on link "Back to List" at bounding box center [98, 91] width 58 height 11
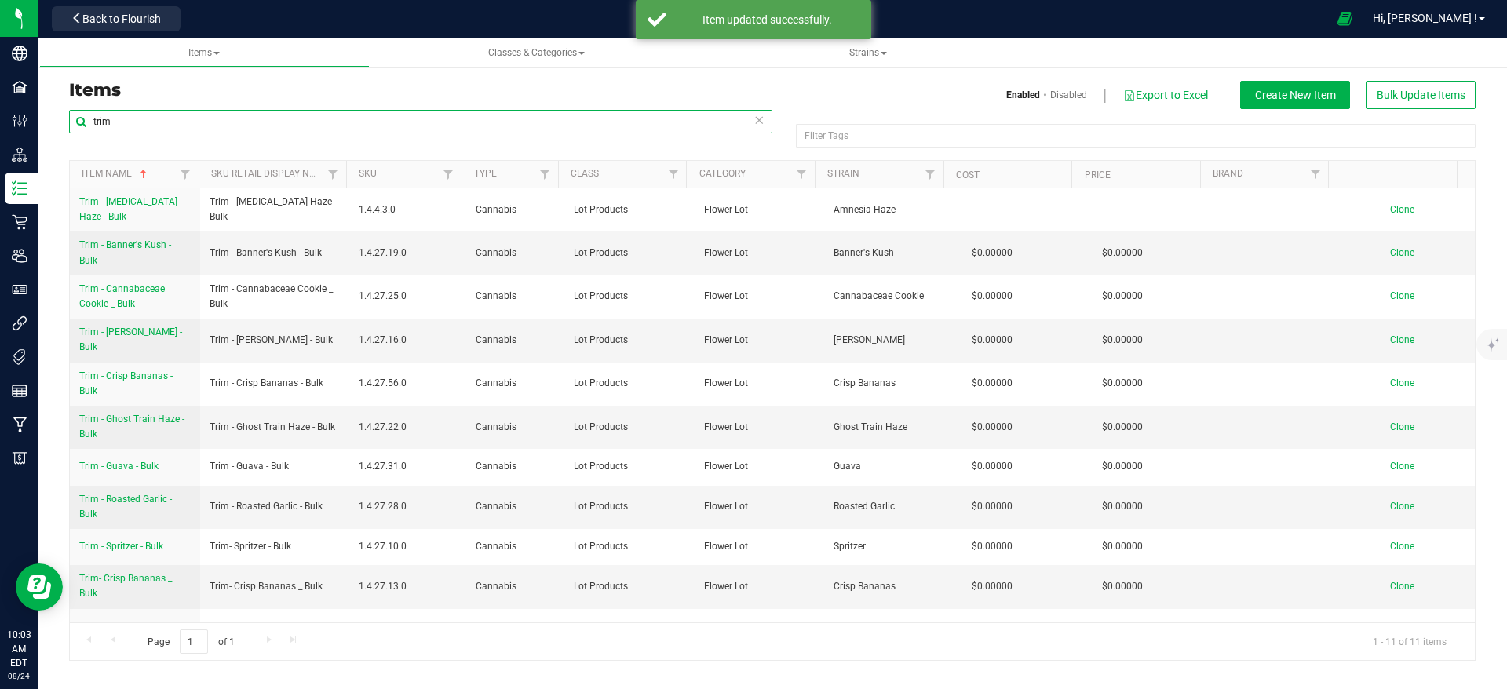
click at [133, 122] on input "trim" at bounding box center [420, 122] width 703 height 24
click at [81, 123] on input "trim" at bounding box center [420, 122] width 703 height 24
click at [134, 126] on input "trim" at bounding box center [420, 122] width 703 height 24
drag, startPoint x: 114, startPoint y: 118, endPoint x: 71, endPoint y: 120, distance: 43.2
click at [66, 120] on div "trim Filter Tags Filter Tags Item Name Sku Retail Display Name SKU Type Class C…" at bounding box center [772, 385] width 1430 height 552
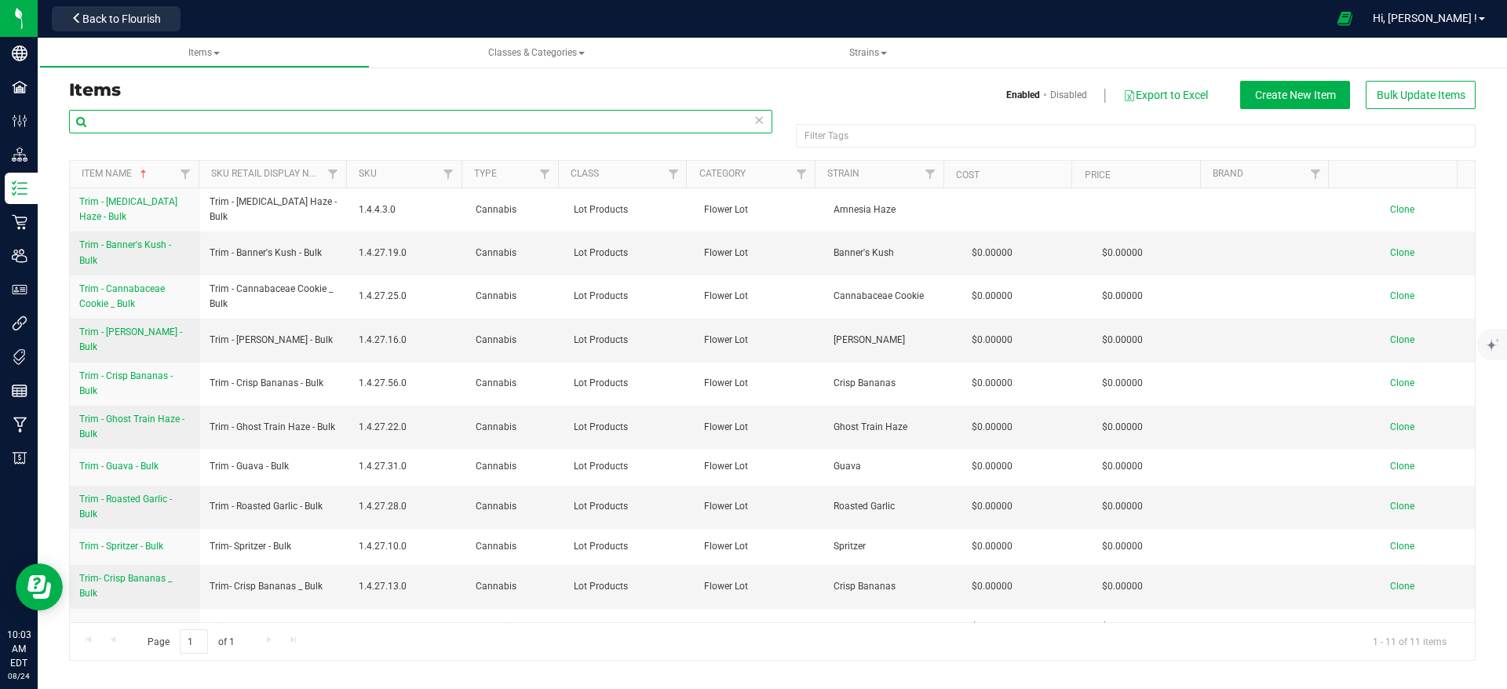
click at [126, 122] on input "text" at bounding box center [420, 122] width 703 height 24
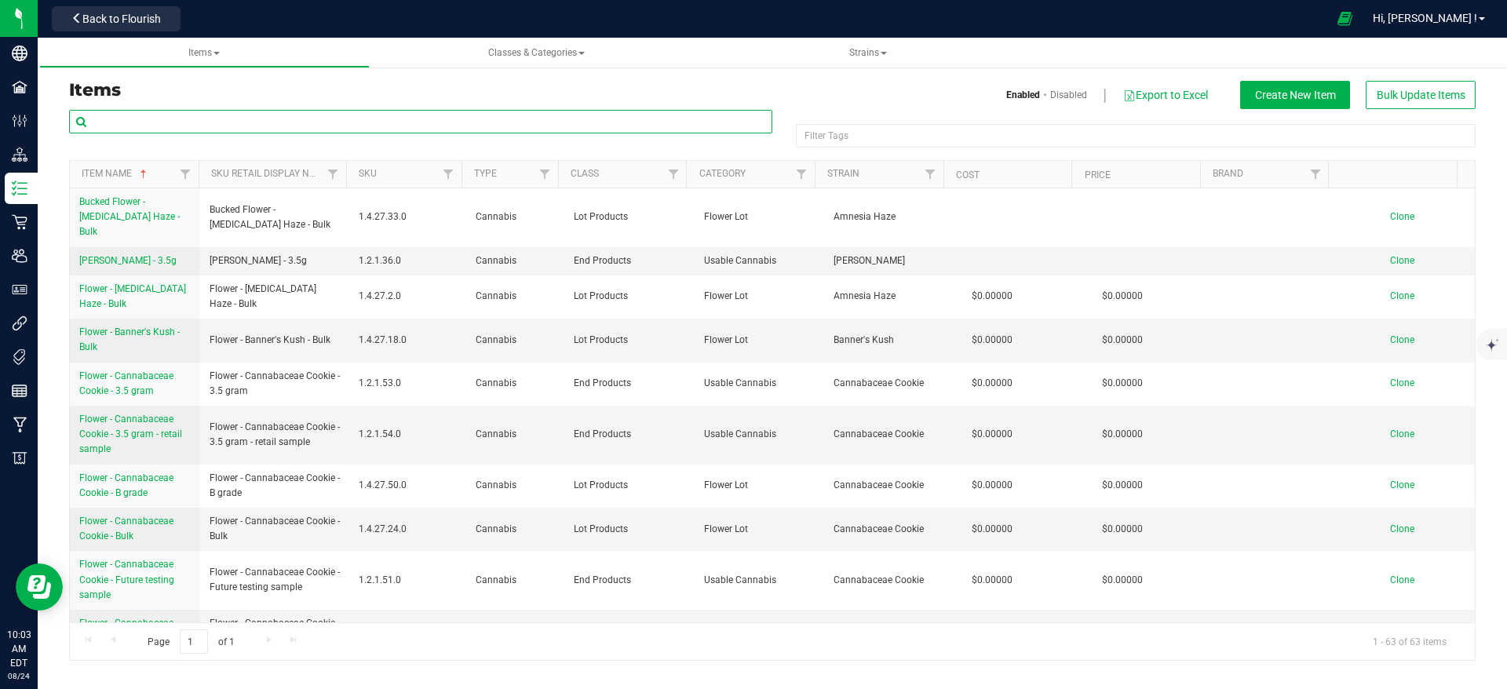
type input "trim"
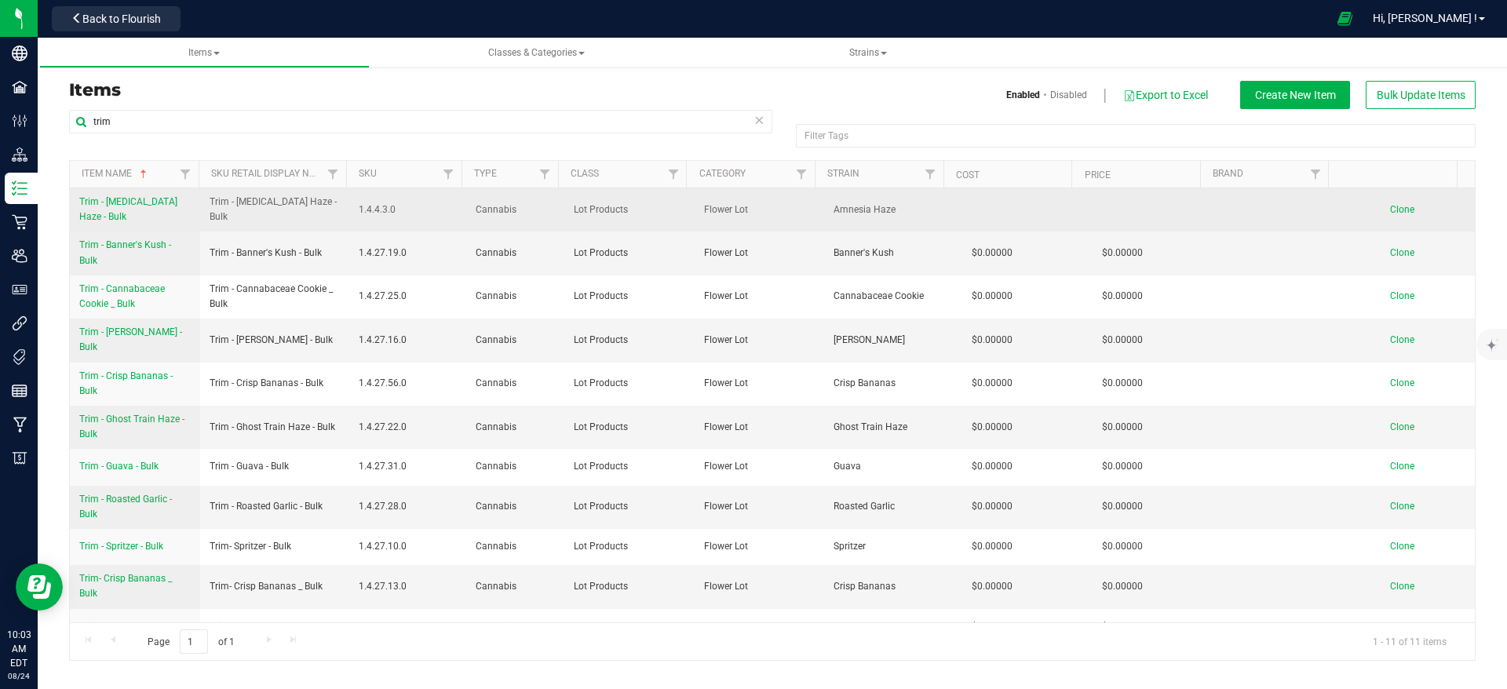
click at [160, 204] on span "Trim - [MEDICAL_DATA] Haze - Bulk" at bounding box center [128, 209] width 98 height 26
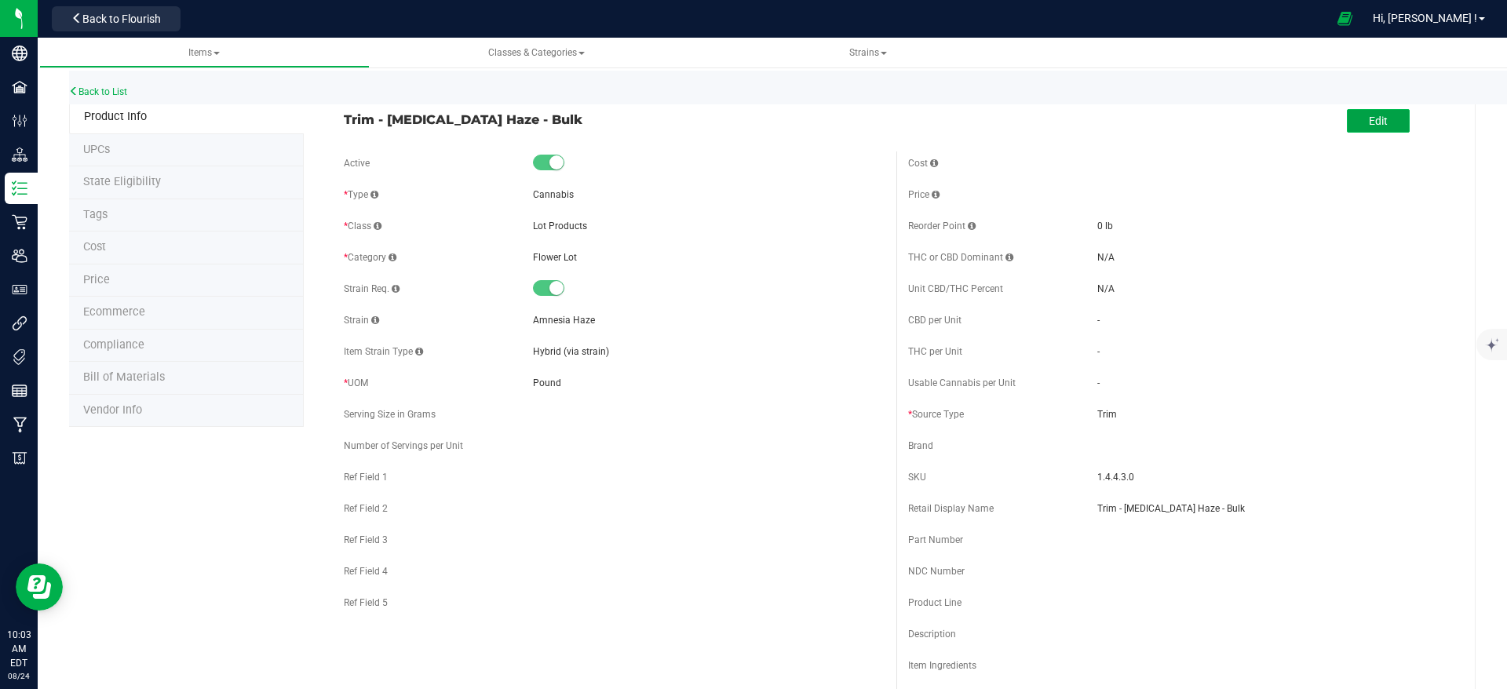
click at [1357, 128] on button "Edit" at bounding box center [1378, 121] width 63 height 24
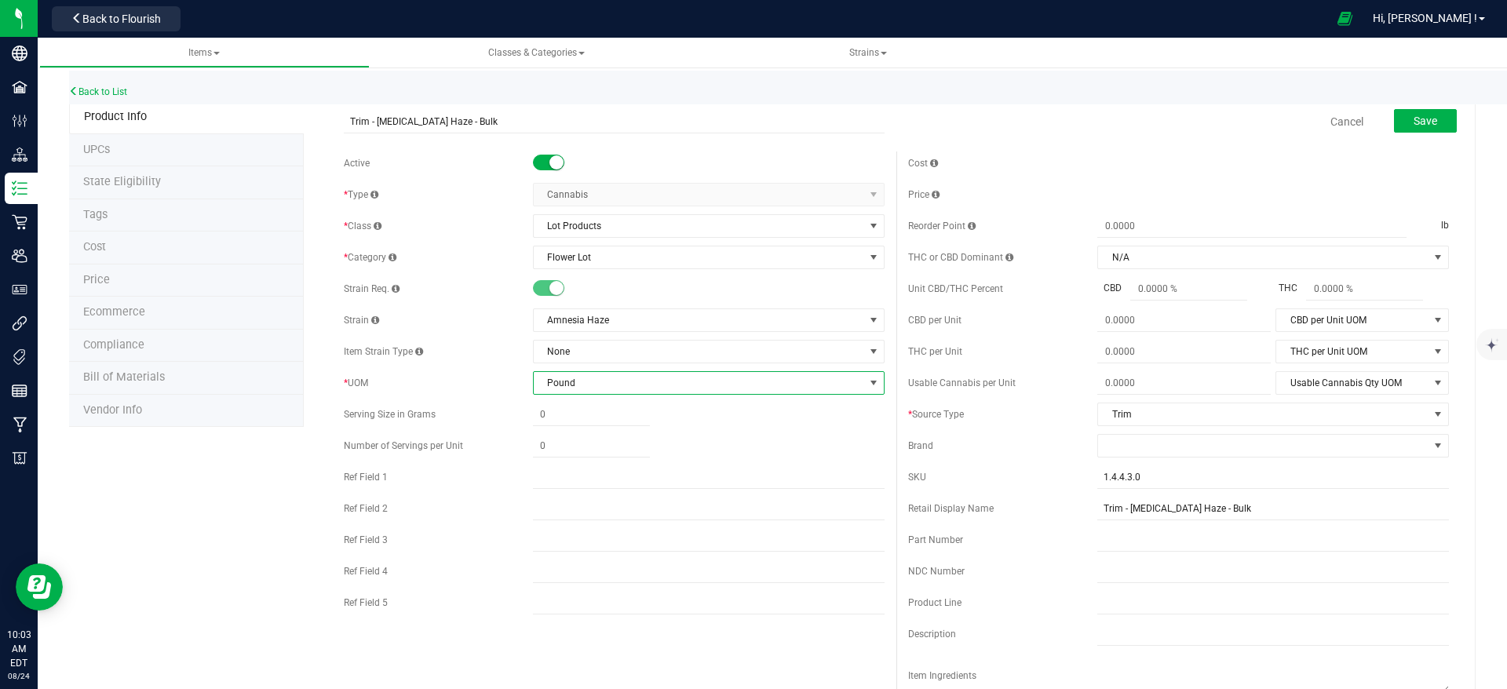
click at [609, 377] on span "Pound" at bounding box center [699, 383] width 330 height 22
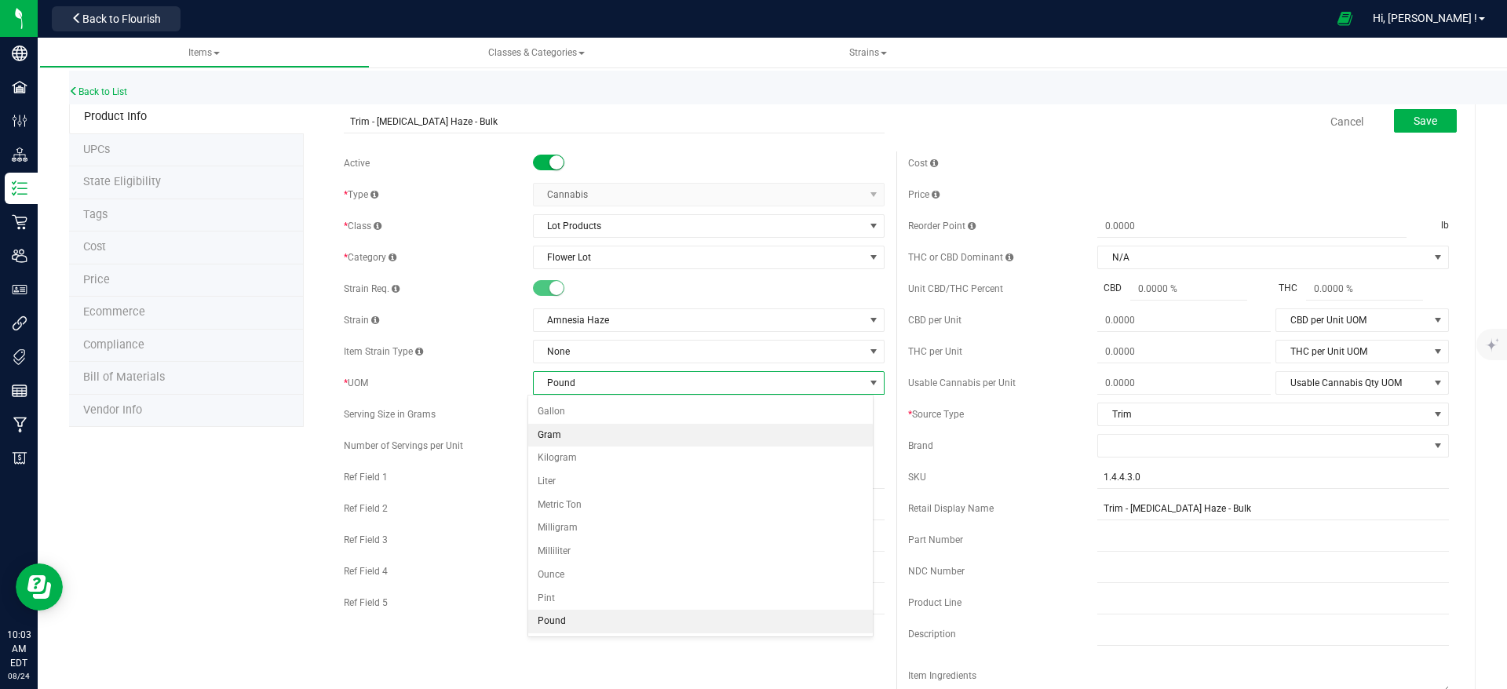
click at [604, 433] on li "Gram" at bounding box center [700, 436] width 345 height 24
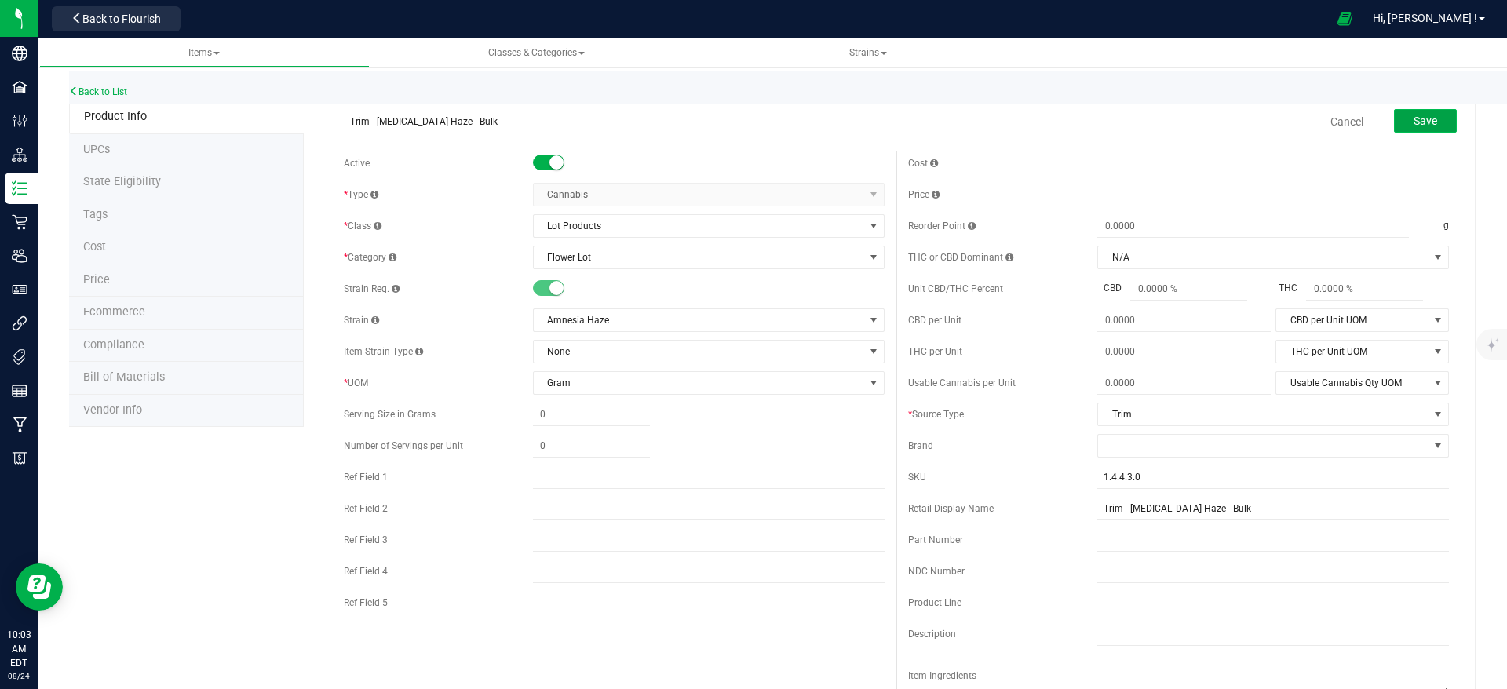
click at [1413, 119] on span "Save" at bounding box center [1425, 121] width 24 height 13
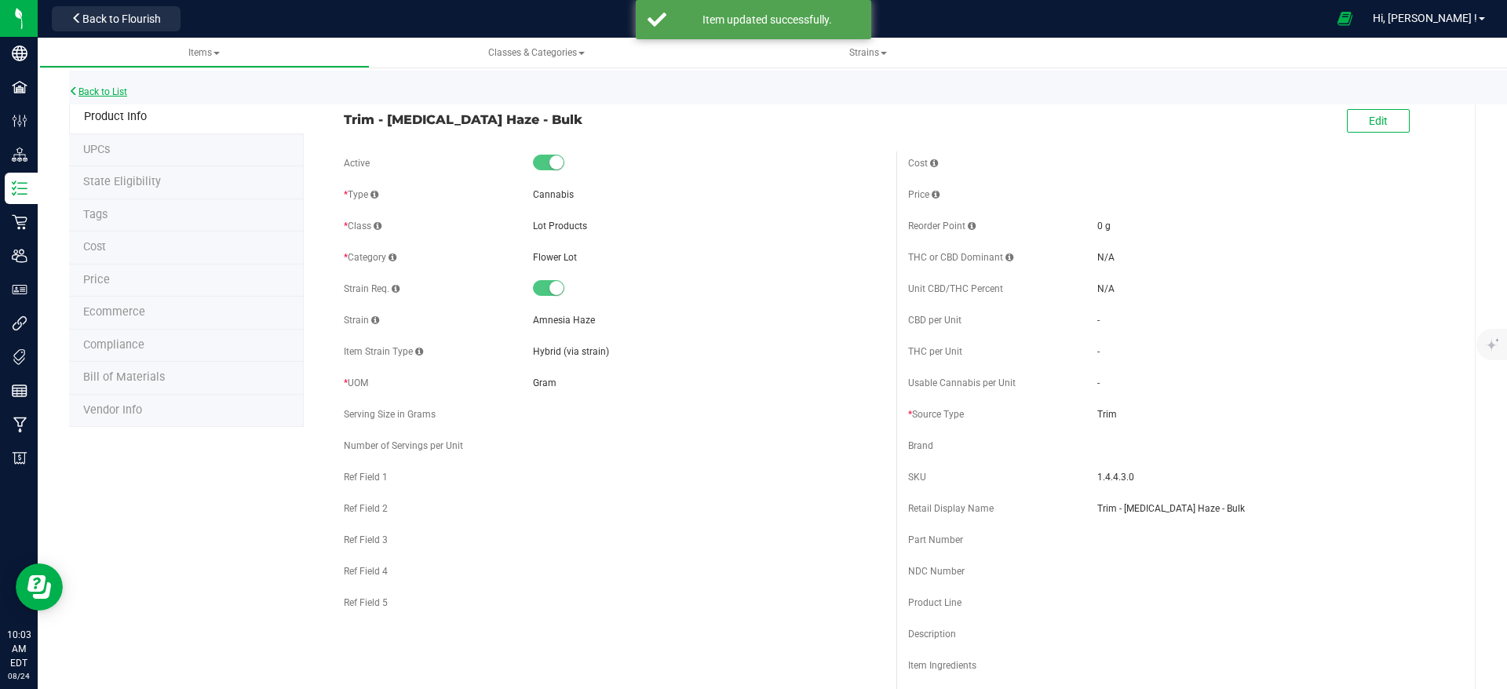
click at [121, 86] on div "Back to List" at bounding box center [822, 88] width 1507 height 34
click at [126, 99] on div "Back to List" at bounding box center [822, 88] width 1507 height 34
click at [121, 93] on link "Back to List" at bounding box center [98, 91] width 58 height 11
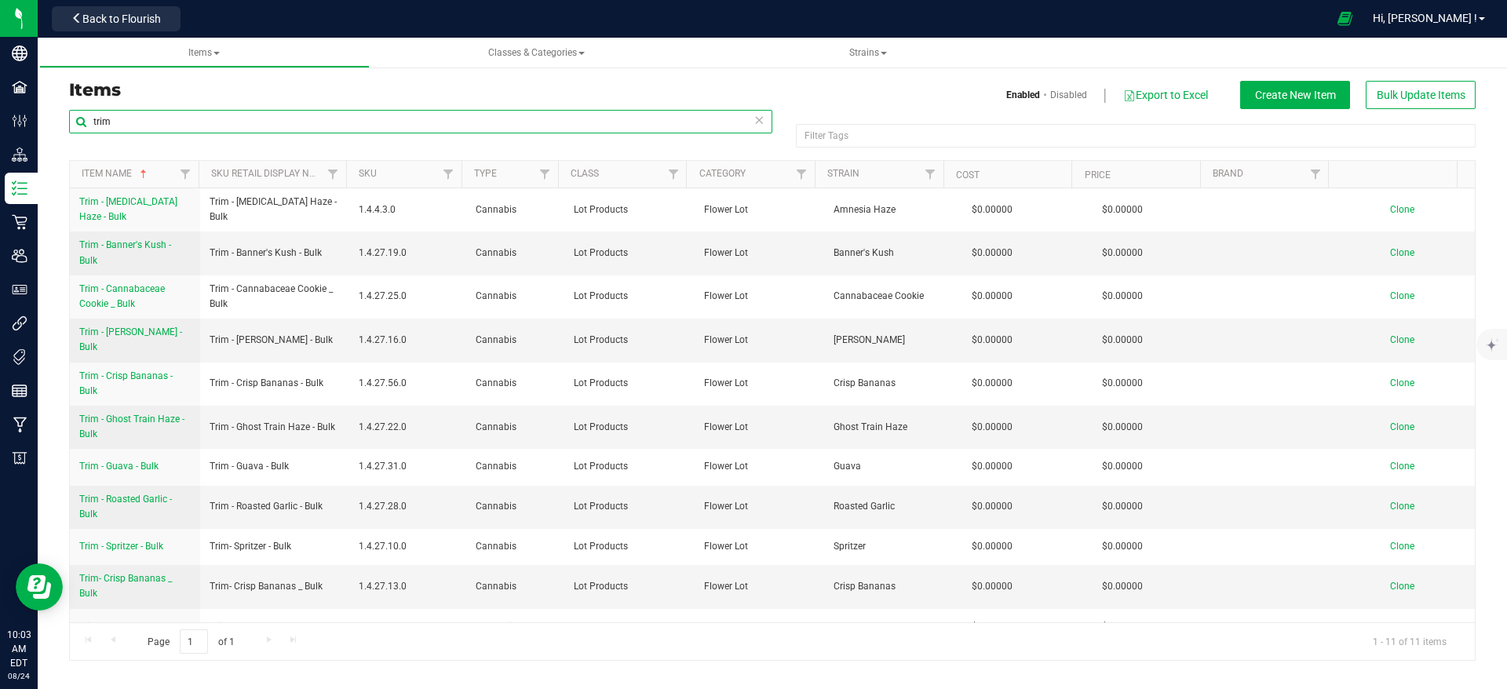
click at [207, 124] on input "trim" at bounding box center [420, 122] width 703 height 24
click at [165, 242] on span "Trim - Banner's Kush - Bulk" at bounding box center [125, 252] width 92 height 26
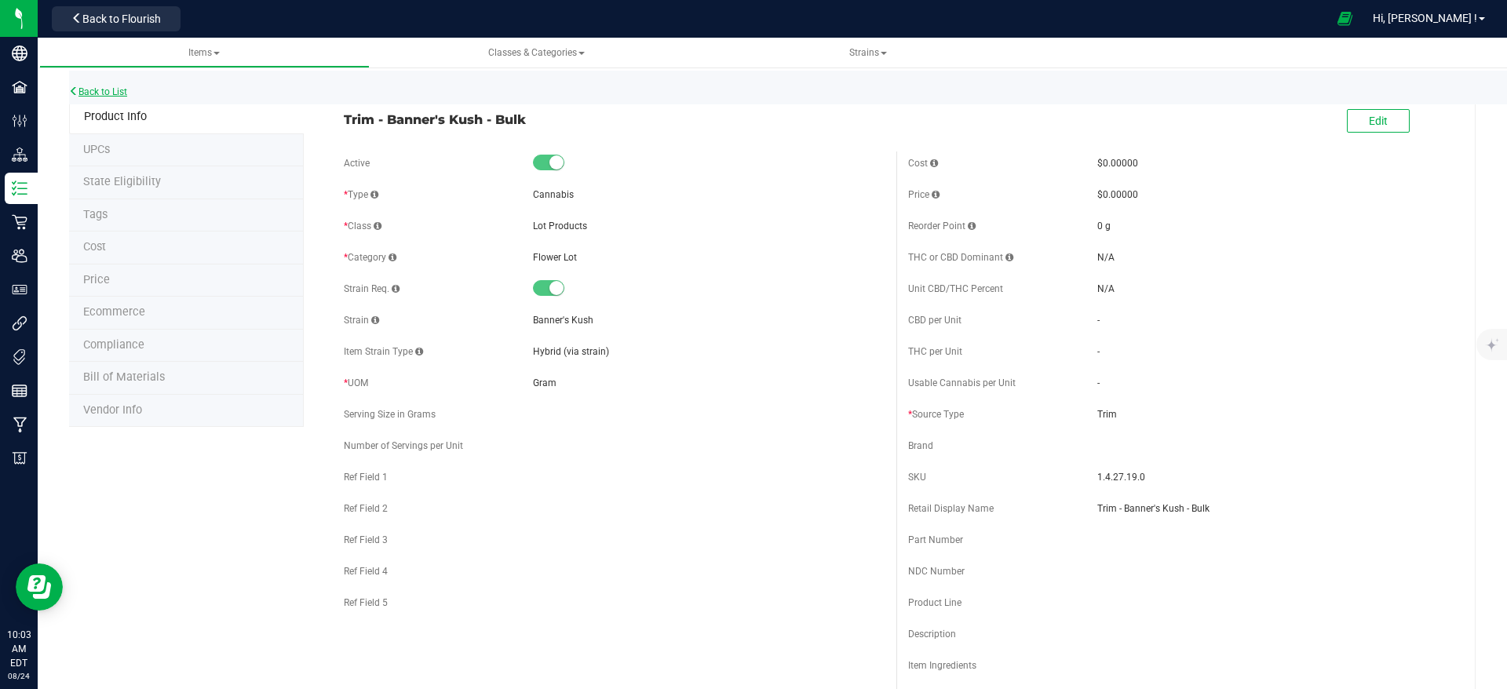
click at [115, 90] on link "Back to List" at bounding box center [98, 91] width 58 height 11
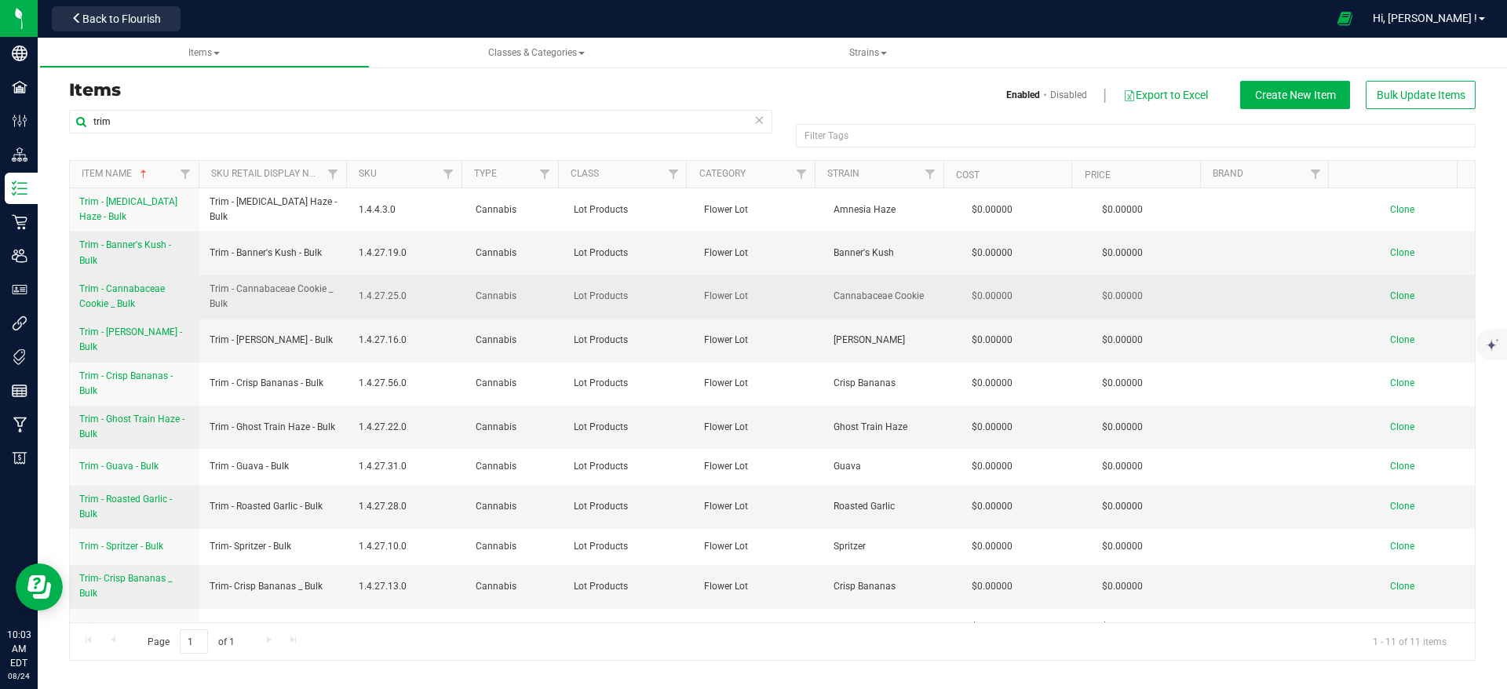
click at [122, 292] on span "Trim - Cannabaceae Cookie _ Bulk" at bounding box center [122, 296] width 86 height 26
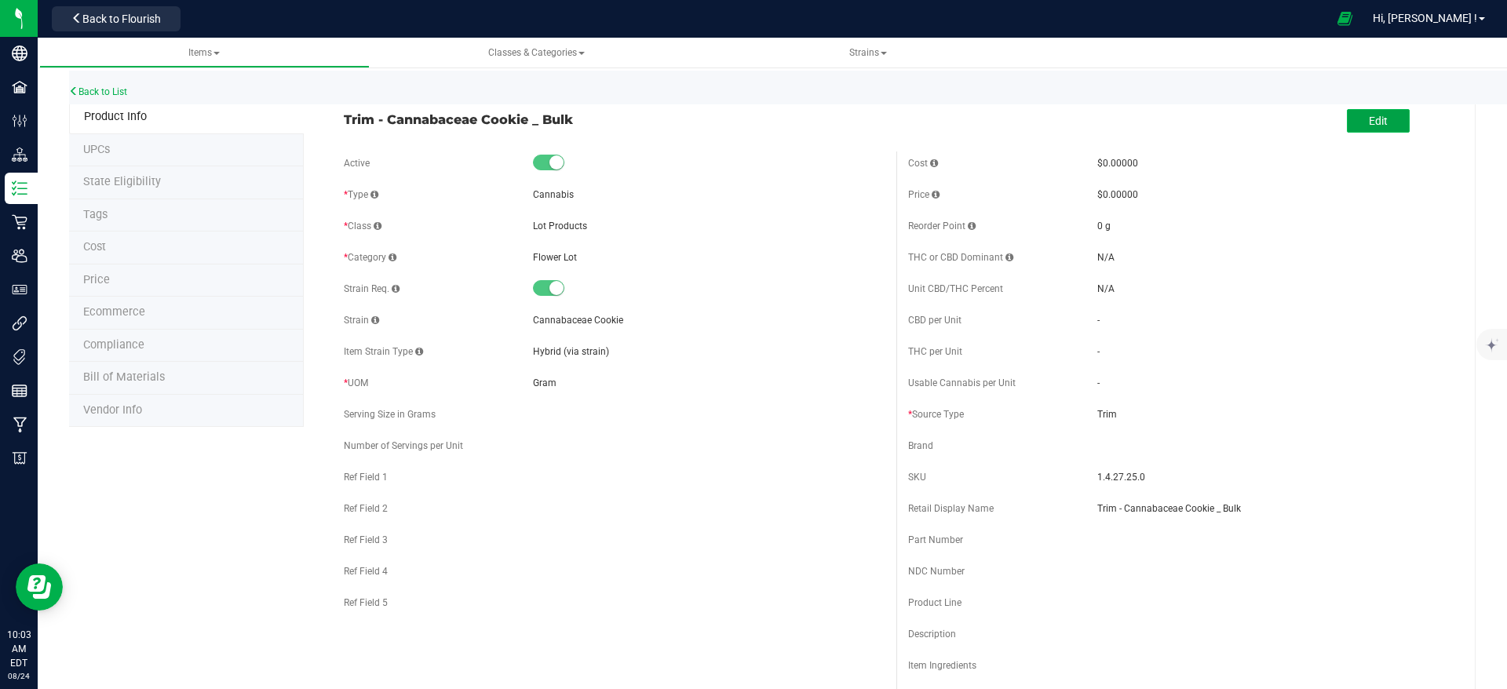
click at [1369, 119] on span "Edit" at bounding box center [1378, 121] width 19 height 13
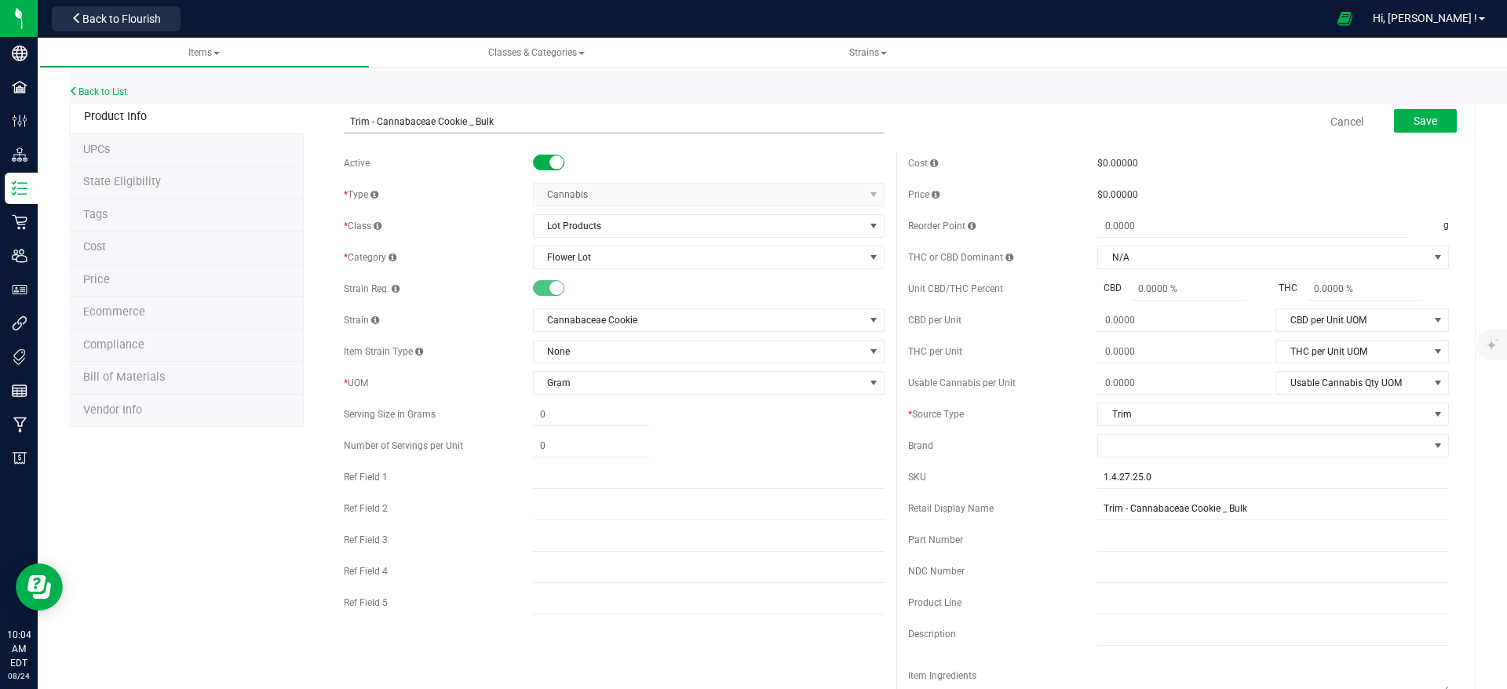
click at [472, 123] on input "Trim - Cannabaceae Cookie _ Bulk" at bounding box center [614, 122] width 541 height 24
type input "Trim - Cannabaceae Cookie - Bulk"
click at [1215, 512] on input "Trim - Cannabaceae Cookie _ Bulk" at bounding box center [1273, 509] width 352 height 24
type input "Trim - Cannabaceae Cookie - Bulk"
click at [1416, 119] on span "Save" at bounding box center [1425, 121] width 24 height 13
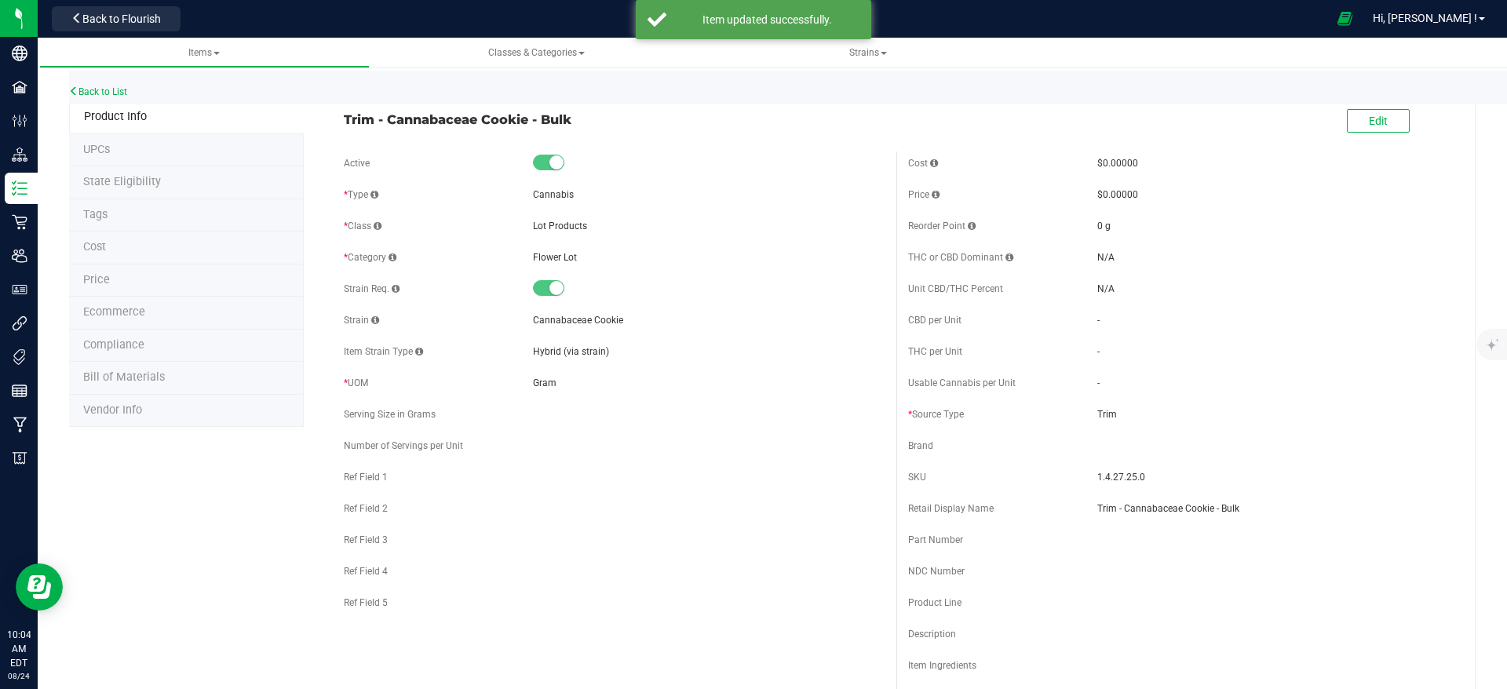
click at [94, 82] on div "Back to List" at bounding box center [822, 88] width 1507 height 34
click at [94, 89] on link "Back to List" at bounding box center [98, 91] width 58 height 11
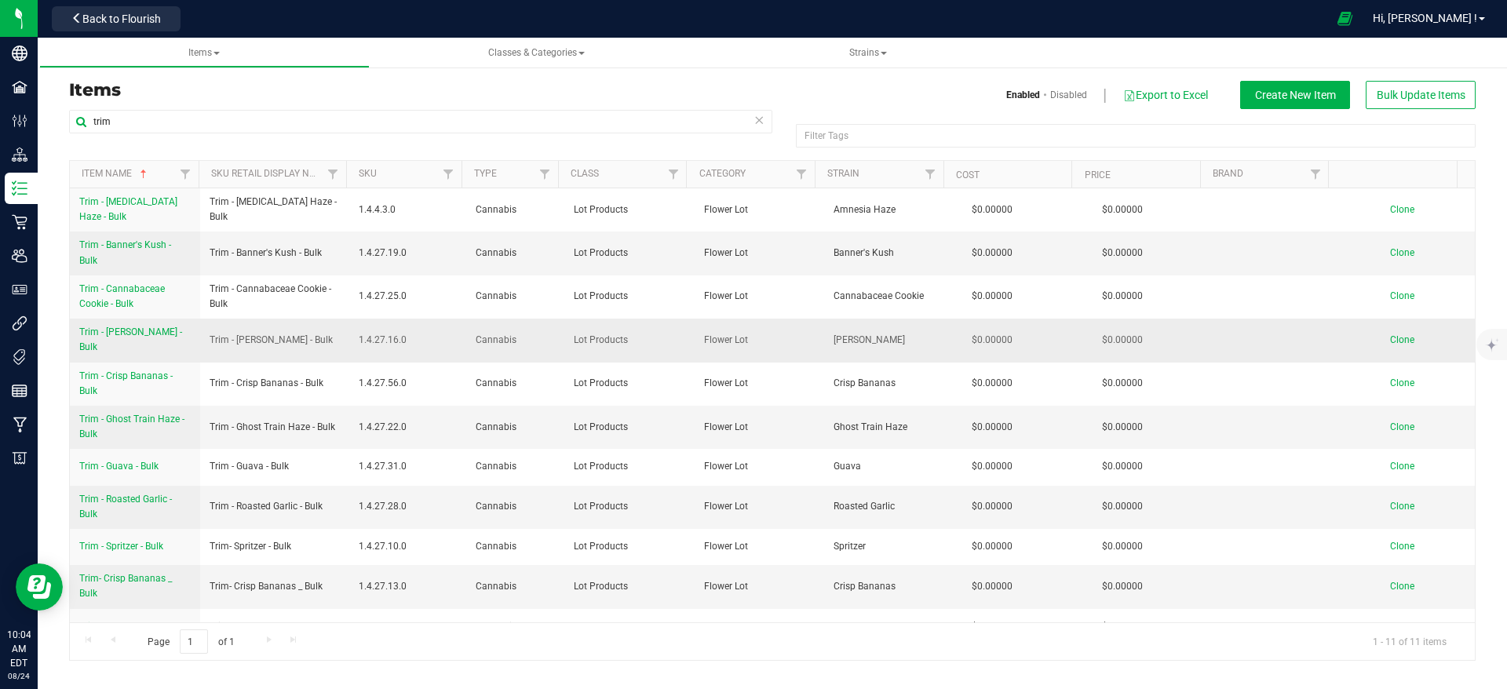
click at [164, 329] on link "Trim - [PERSON_NAME] - Bulk" at bounding box center [134, 340] width 111 height 30
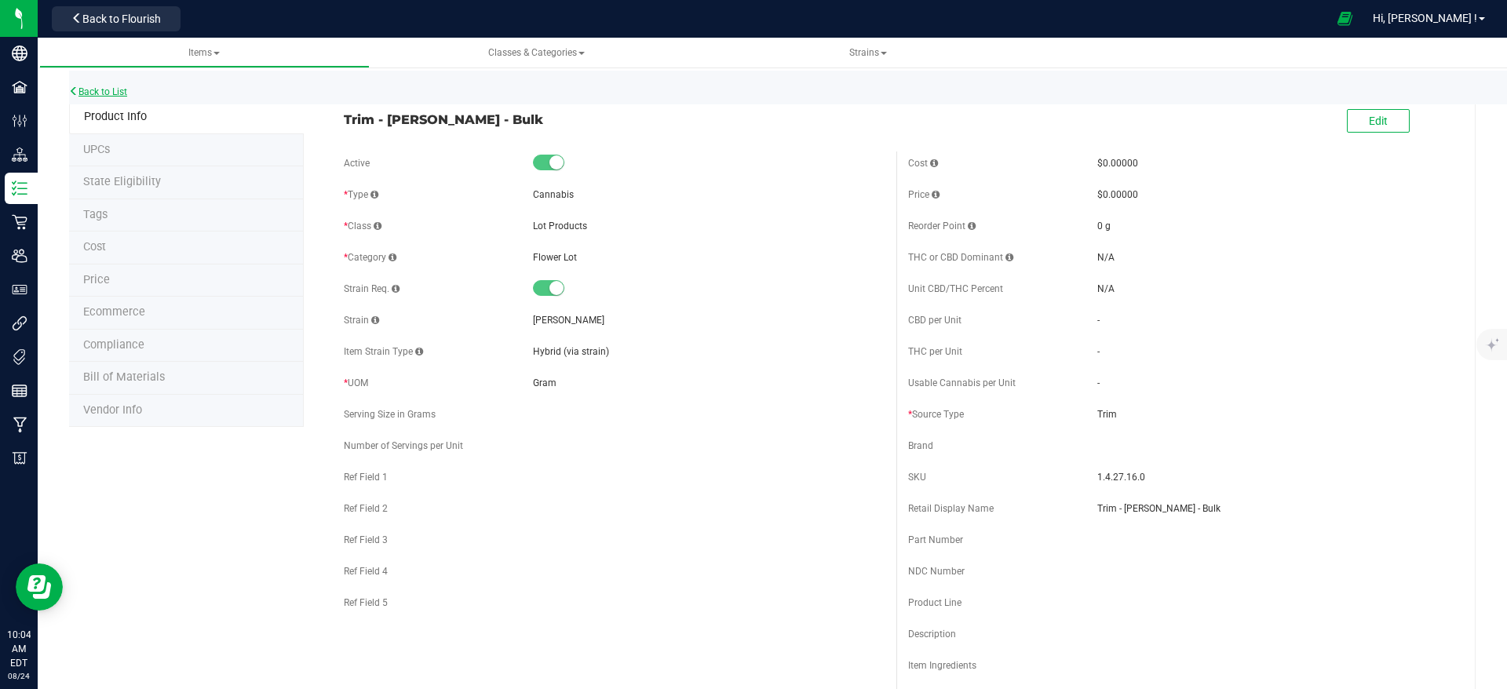
click at [112, 91] on link "Back to List" at bounding box center [98, 91] width 58 height 11
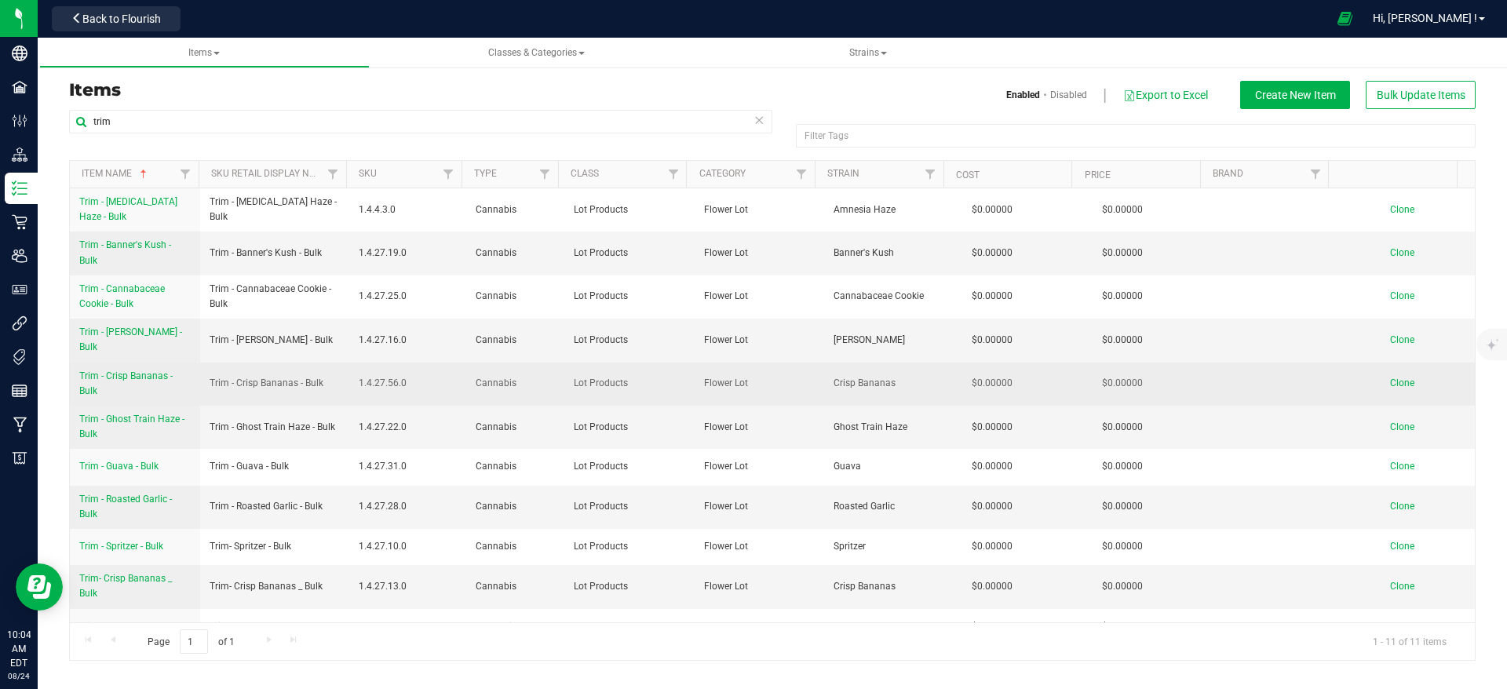
click at [156, 374] on link "Trim - Crisp Bananas - Bulk" at bounding box center [134, 384] width 111 height 30
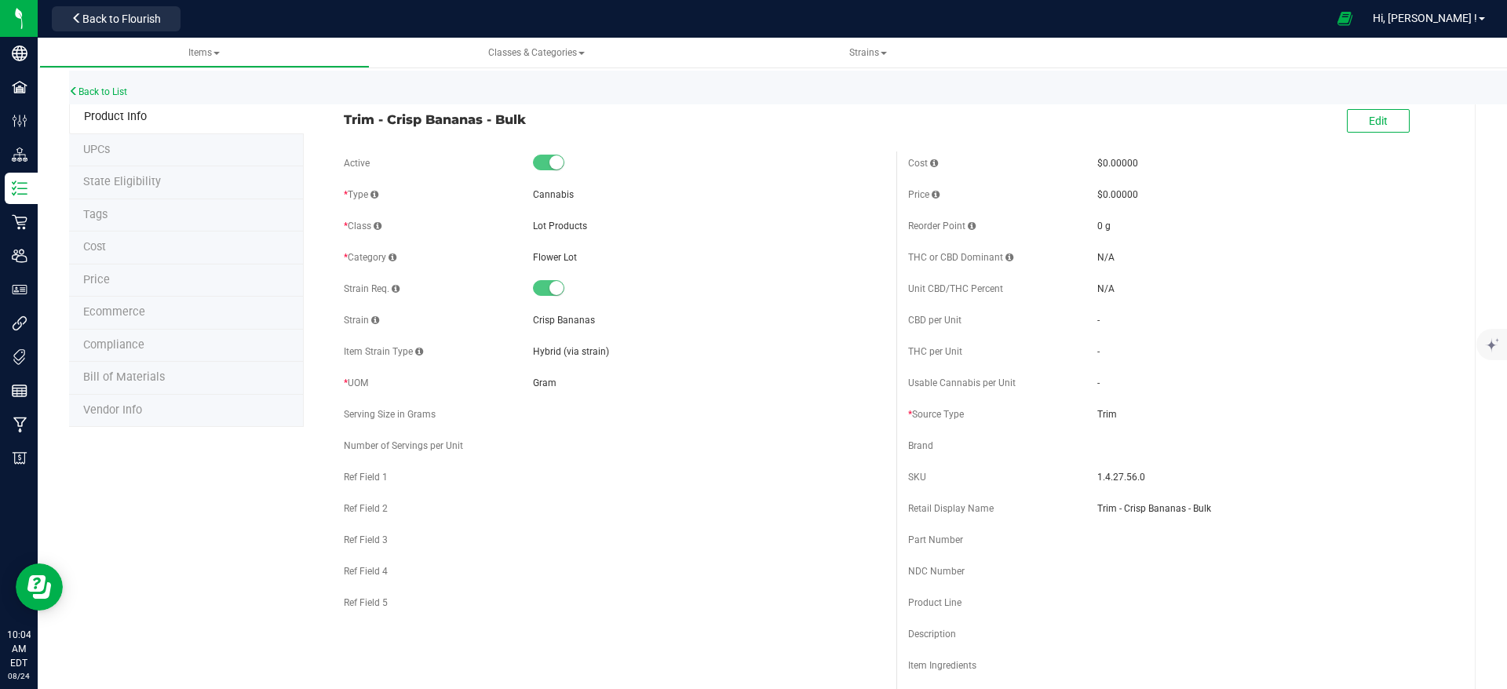
click at [104, 82] on div "Back to List" at bounding box center [822, 88] width 1507 height 34
click at [104, 83] on div "Back to List" at bounding box center [822, 88] width 1507 height 34
click at [104, 94] on link "Back to List" at bounding box center [98, 91] width 58 height 11
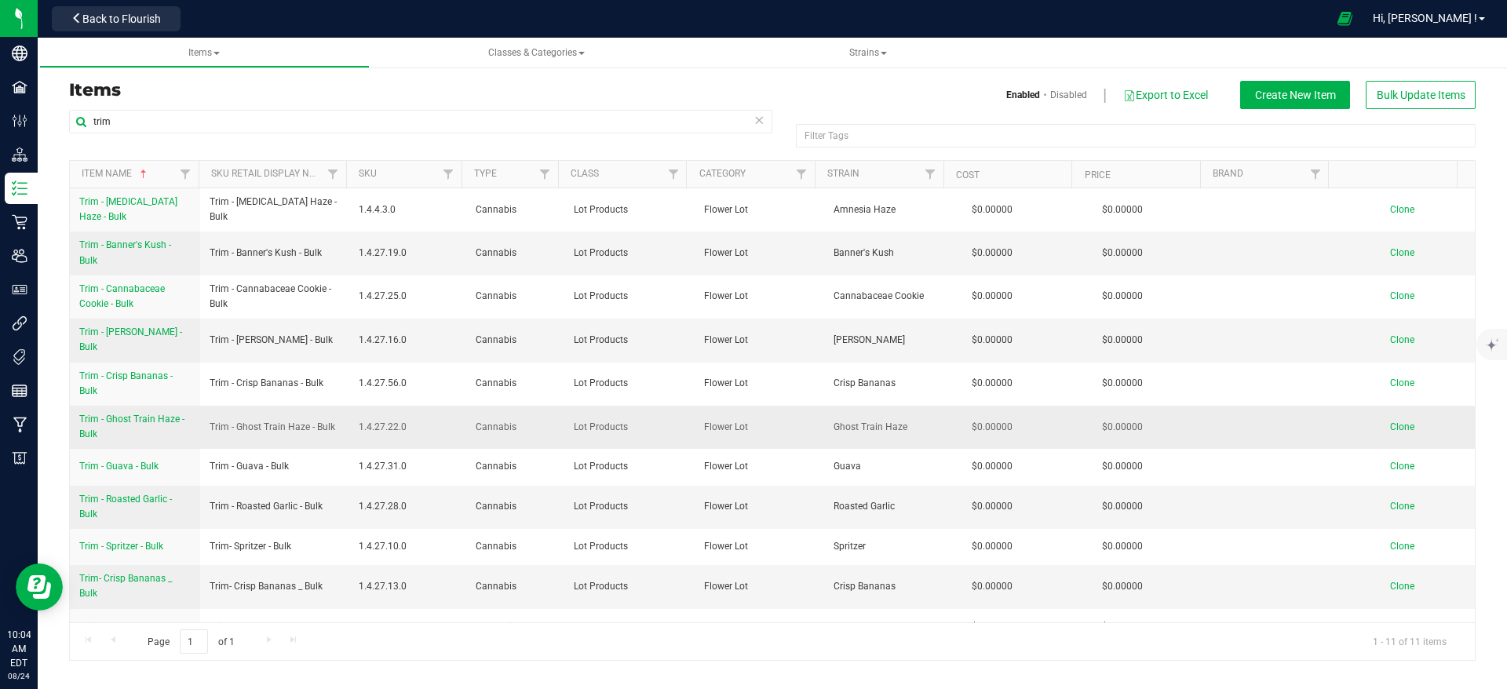
scroll to position [15, 0]
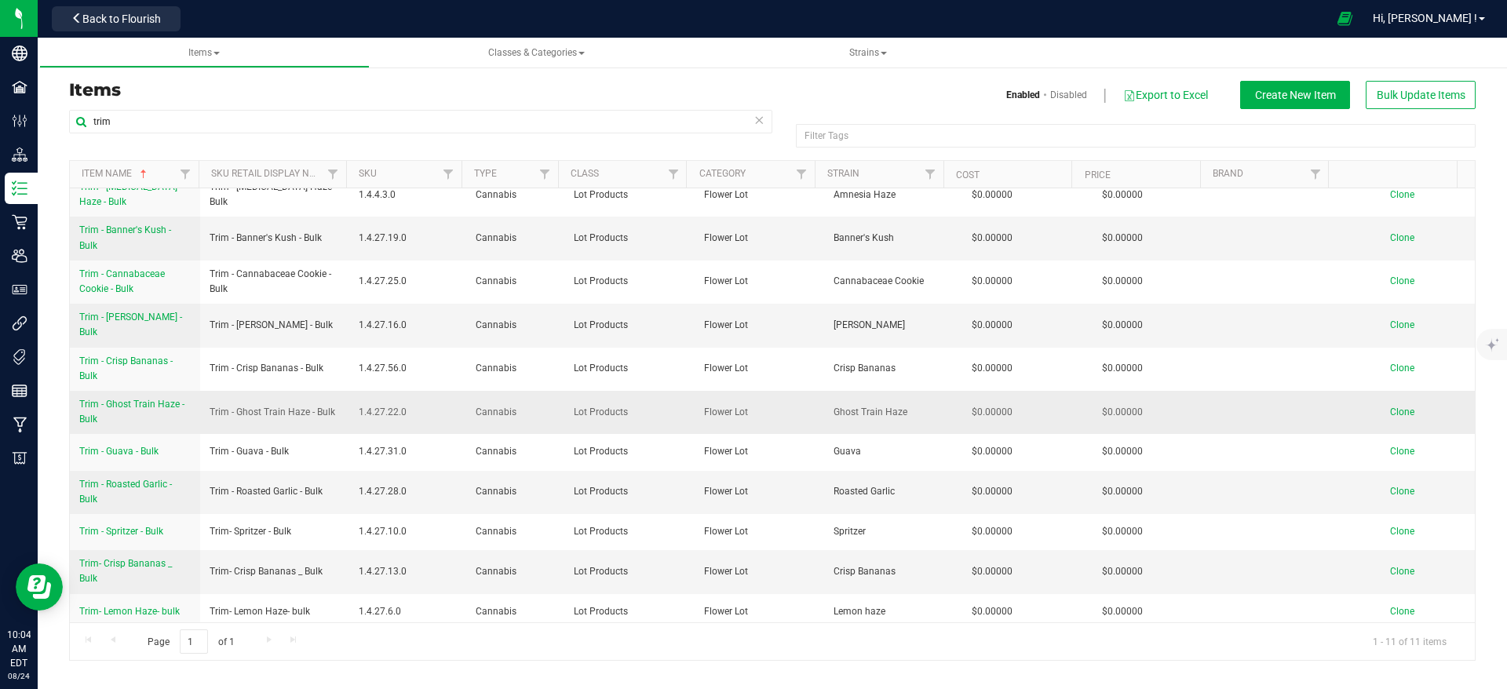
click at [148, 399] on span "Trim - Ghost Train Haze - Bulk" at bounding box center [131, 412] width 105 height 26
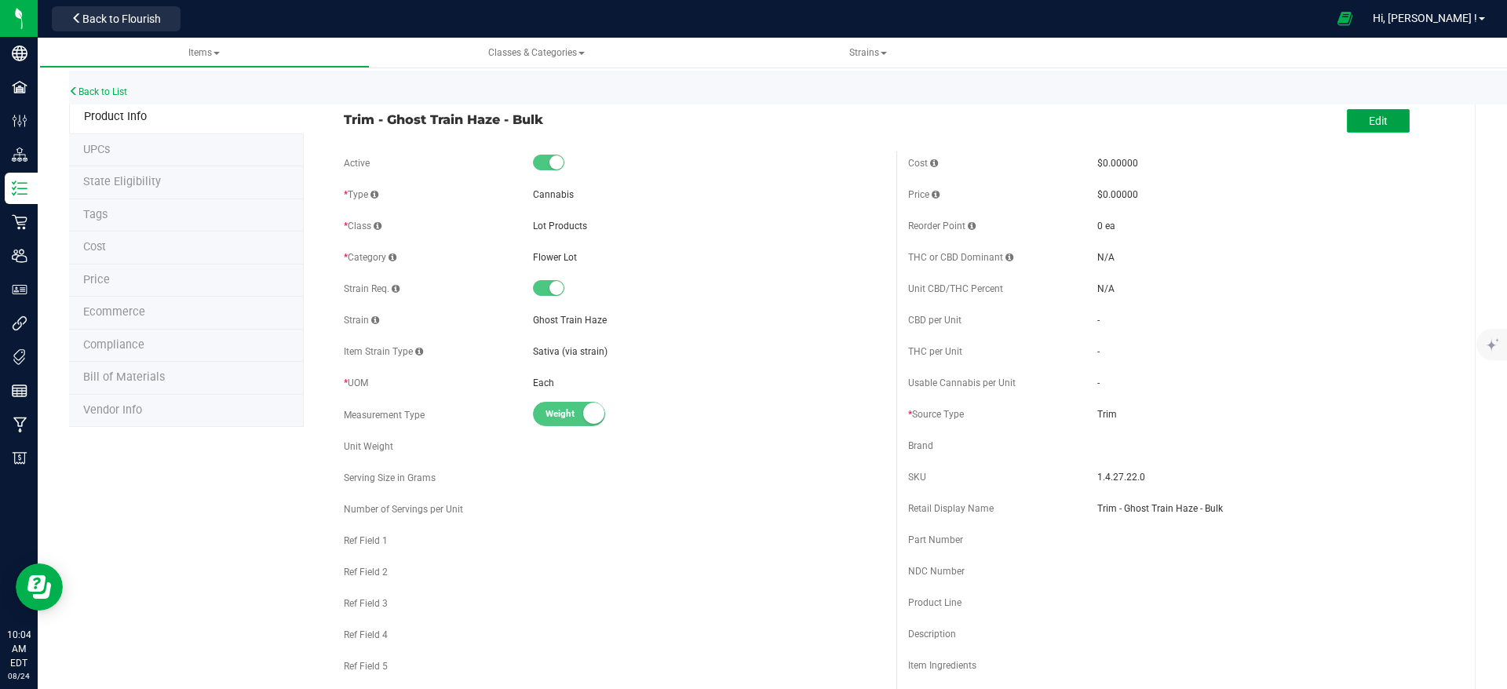
click at [1370, 129] on button "Edit" at bounding box center [1378, 121] width 63 height 24
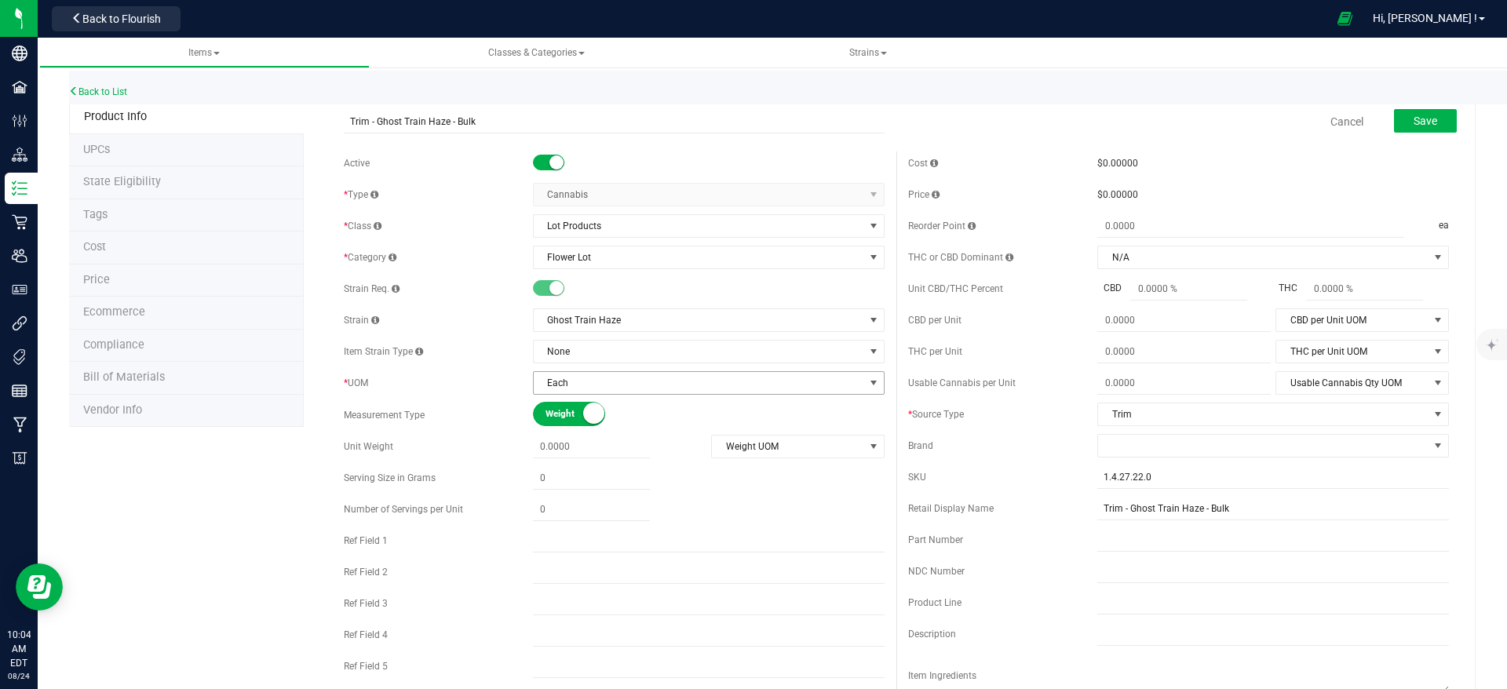
click at [716, 382] on span "Each" at bounding box center [699, 383] width 330 height 22
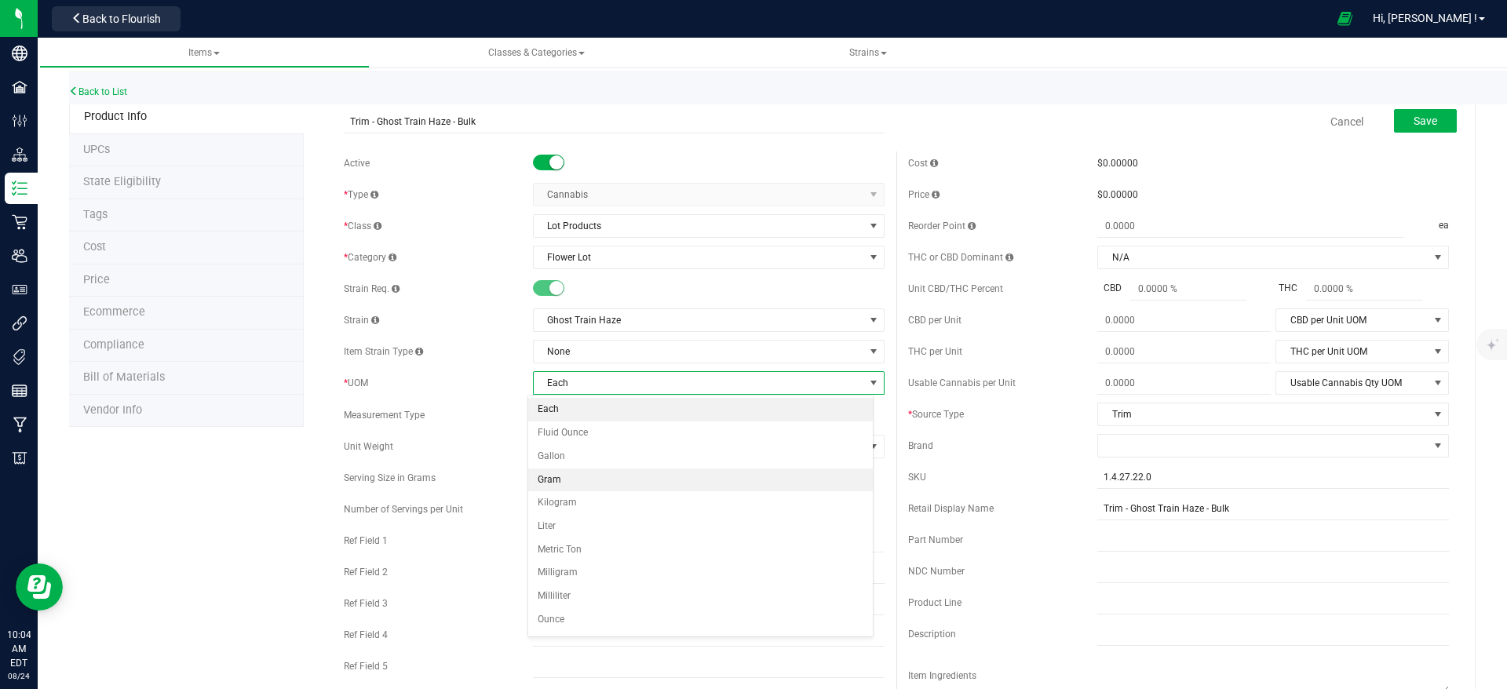
click at [628, 475] on li "Gram" at bounding box center [700, 481] width 345 height 24
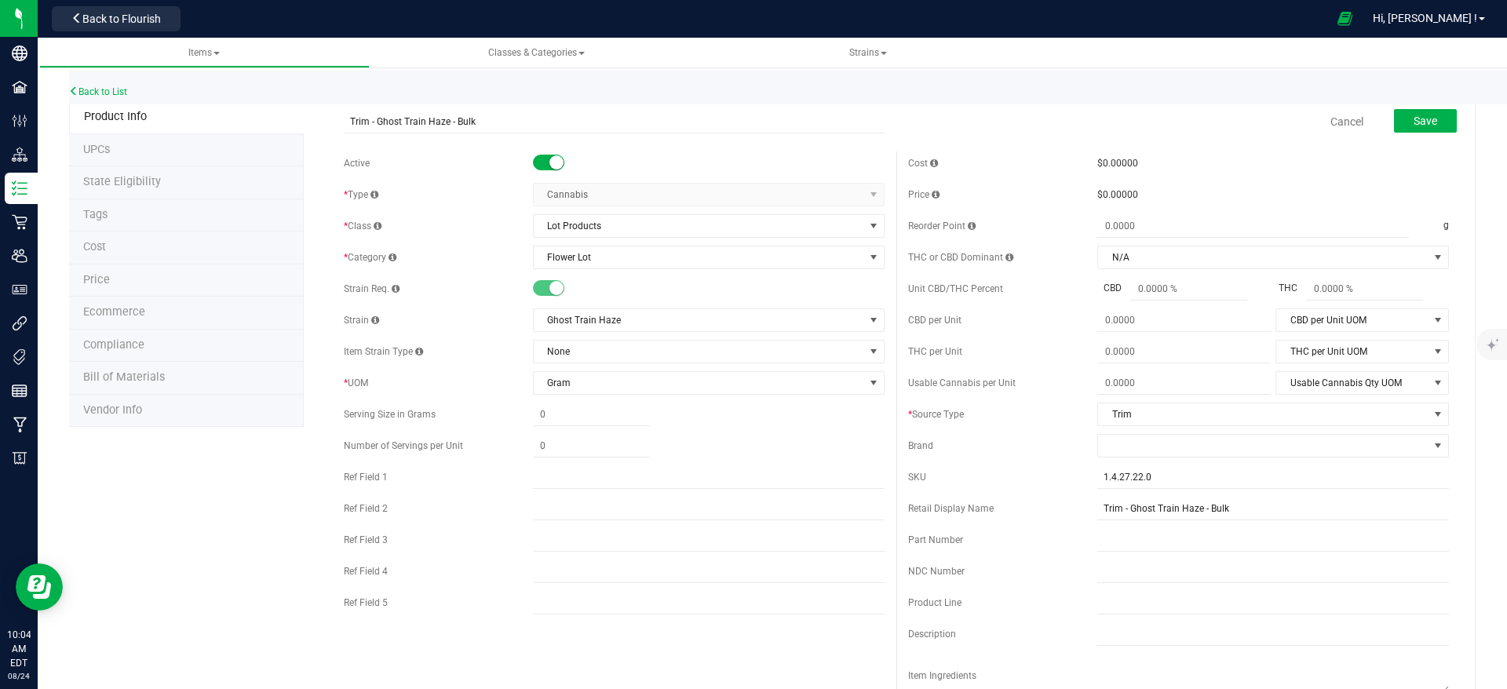
click at [1260, 148] on form "Trim - Ghost Train Haze - Bulk Cancel Save Active * Type Cannabis Select type C…" at bounding box center [896, 697] width 1129 height 1191
click at [1413, 117] on span "Save" at bounding box center [1425, 121] width 24 height 13
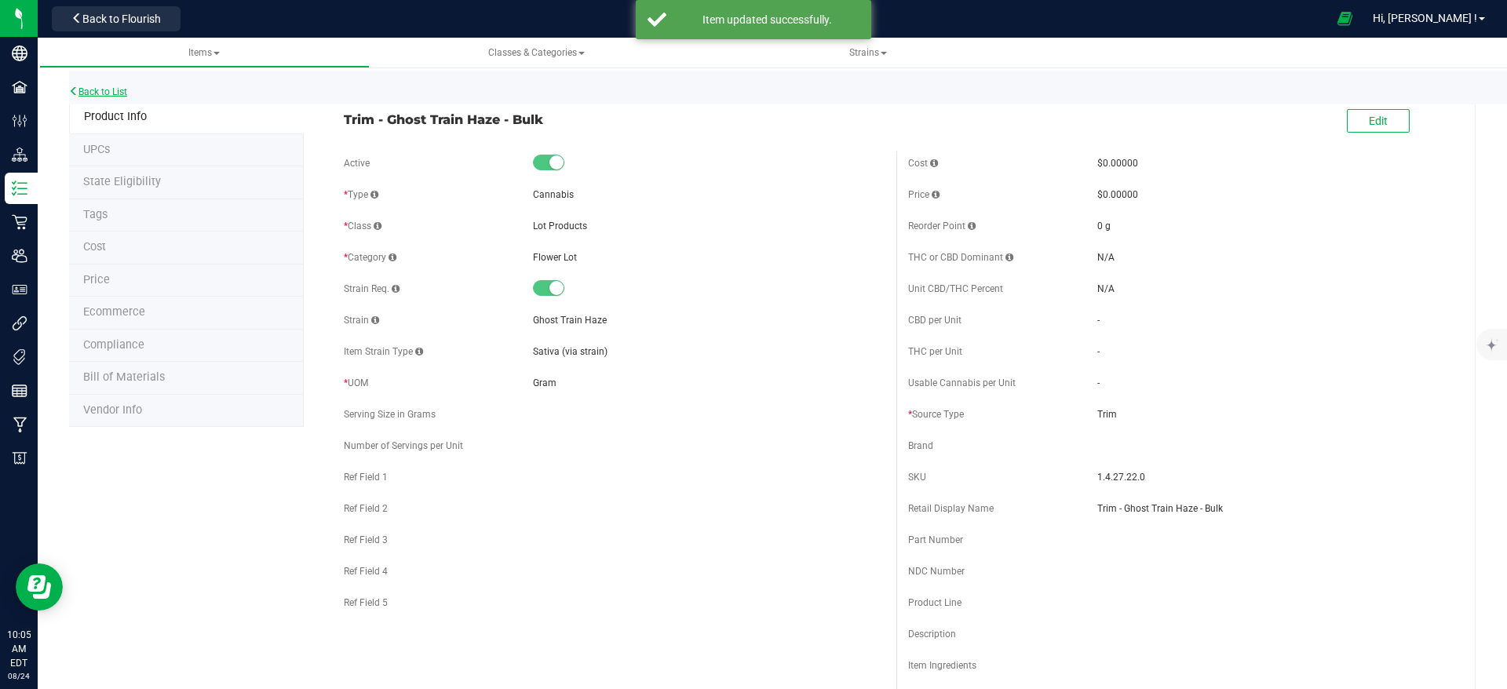
click at [113, 88] on link "Back to List" at bounding box center [98, 91] width 58 height 11
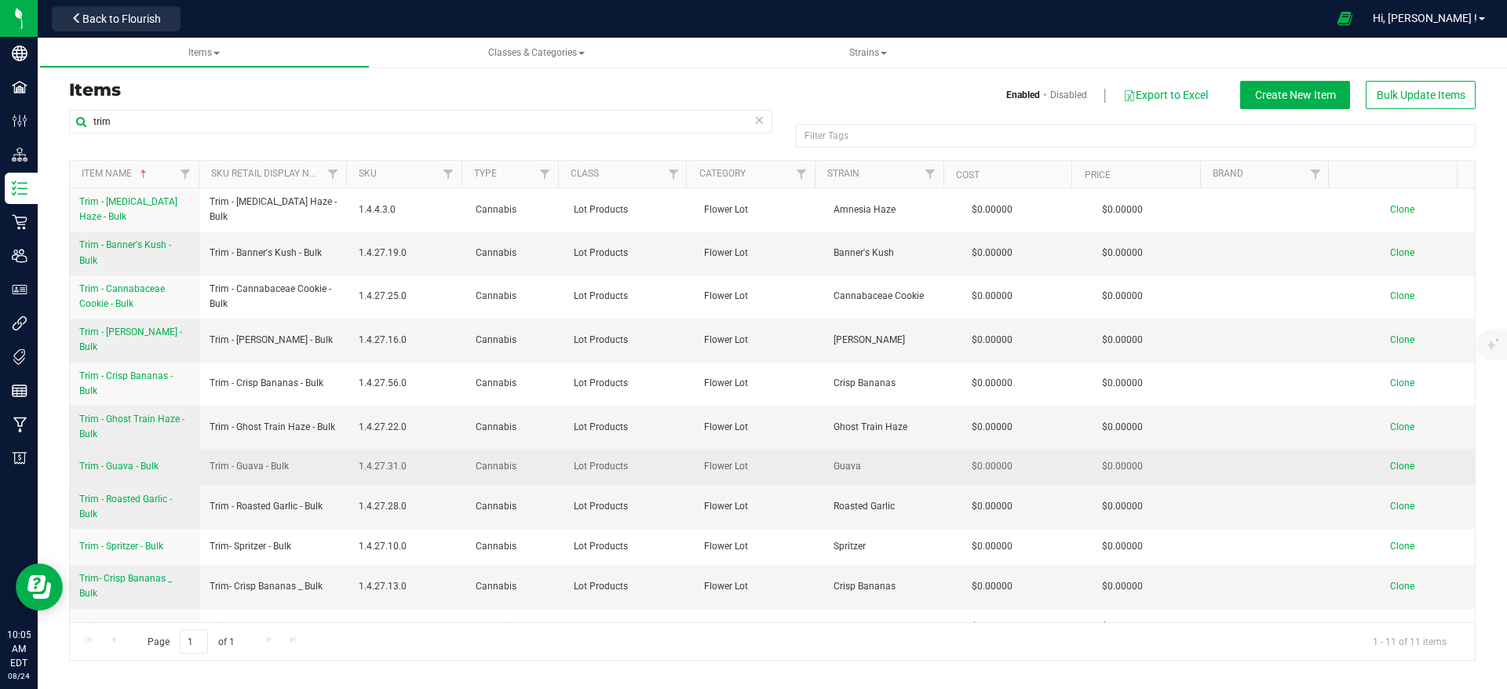
click at [127, 464] on span "Trim - Guava - Bulk" at bounding box center [118, 466] width 79 height 11
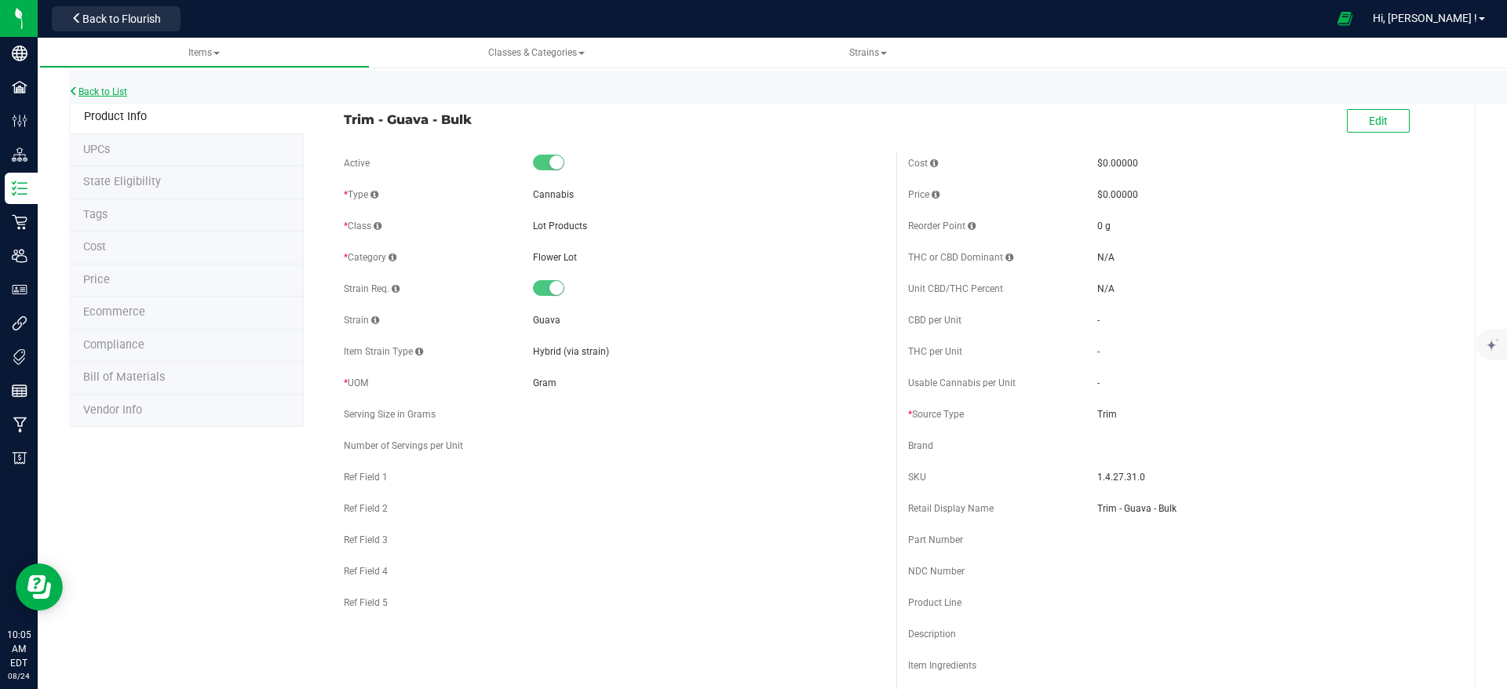
click at [101, 93] on link "Back to List" at bounding box center [98, 91] width 58 height 11
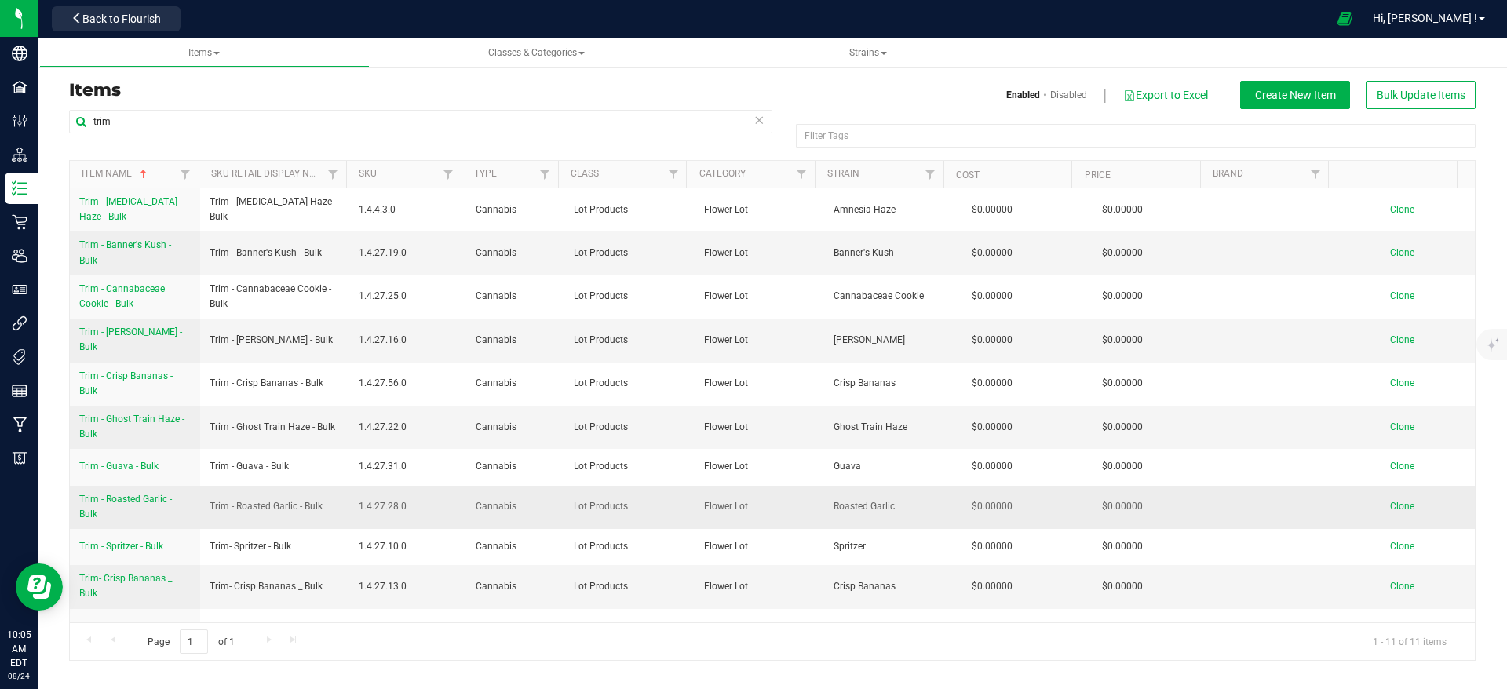
click at [144, 494] on span "Trim - Roasted Garlic - Bulk" at bounding box center [125, 507] width 93 height 26
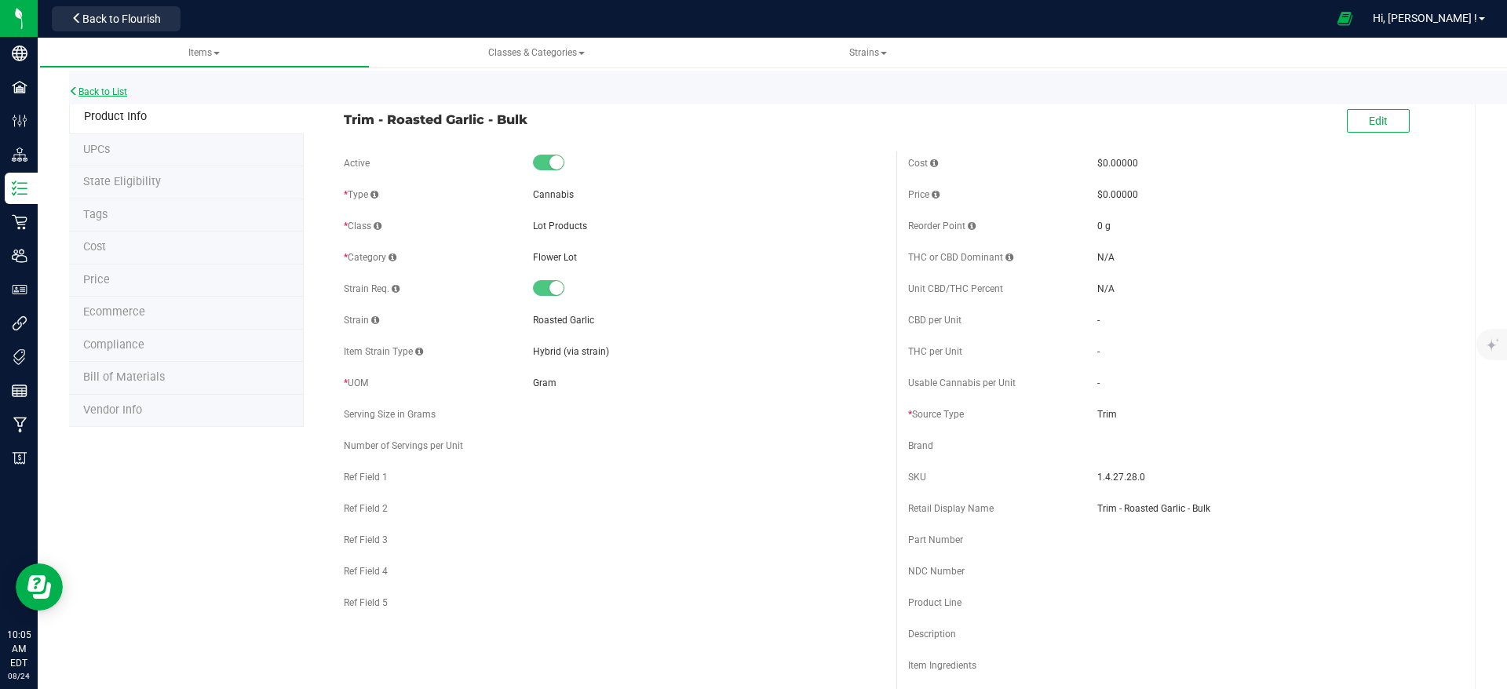
click at [118, 90] on link "Back to List" at bounding box center [98, 91] width 58 height 11
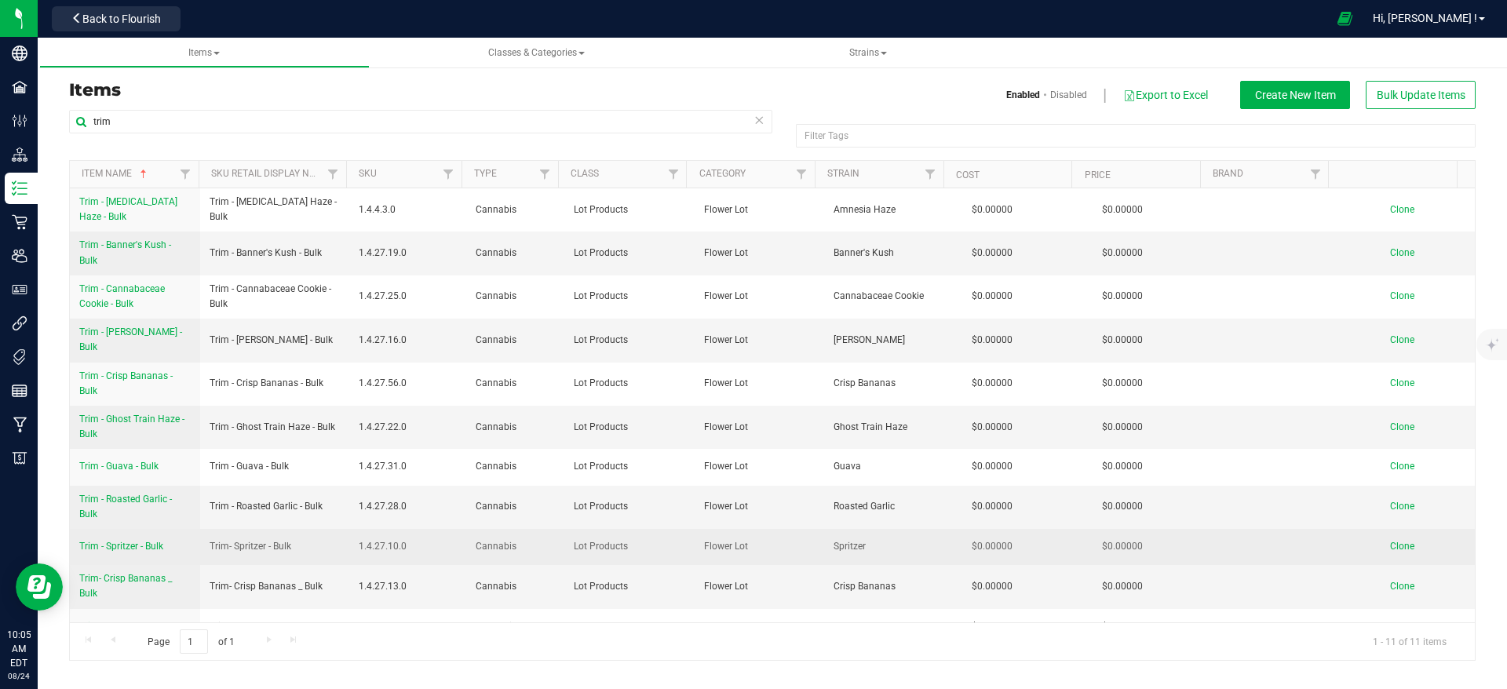
click at [133, 541] on span "Trim - Spritzer - Bulk" at bounding box center [121, 546] width 84 height 11
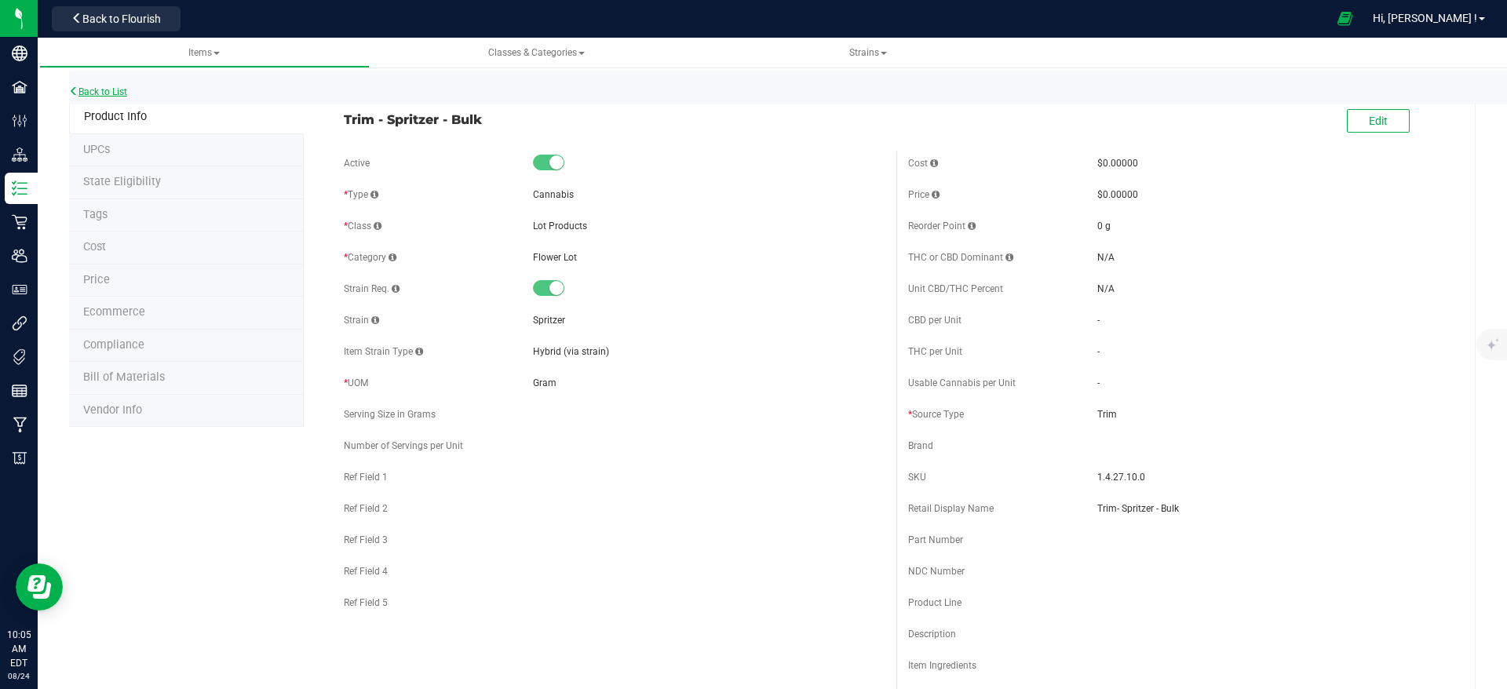
click at [100, 93] on link "Back to List" at bounding box center [98, 91] width 58 height 11
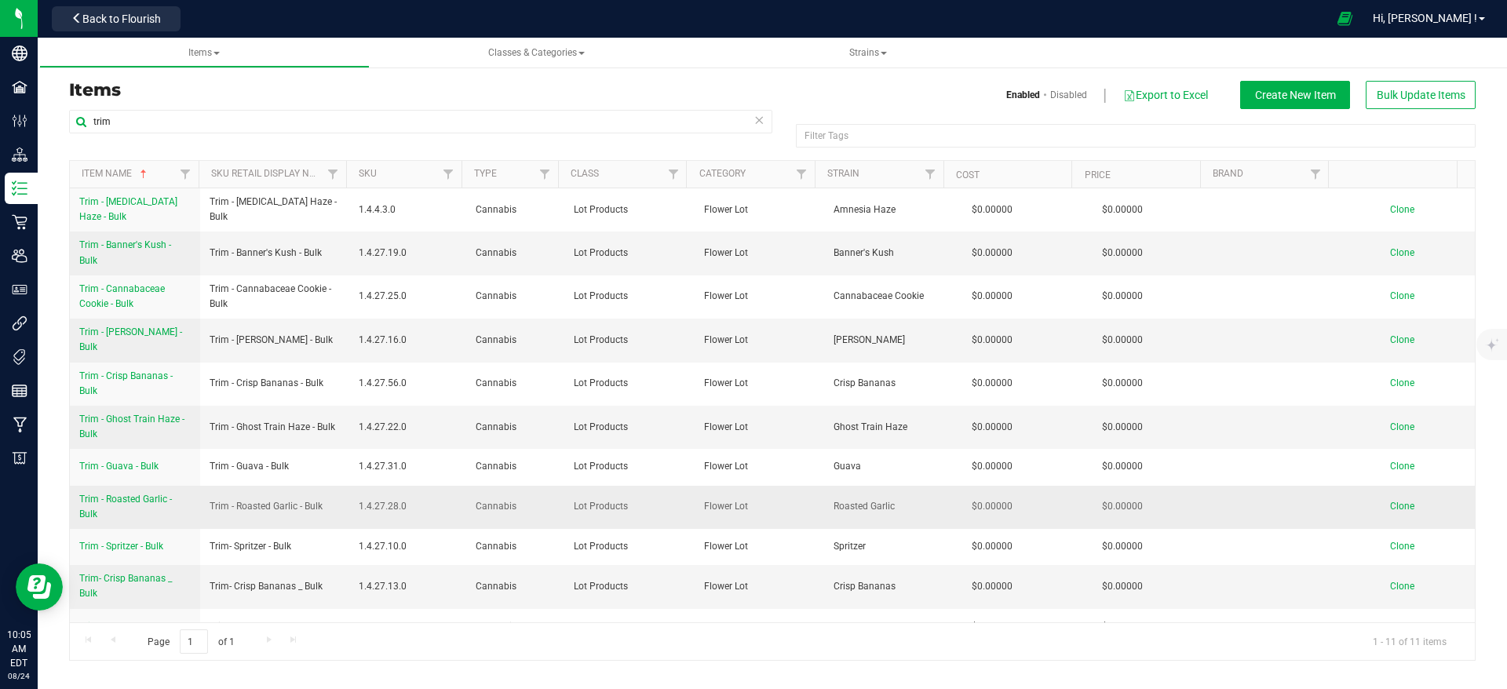
click at [152, 494] on span "Trim - Roasted Garlic - Bulk" at bounding box center [125, 507] width 93 height 26
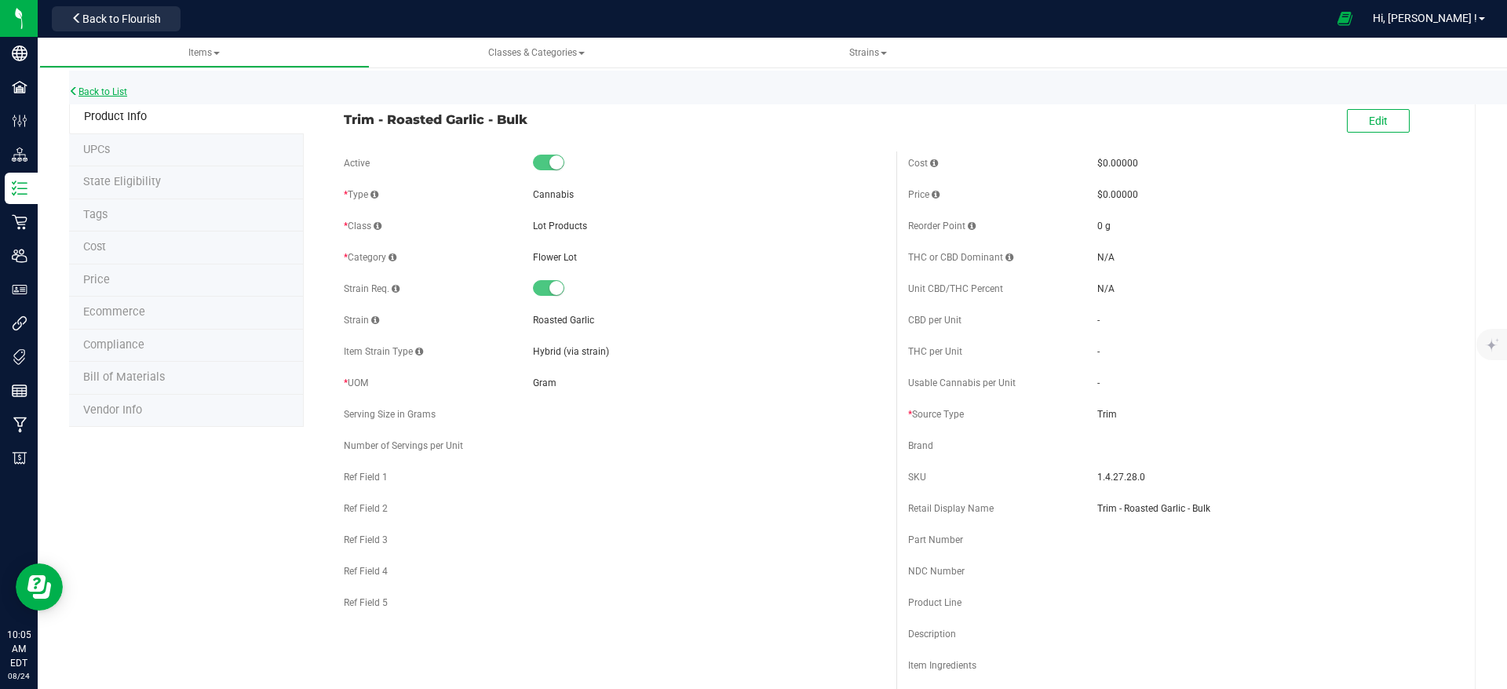
click at [96, 92] on link "Back to List" at bounding box center [98, 91] width 58 height 11
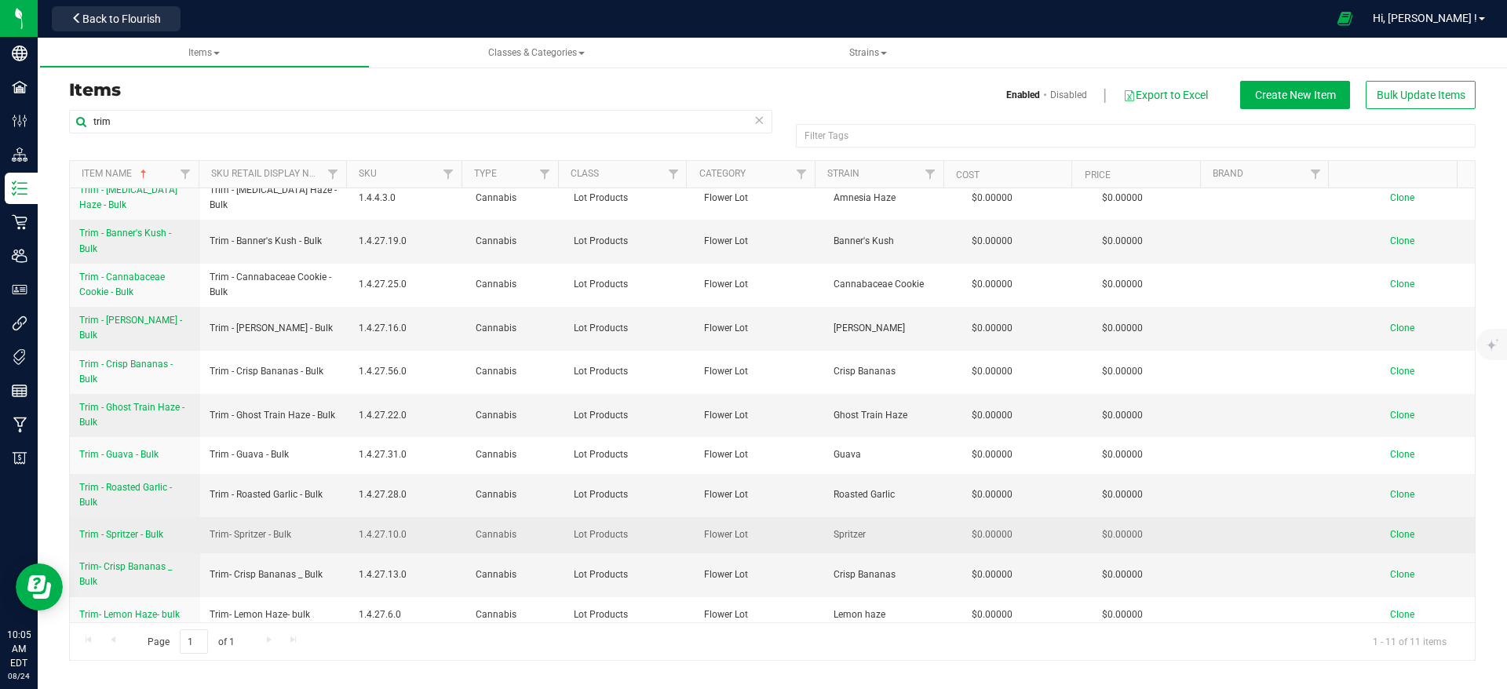
scroll to position [15, 0]
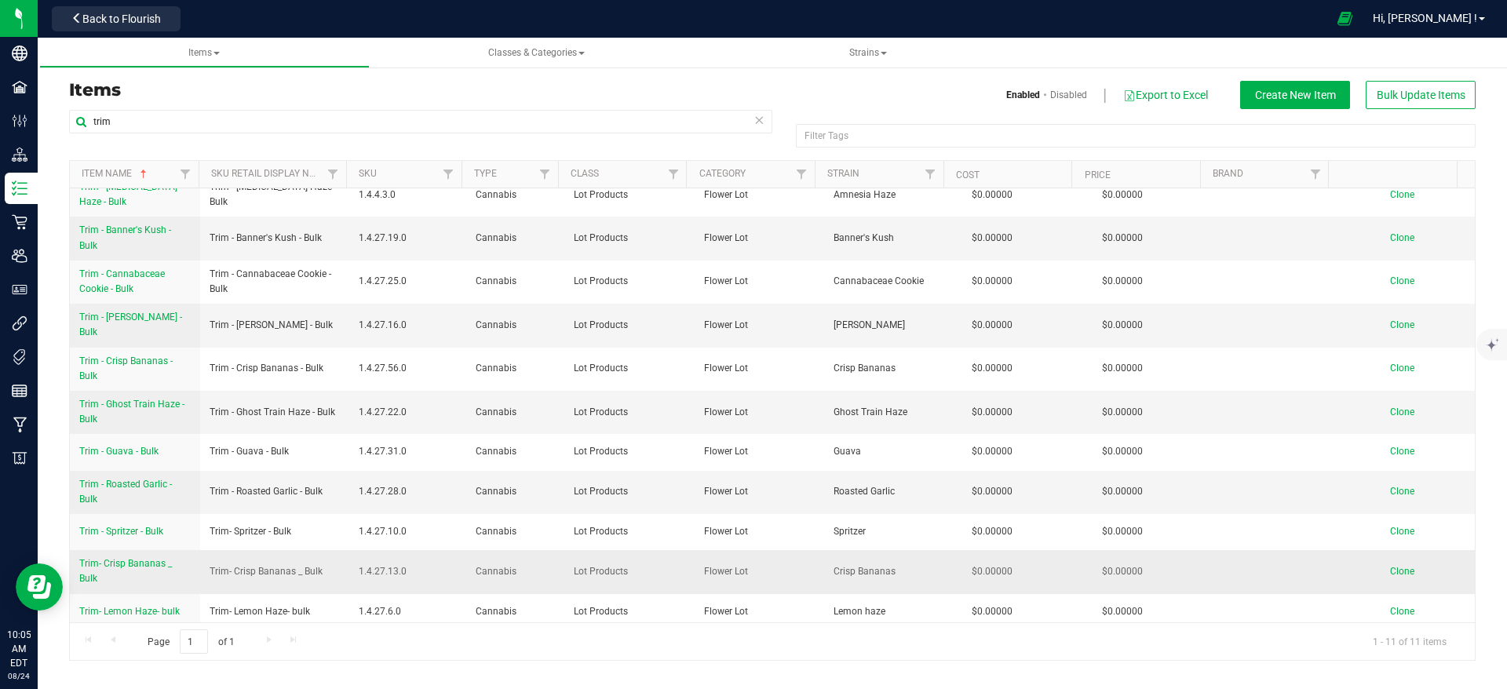
click at [119, 560] on span "Trim- Crisp Bananas _ Bulk" at bounding box center [125, 571] width 93 height 26
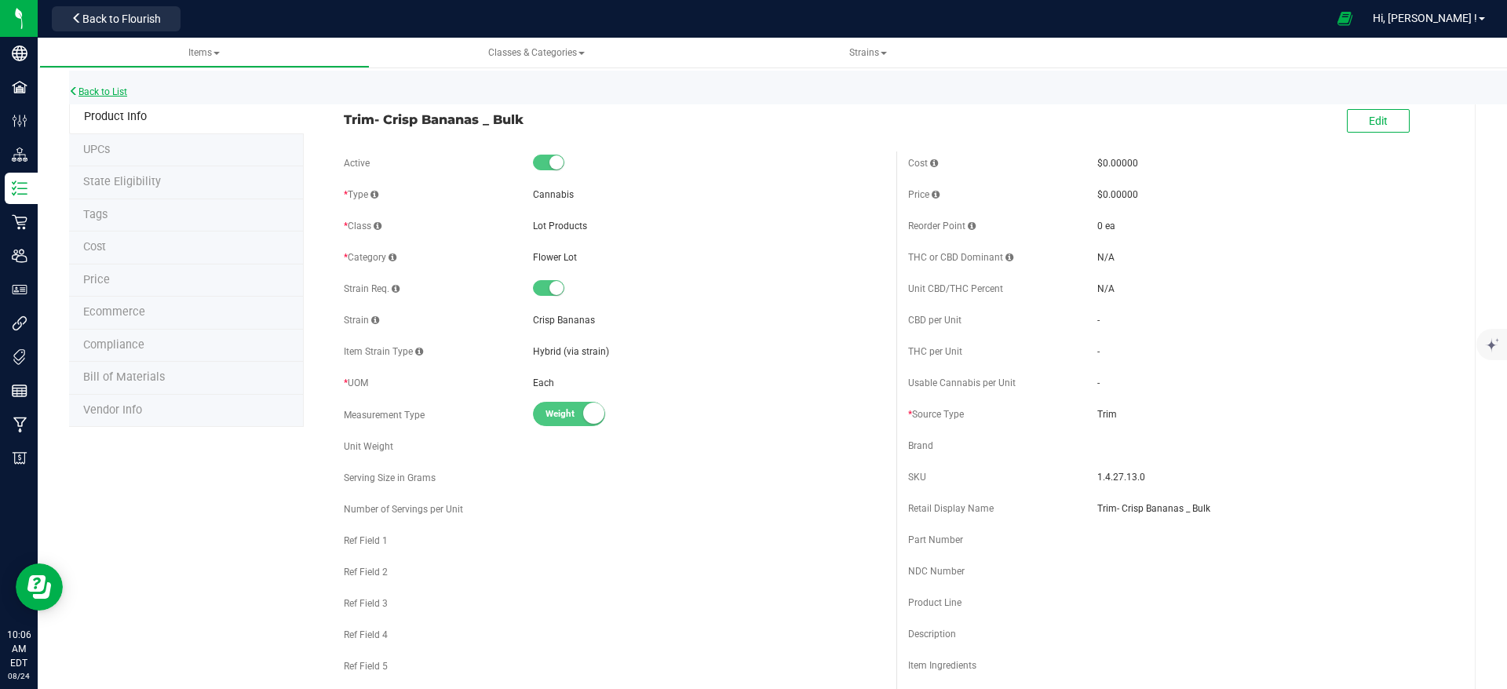
click at [105, 88] on link "Back to List" at bounding box center [98, 91] width 58 height 11
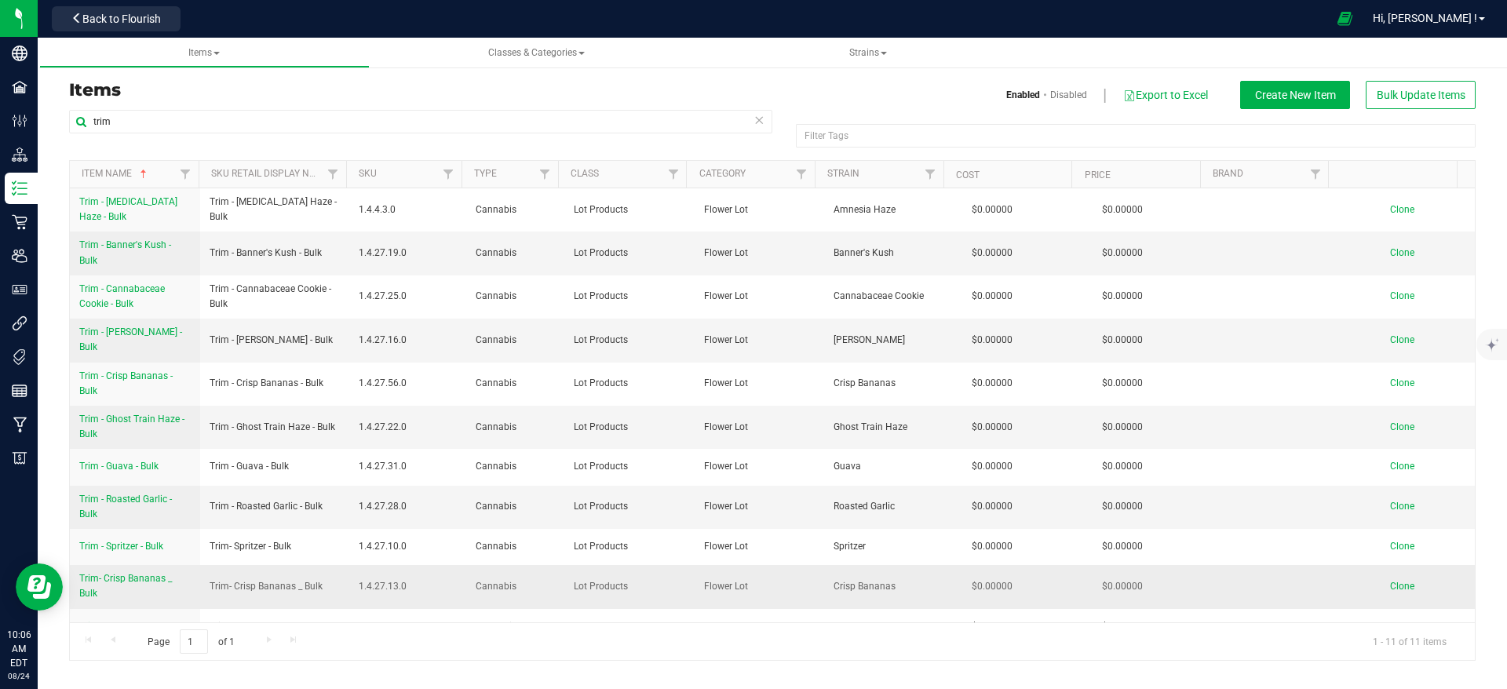
click at [157, 573] on span "Trim- Crisp Bananas _ Bulk" at bounding box center [125, 586] width 93 height 26
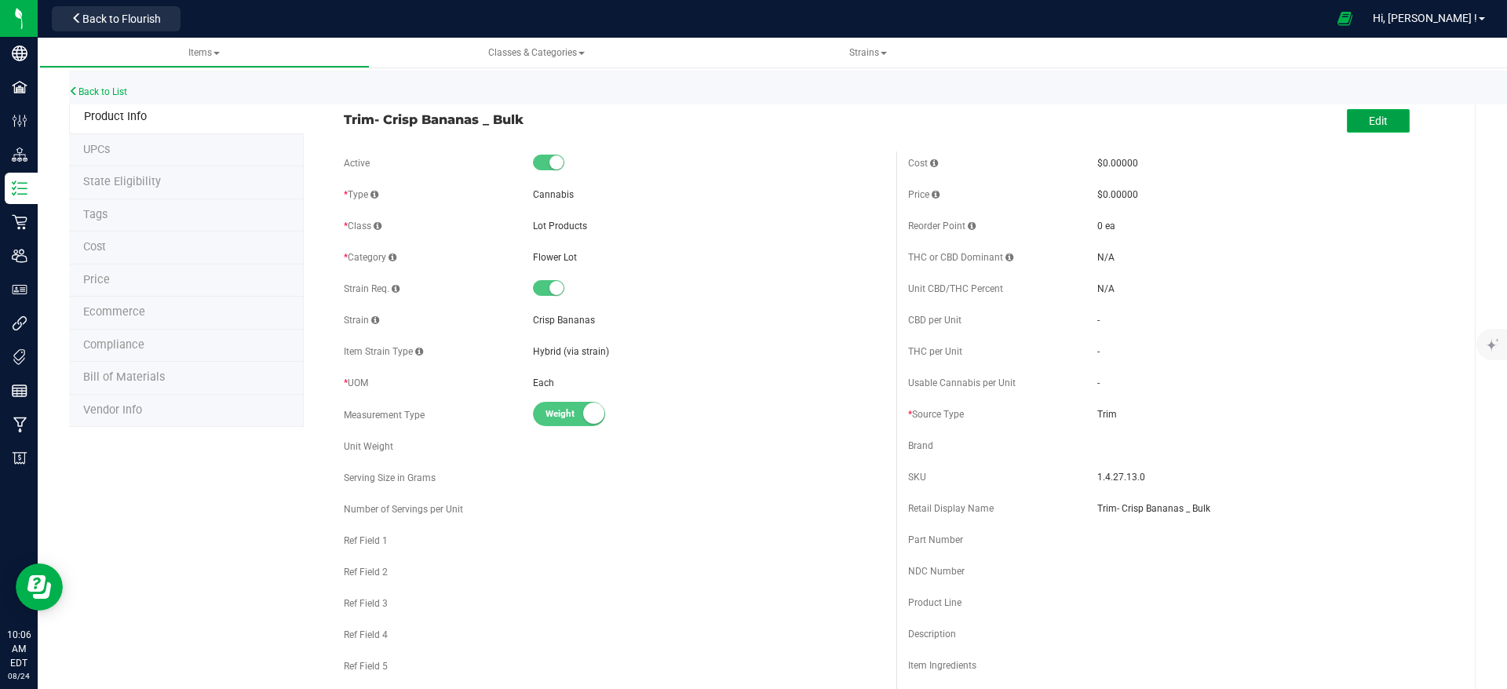
click at [1381, 122] on button "Edit" at bounding box center [1378, 121] width 63 height 24
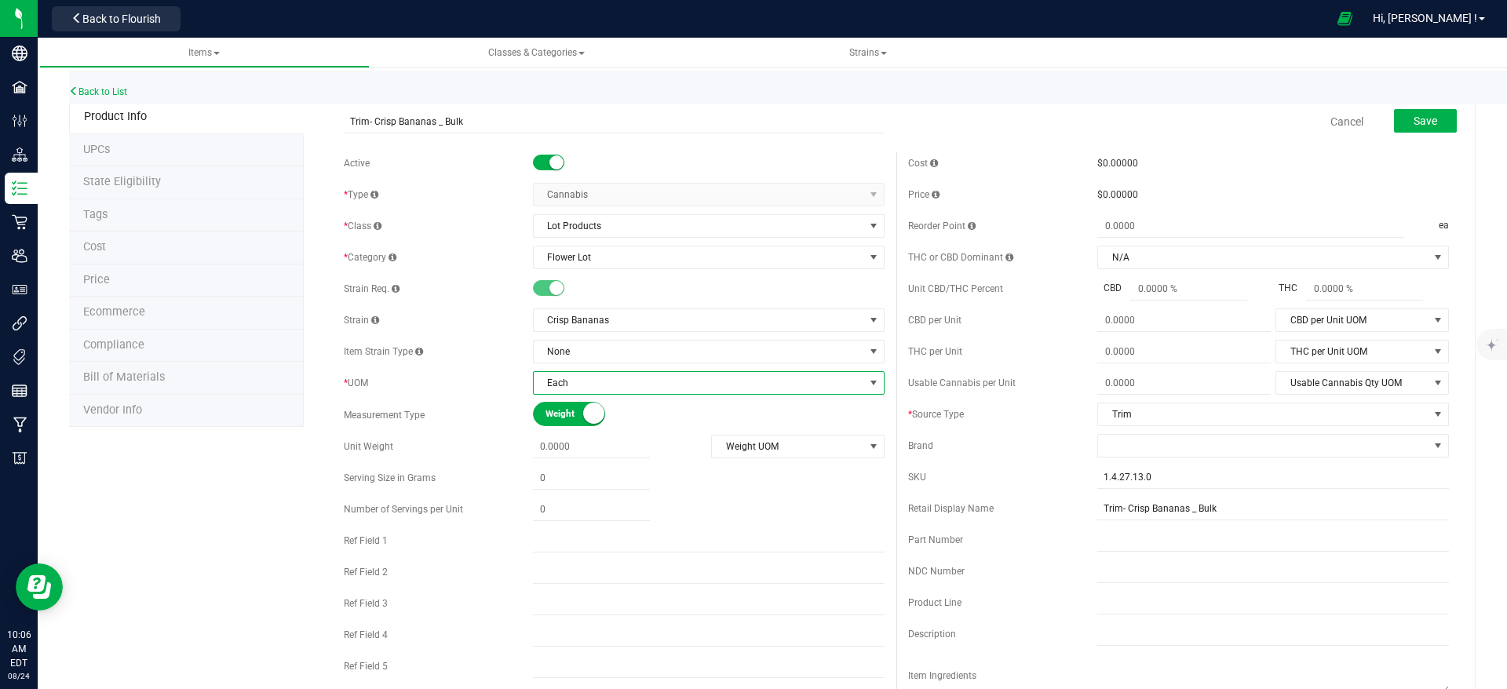
click at [606, 382] on span "Each" at bounding box center [699, 383] width 330 height 22
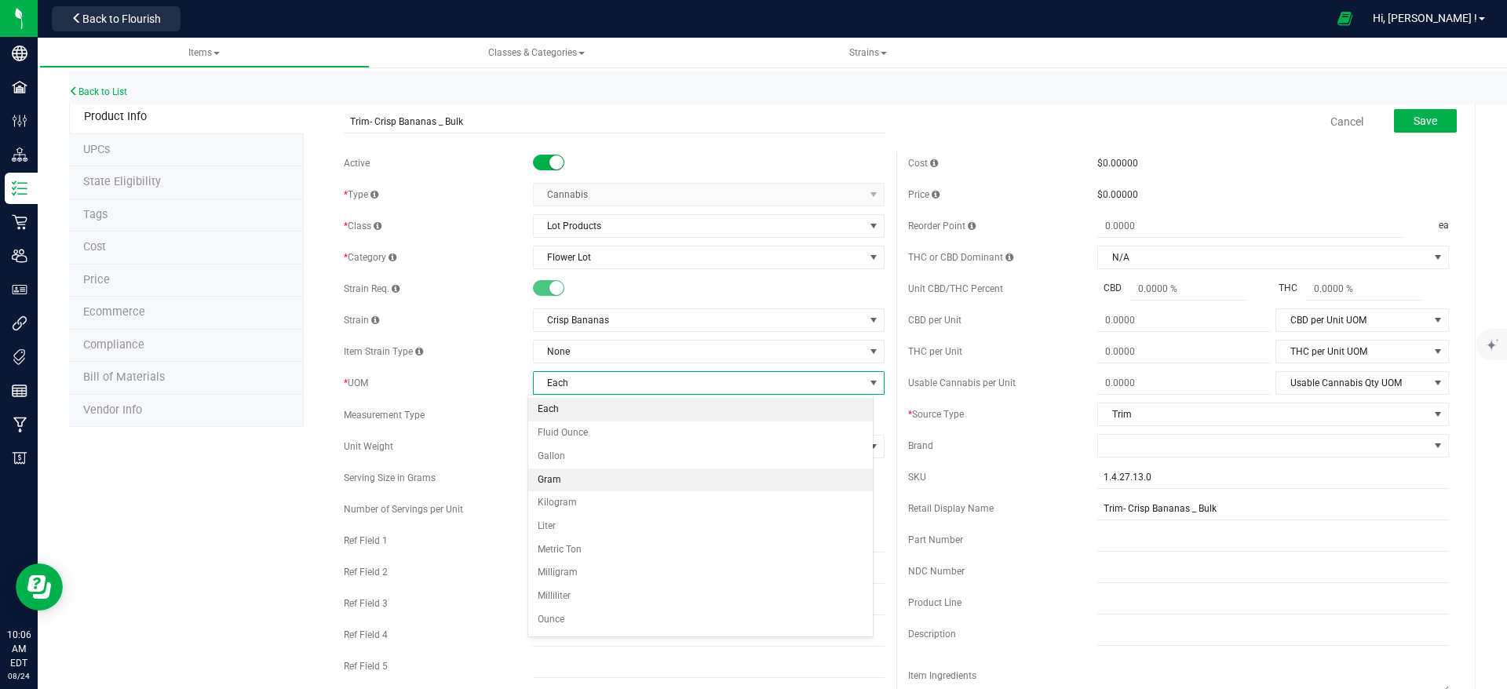
click at [624, 479] on li "Gram" at bounding box center [700, 481] width 345 height 24
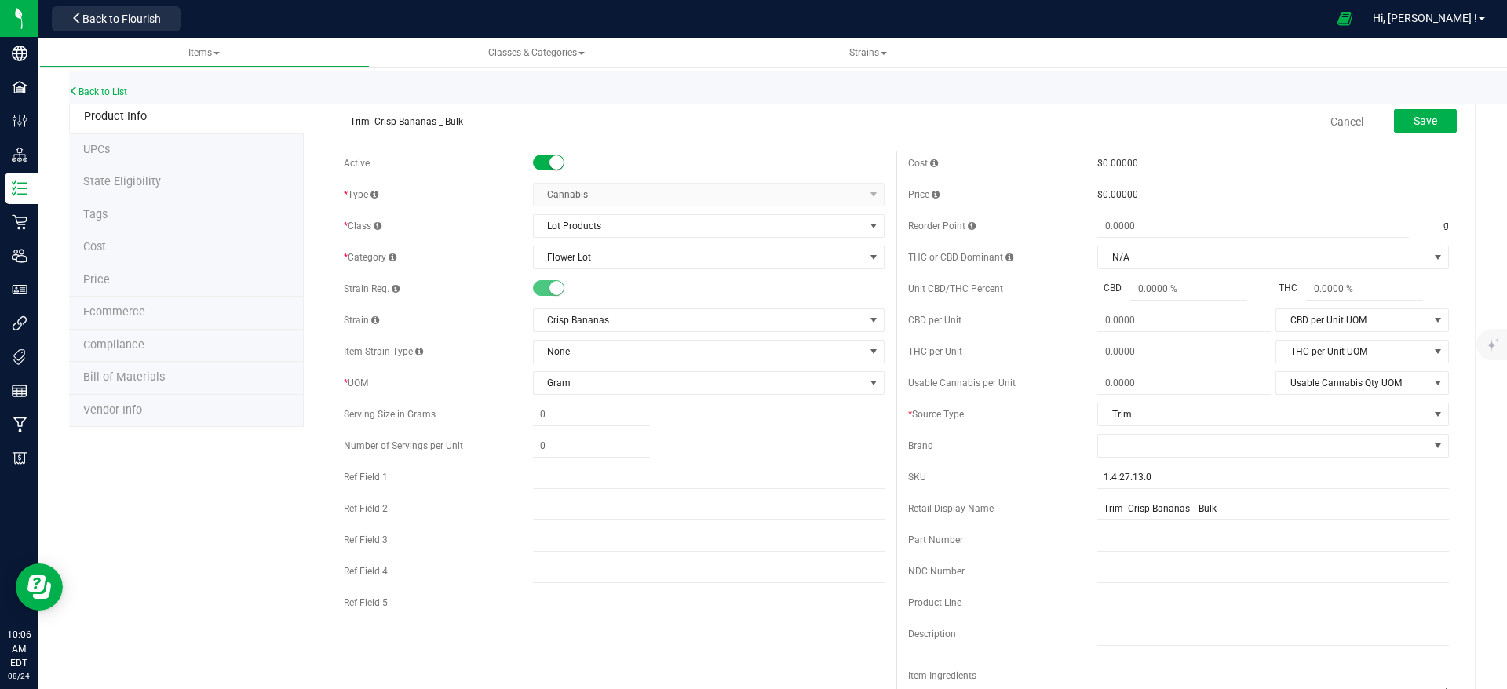
click at [549, 161] on small at bounding box center [556, 162] width 14 height 14
click at [1420, 122] on button "Save" at bounding box center [1425, 121] width 63 height 24
click at [542, 165] on span at bounding box center [548, 163] width 31 height 16
click at [439, 124] on input "Trim- Crisp Bananas _ Bulk" at bounding box center [614, 122] width 541 height 24
type input "Trim- Crisp Bananas - Bulk"
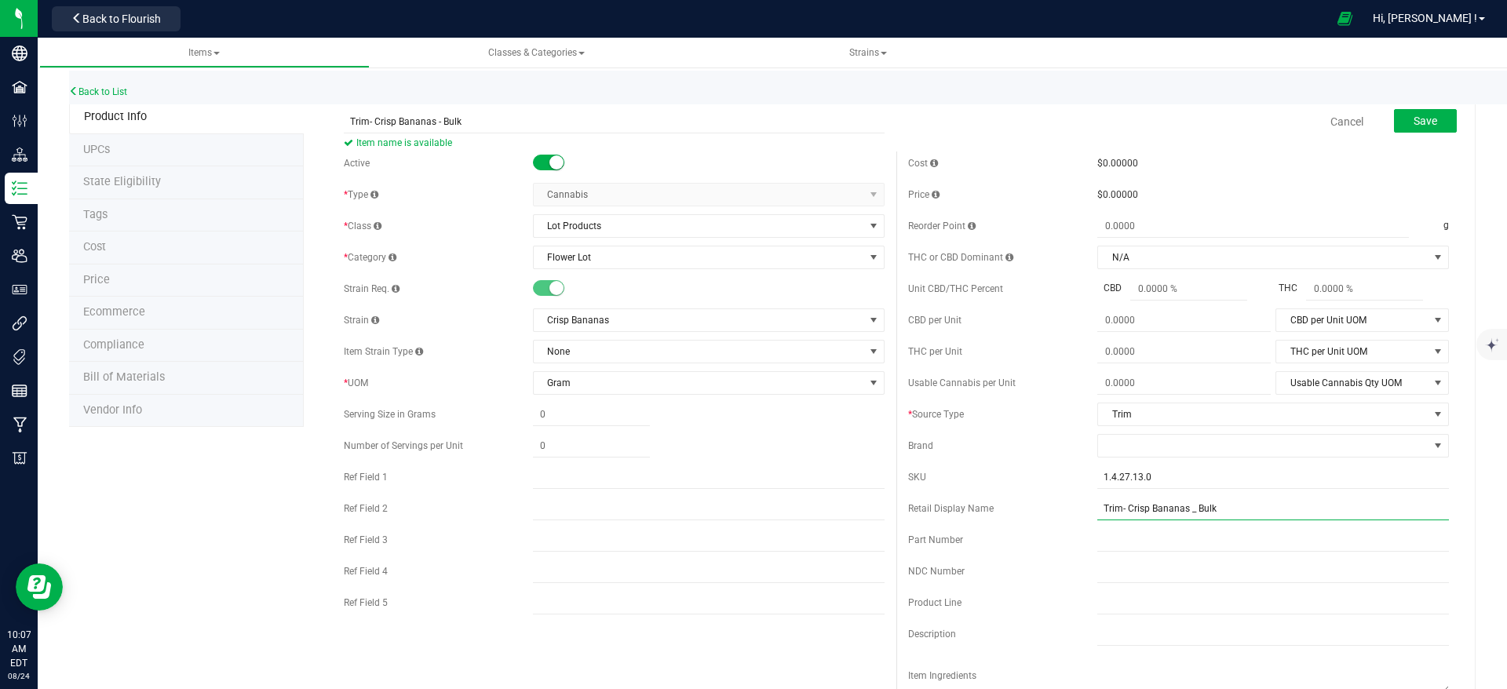
click at [1181, 514] on input "Trim- Crisp Bananas _ Bulk" at bounding box center [1273, 509] width 352 height 24
type input "Trim- Crisp Bananas - Bulk"
click at [1424, 122] on button "Save" at bounding box center [1425, 121] width 63 height 24
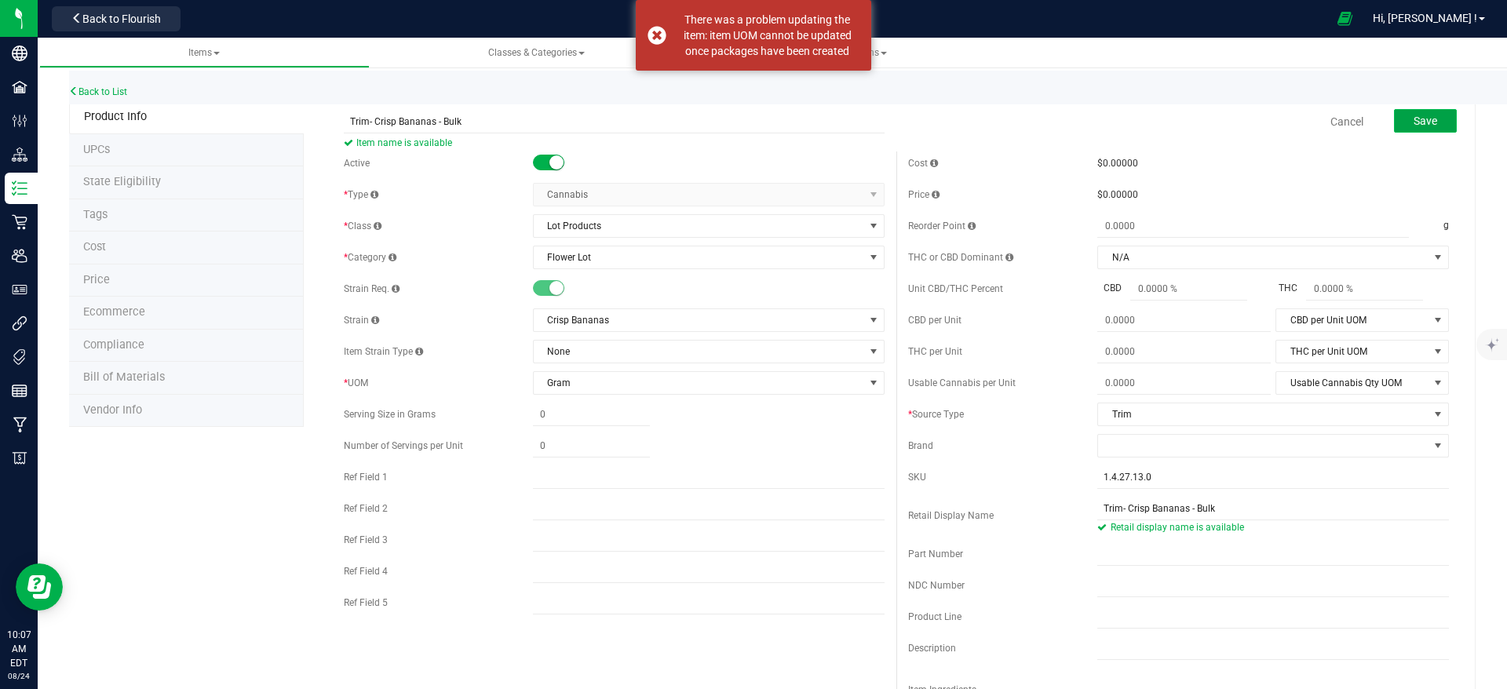
click at [1424, 122] on button "Save" at bounding box center [1425, 121] width 63 height 24
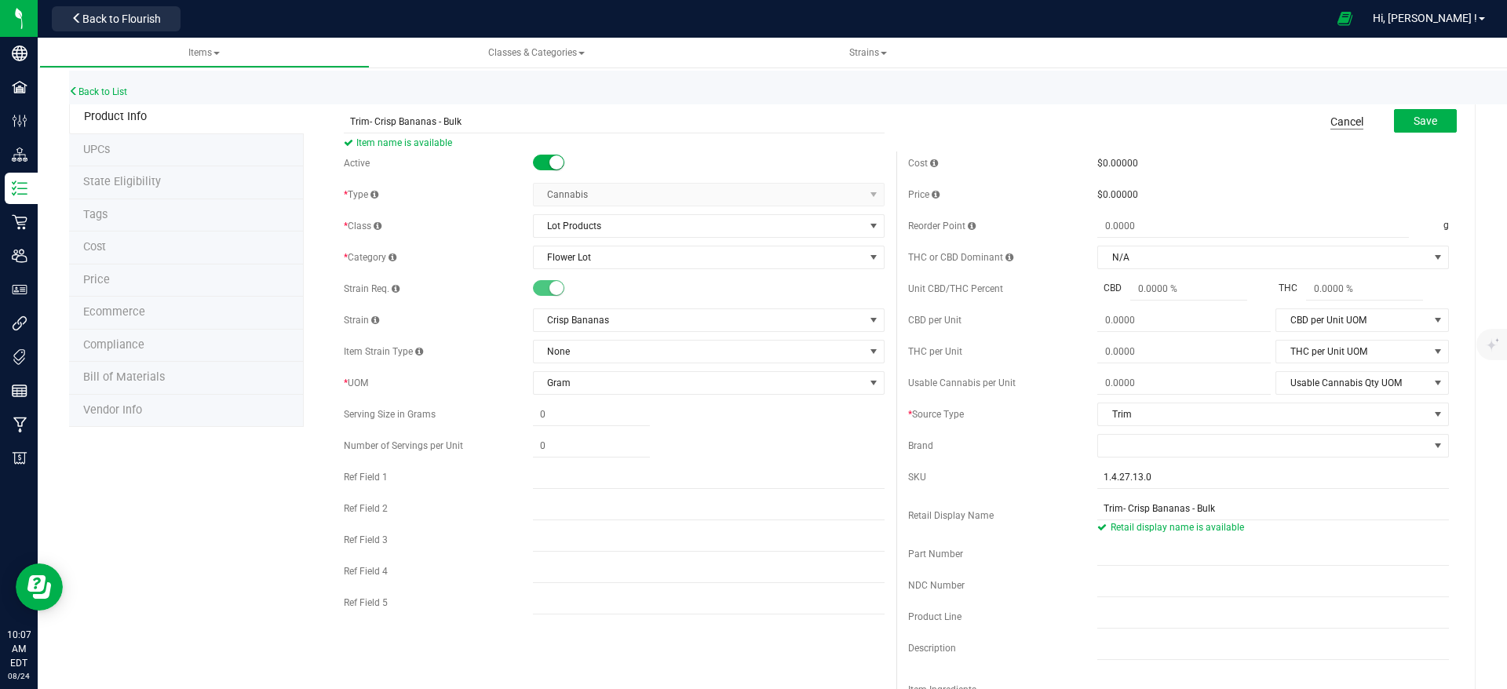
click at [1330, 118] on link "Cancel" at bounding box center [1346, 122] width 33 height 16
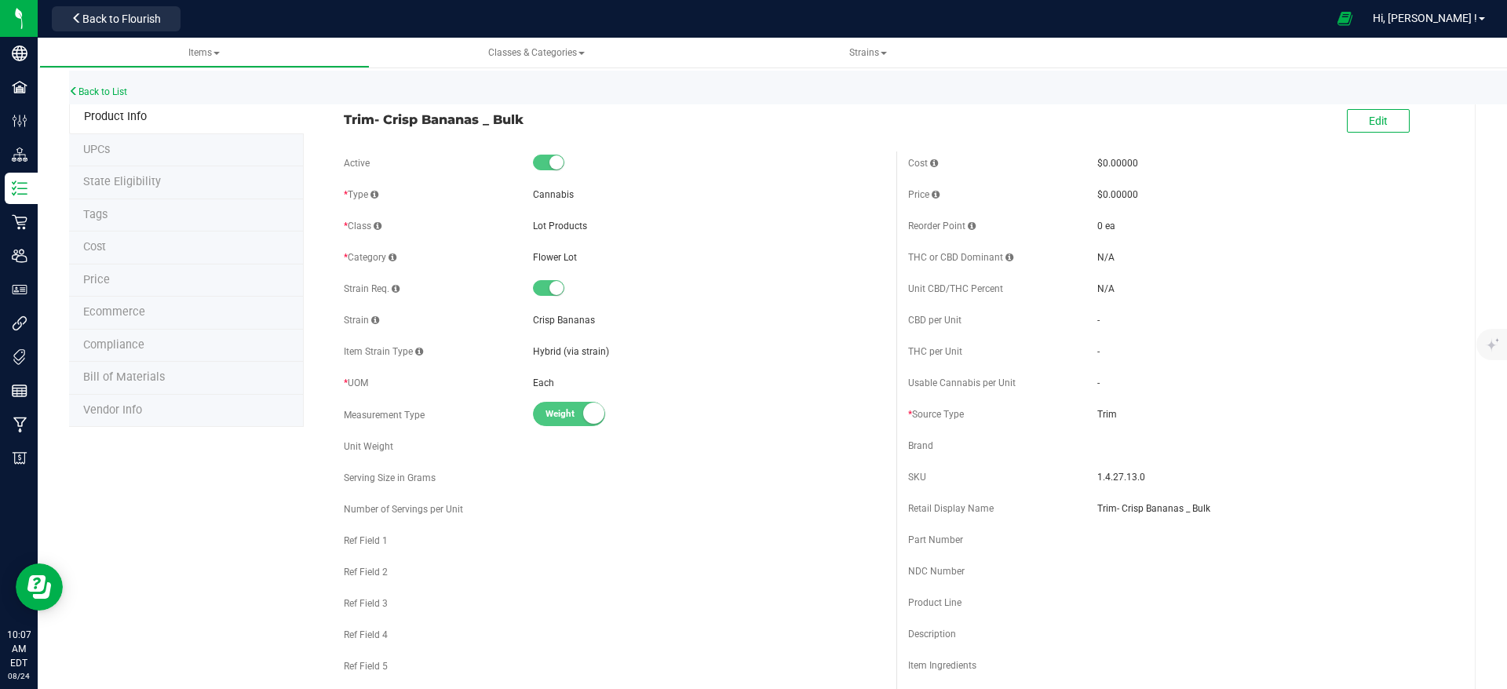
click at [105, 85] on div "Back to List" at bounding box center [822, 88] width 1507 height 34
click at [94, 88] on link "Back to List" at bounding box center [98, 91] width 58 height 11
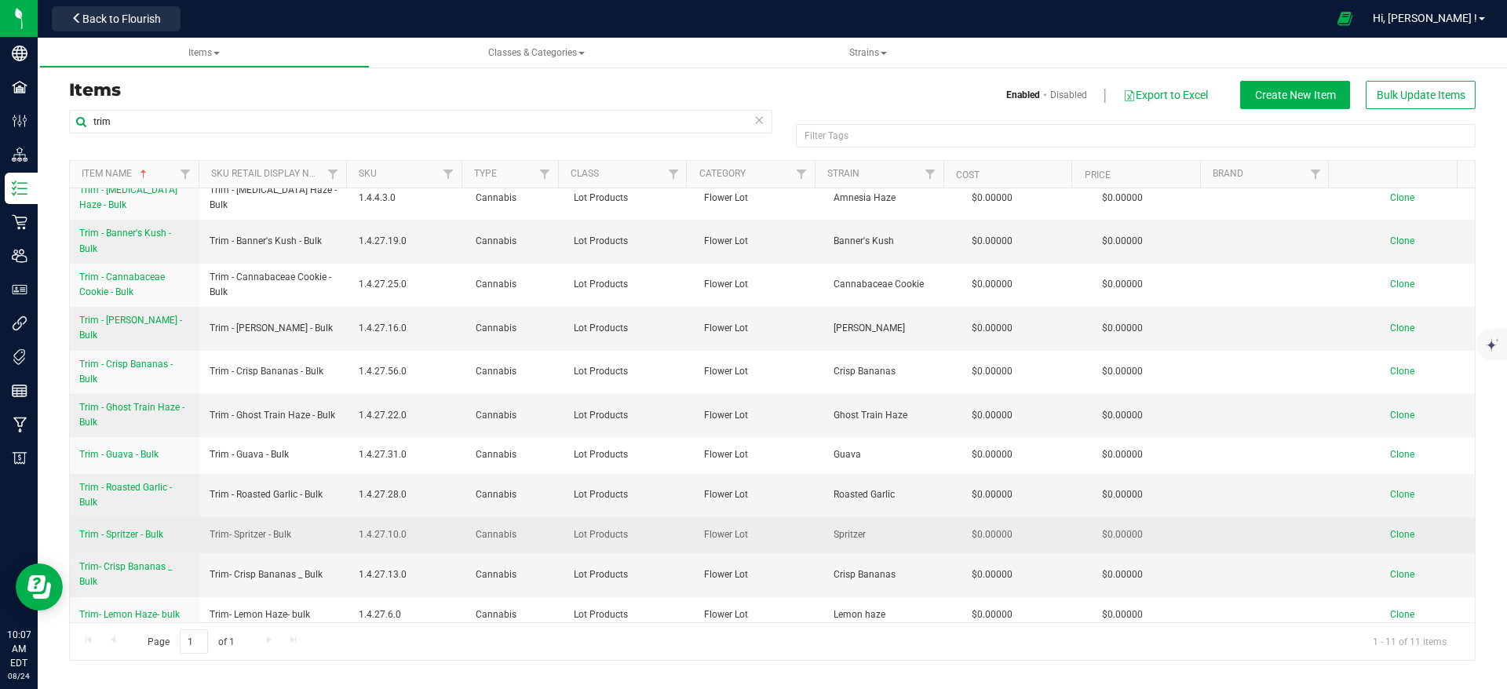
scroll to position [15, 0]
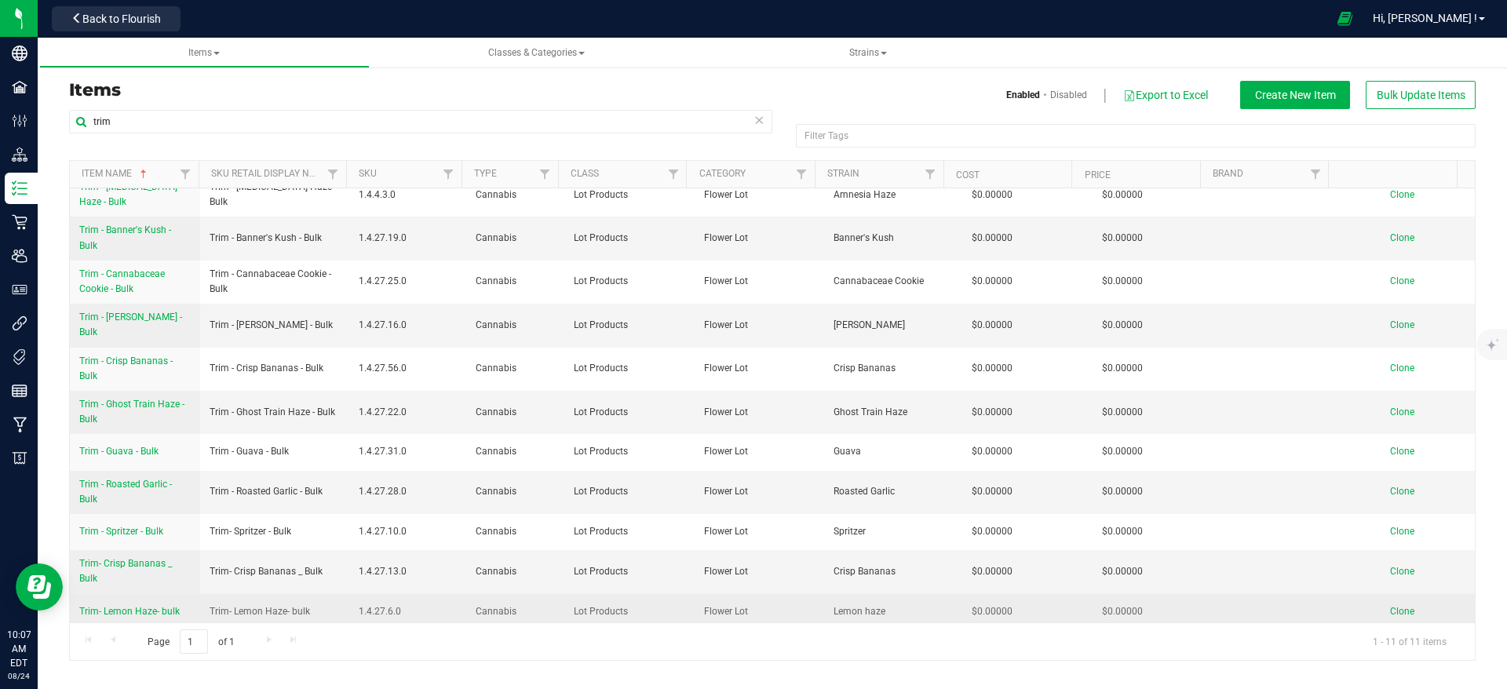
click at [160, 606] on span "Trim- Lemon Haze- bulk" at bounding box center [129, 611] width 100 height 11
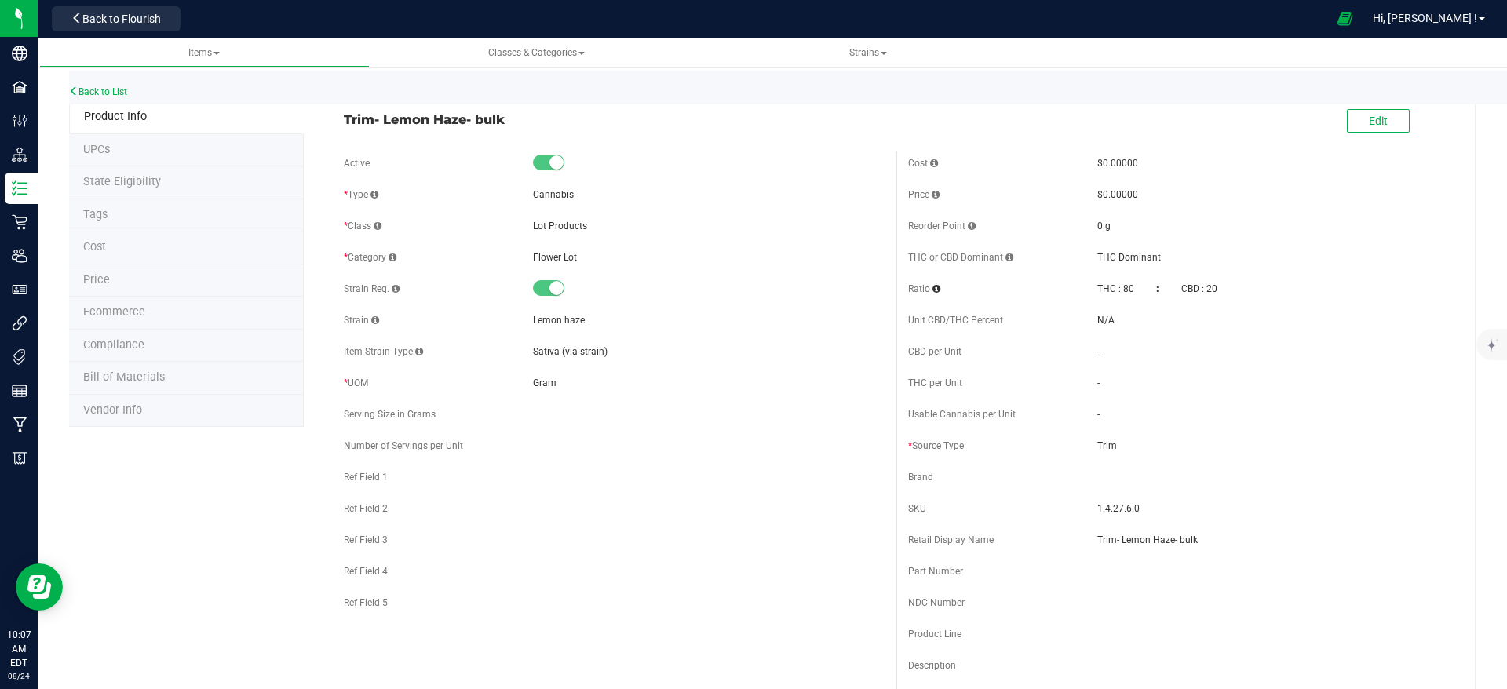
click at [119, 78] on div "Back to List" at bounding box center [822, 88] width 1507 height 34
click at [113, 92] on link "Back to List" at bounding box center [98, 91] width 58 height 11
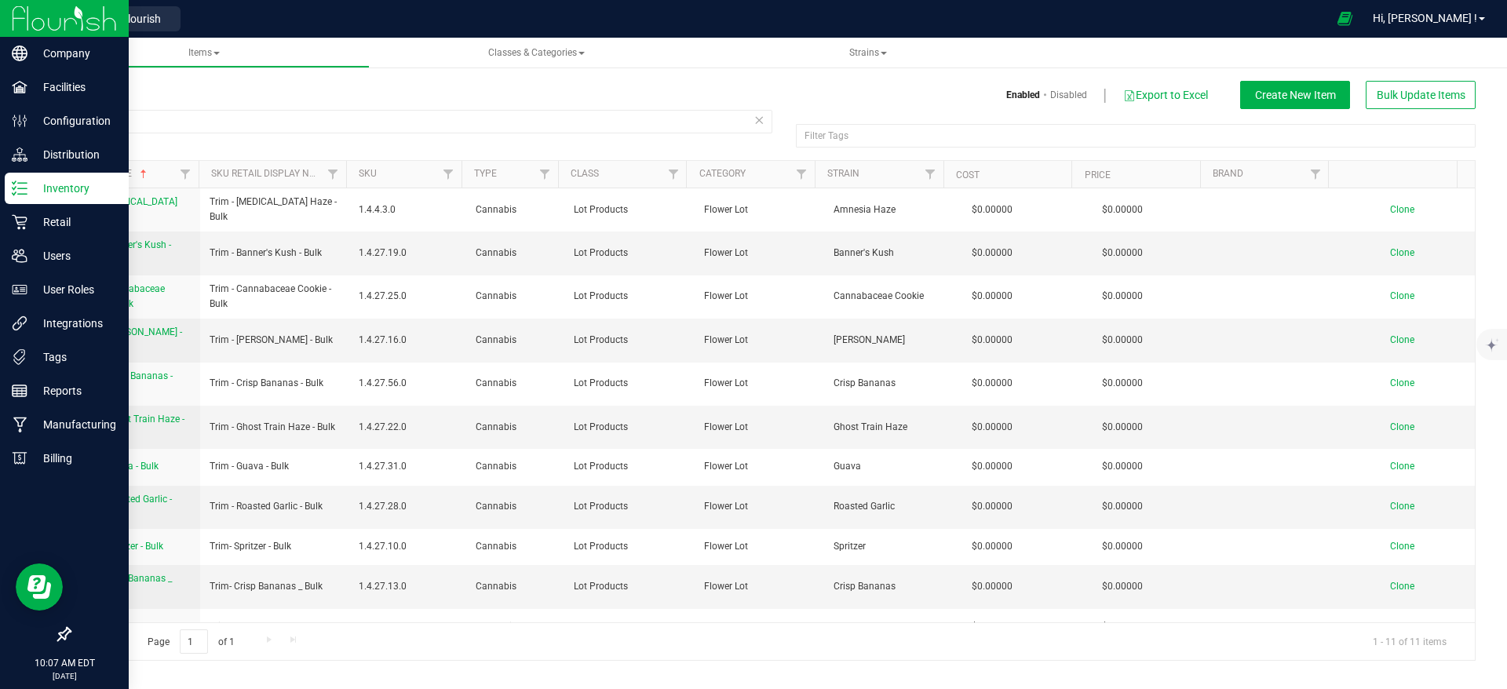
click at [20, 26] on img at bounding box center [64, 18] width 105 height 37
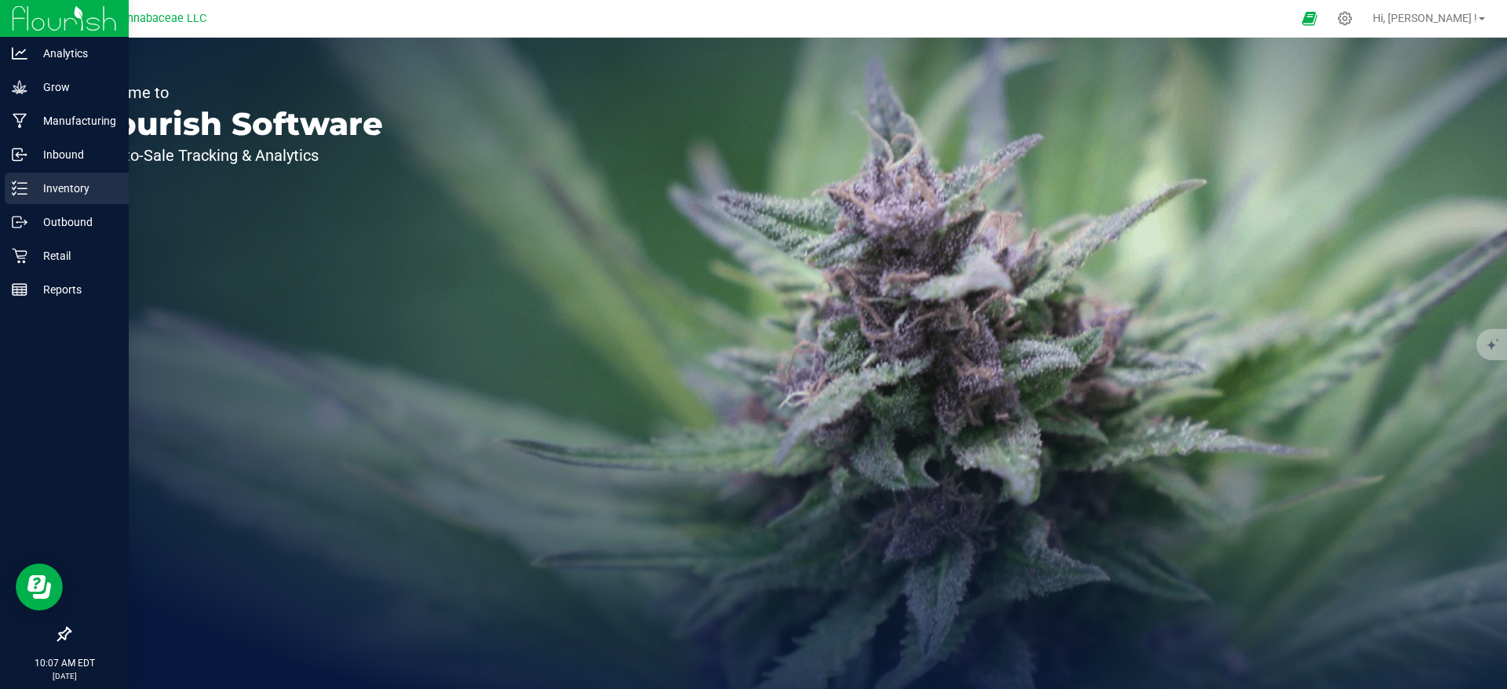
click at [50, 179] on p "Inventory" at bounding box center [74, 188] width 94 height 19
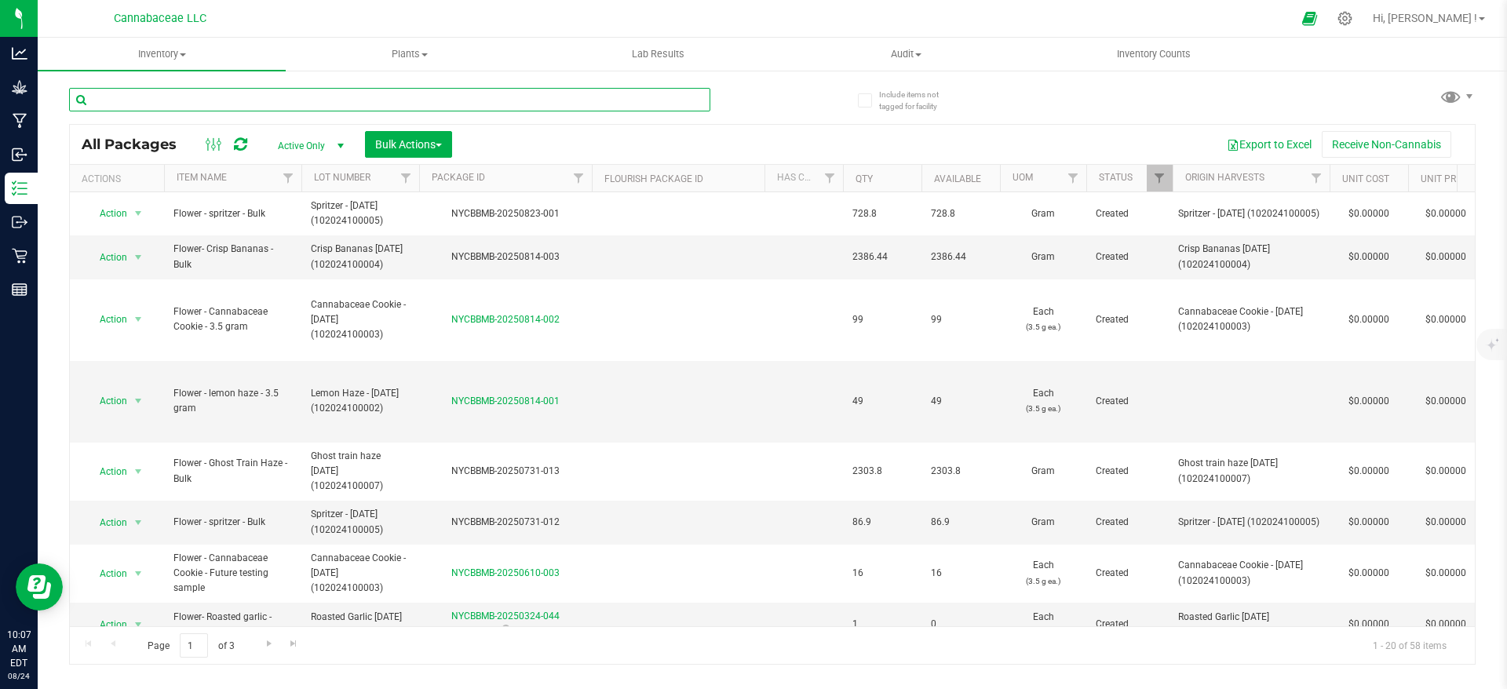
click at [166, 90] on input "text" at bounding box center [389, 100] width 641 height 24
type input "trim"
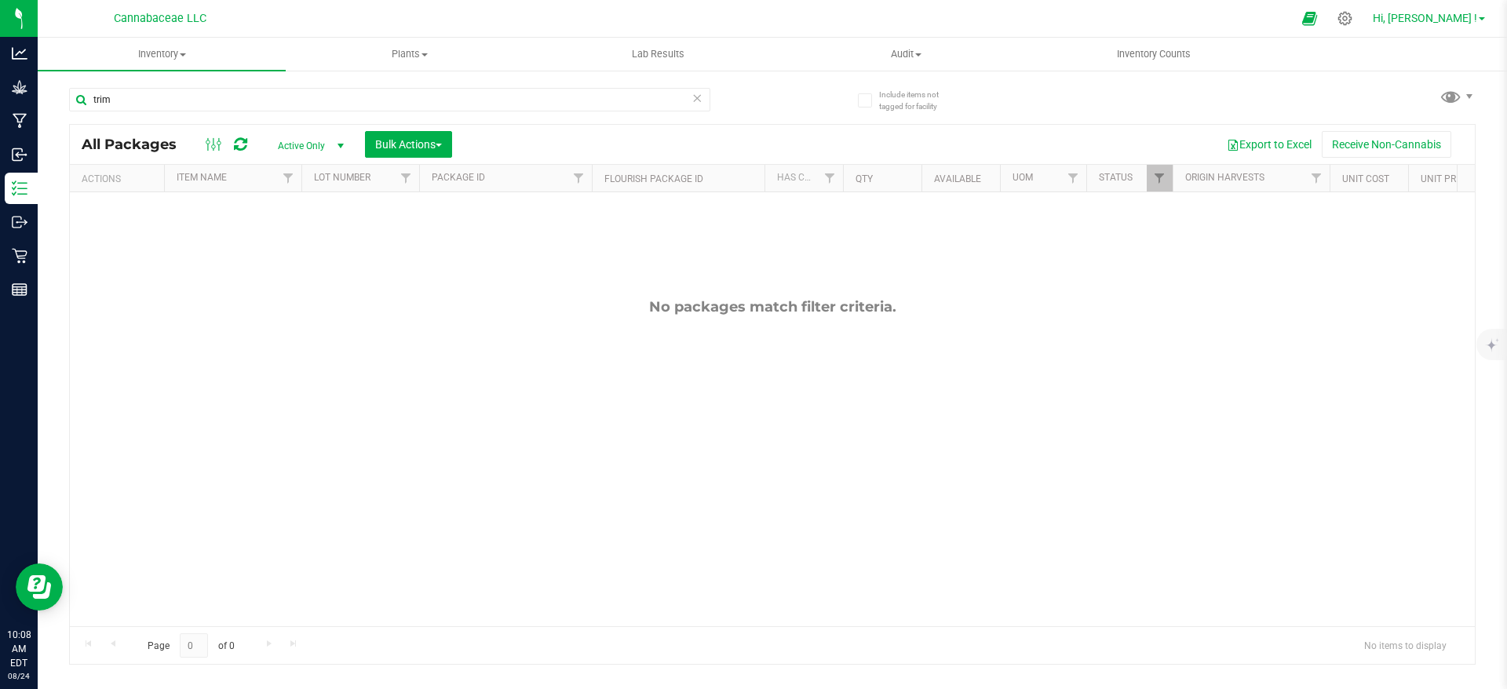
click at [1429, 15] on span "Hi, [PERSON_NAME] !" at bounding box center [1425, 18] width 104 height 13
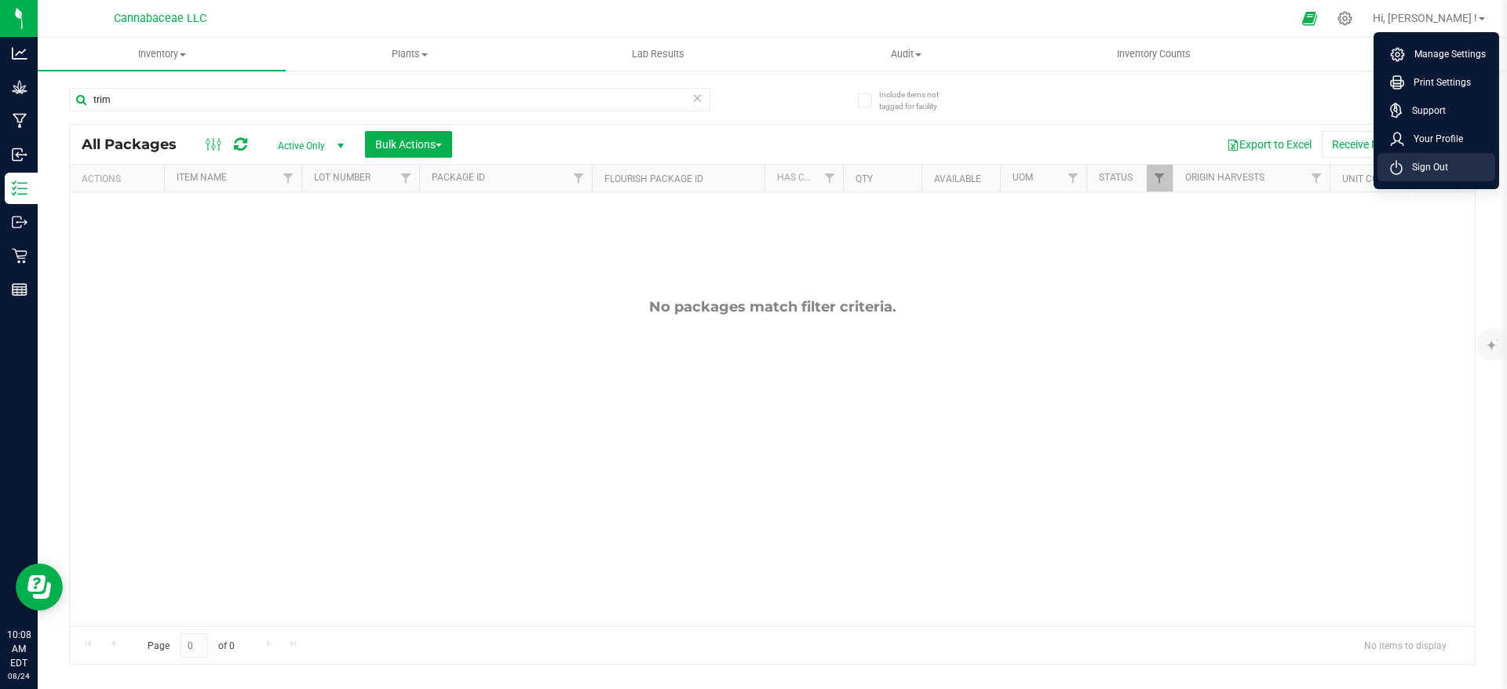
click at [1431, 168] on span "Sign Out" at bounding box center [1425, 167] width 46 height 16
